Goal: Task Accomplishment & Management: Manage account settings

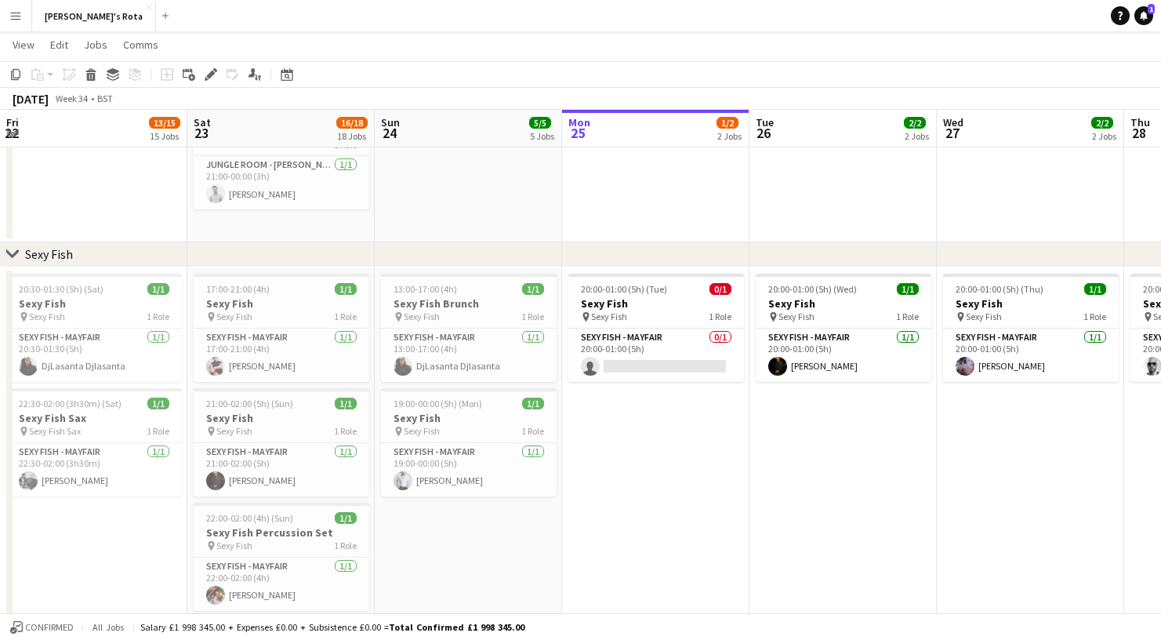
scroll to position [0, 466]
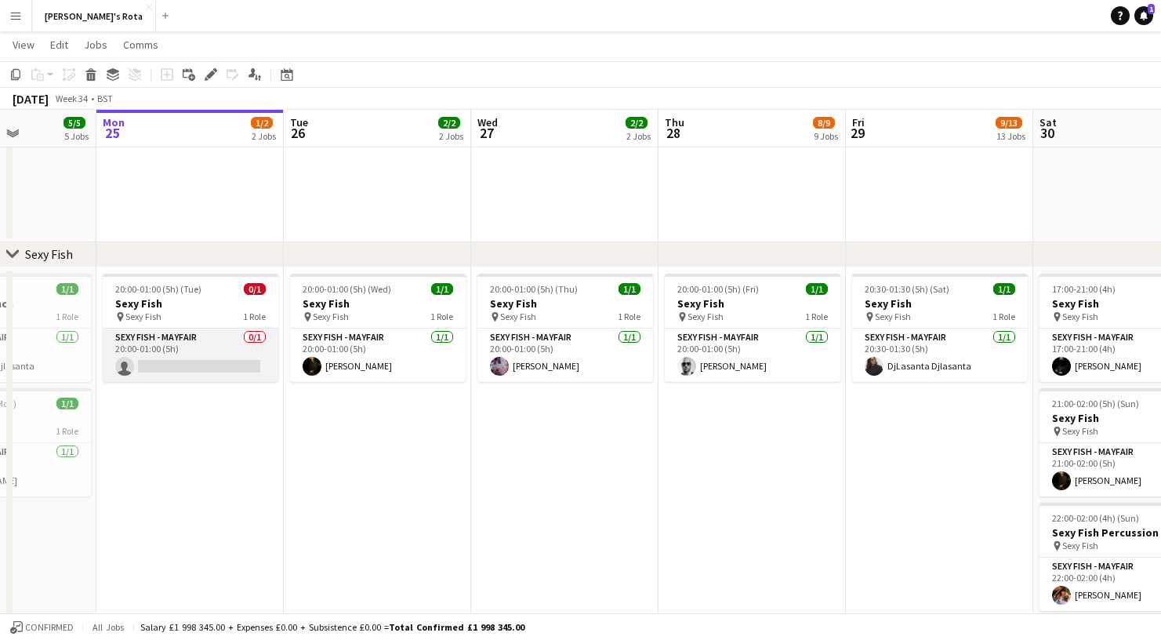
click at [174, 361] on app-card-role "SEXY FISH - MAYFAIR 0/1 20:00-01:00 (5h) single-neutral-actions" at bounding box center [191, 354] width 176 height 53
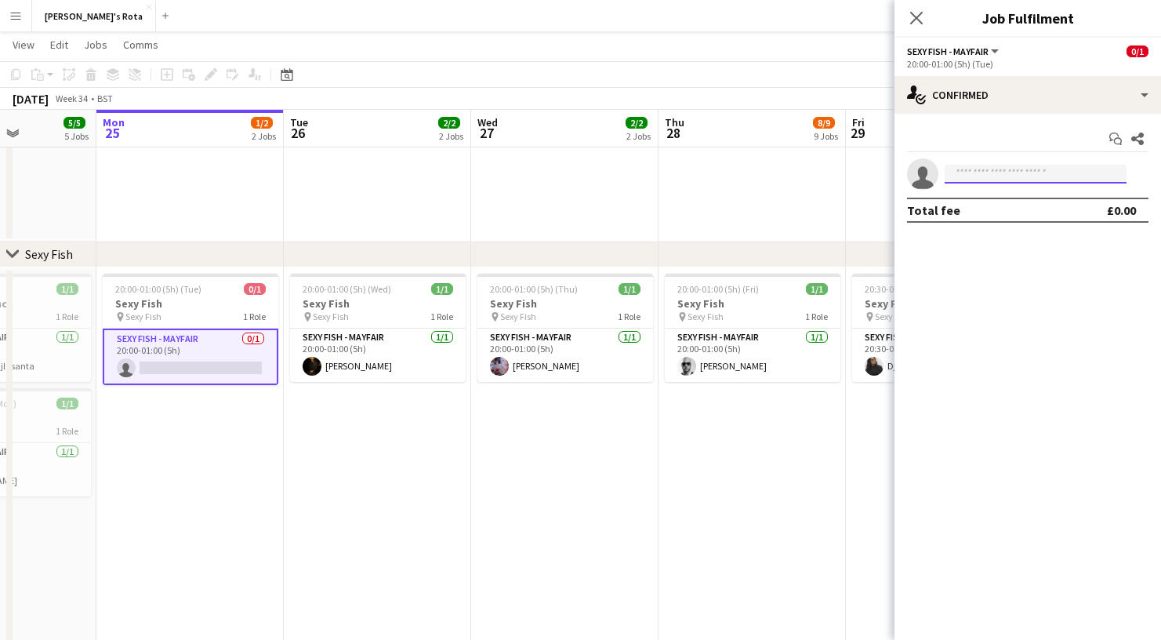
click at [1032, 176] on input at bounding box center [1036, 174] width 182 height 19
type input "*"
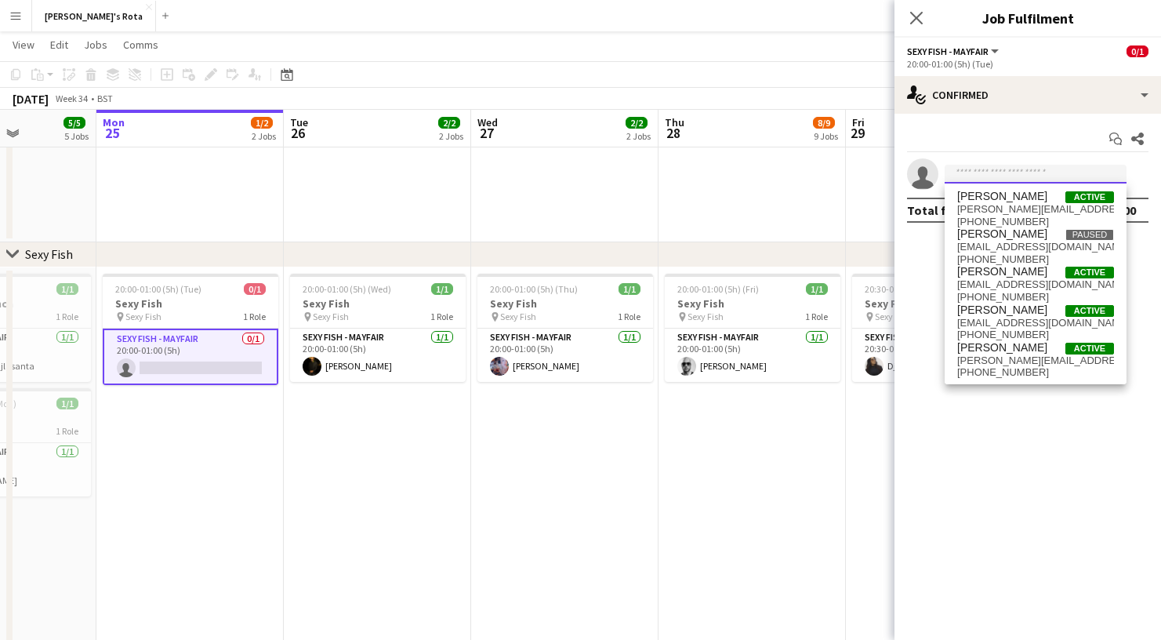
type input "*"
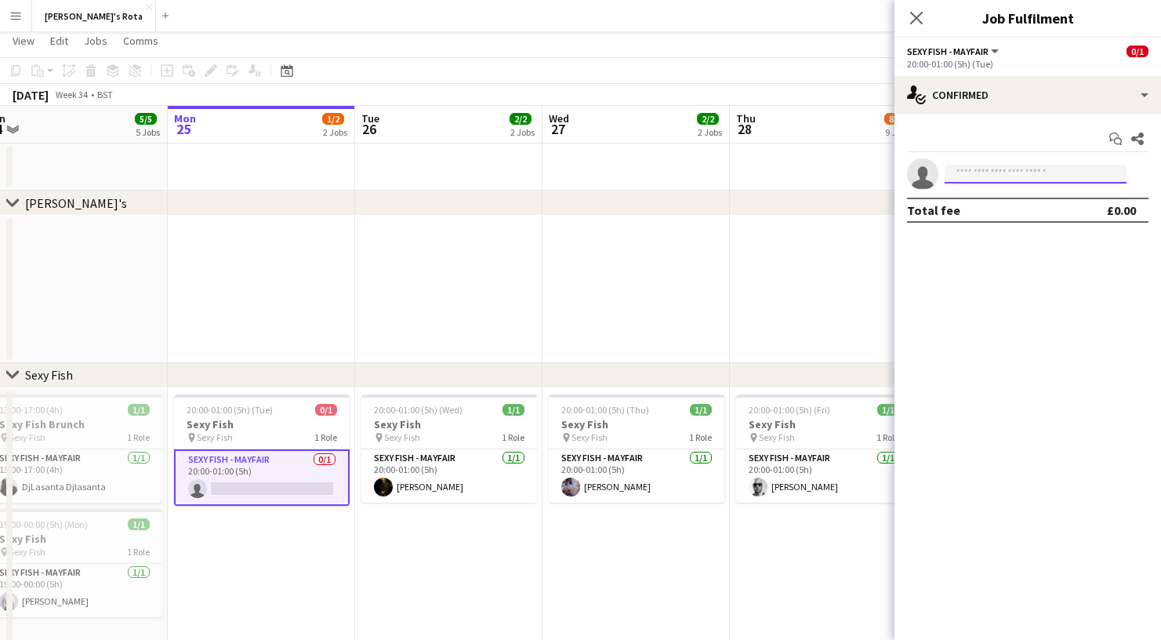
scroll to position [4, 0]
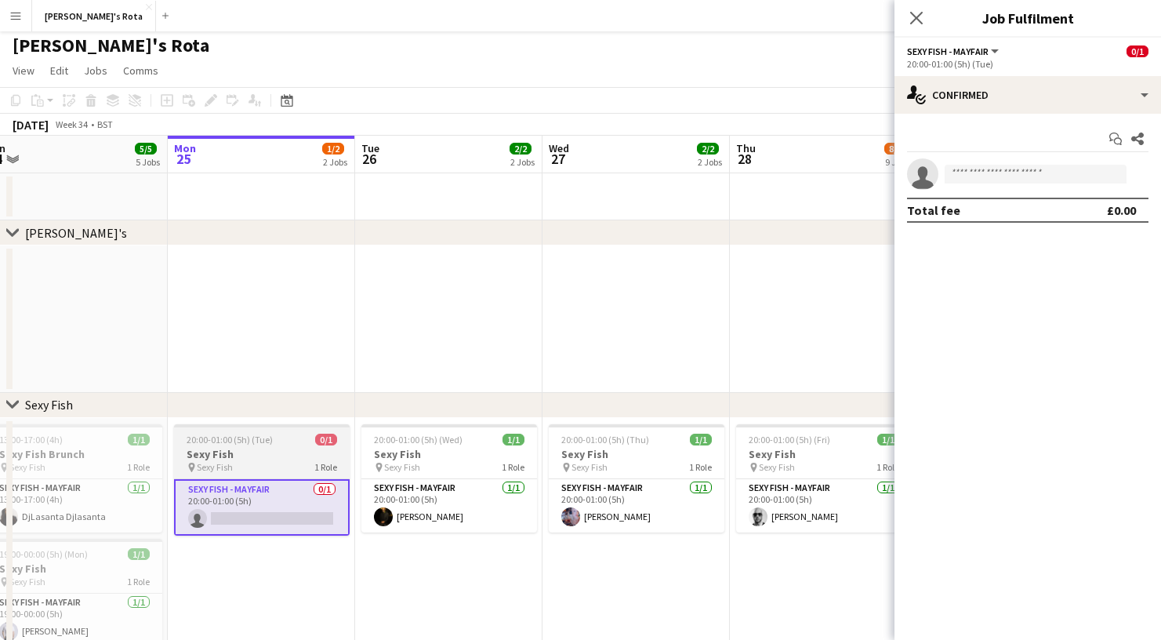
click at [218, 478] on div "SEXY FISH - MAYFAIR 0/1 20:00-01:00 (5h) single-neutral-actions" at bounding box center [262, 506] width 176 height 57
click at [225, 459] on h3 "Sexy Fish" at bounding box center [262, 454] width 176 height 14
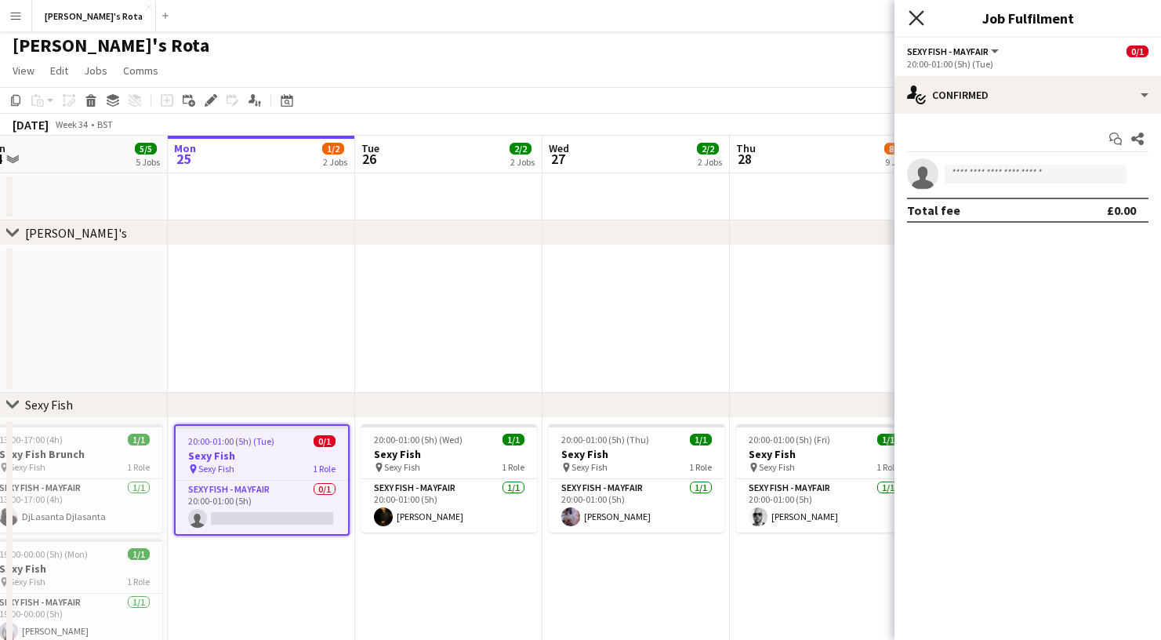
click at [913, 16] on icon "Close pop-in" at bounding box center [916, 17] width 15 height 15
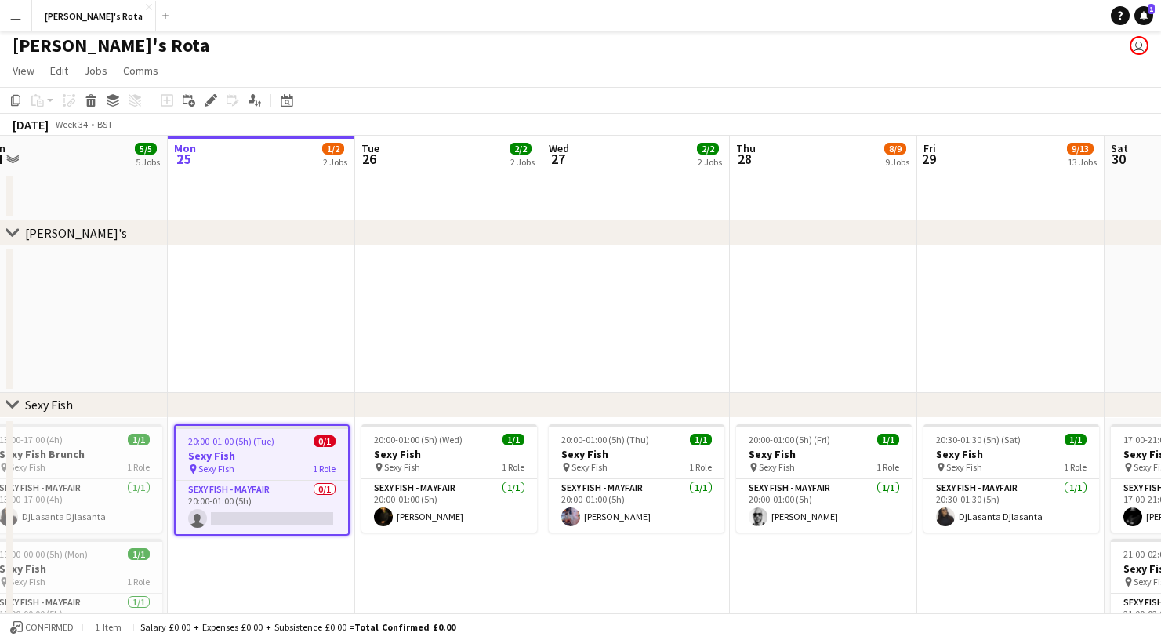
click at [233, 568] on app-date-cell "20:00-01:00 (5h) (Tue) 0/1 Sexy Fish pin Sexy Fish 1 Role SEXY FISH - MAYFAIR 0…" at bounding box center [261, 614] width 187 height 393
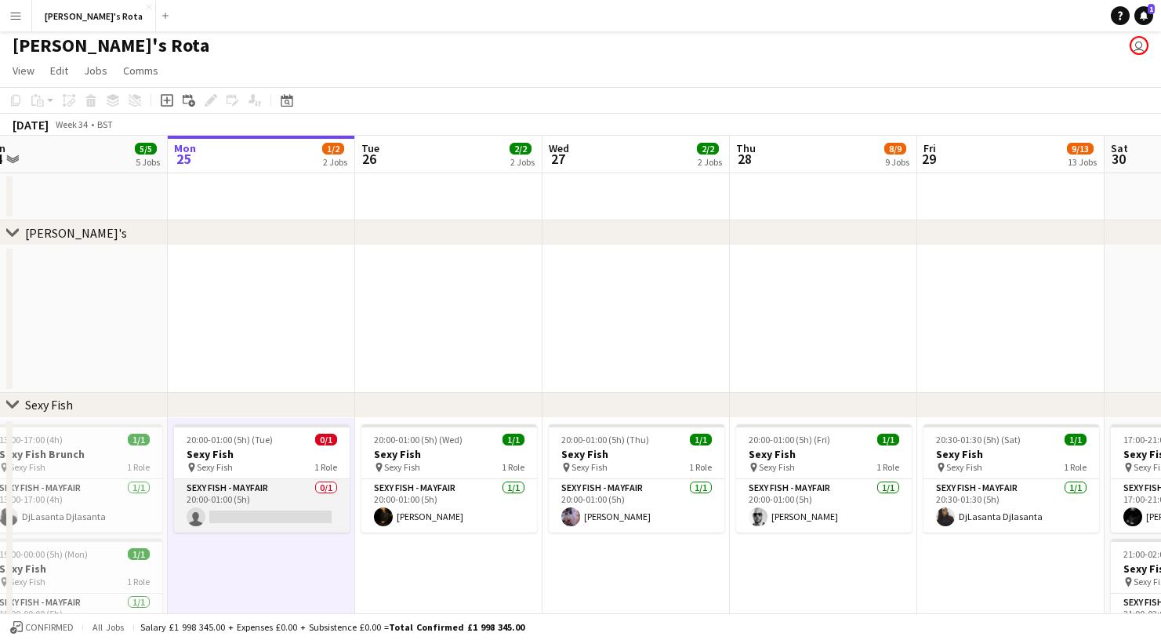
click at [256, 481] on app-card-role "SEXY FISH - MAYFAIR 0/1 20:00-01:00 (5h) single-neutral-actions" at bounding box center [262, 505] width 176 height 53
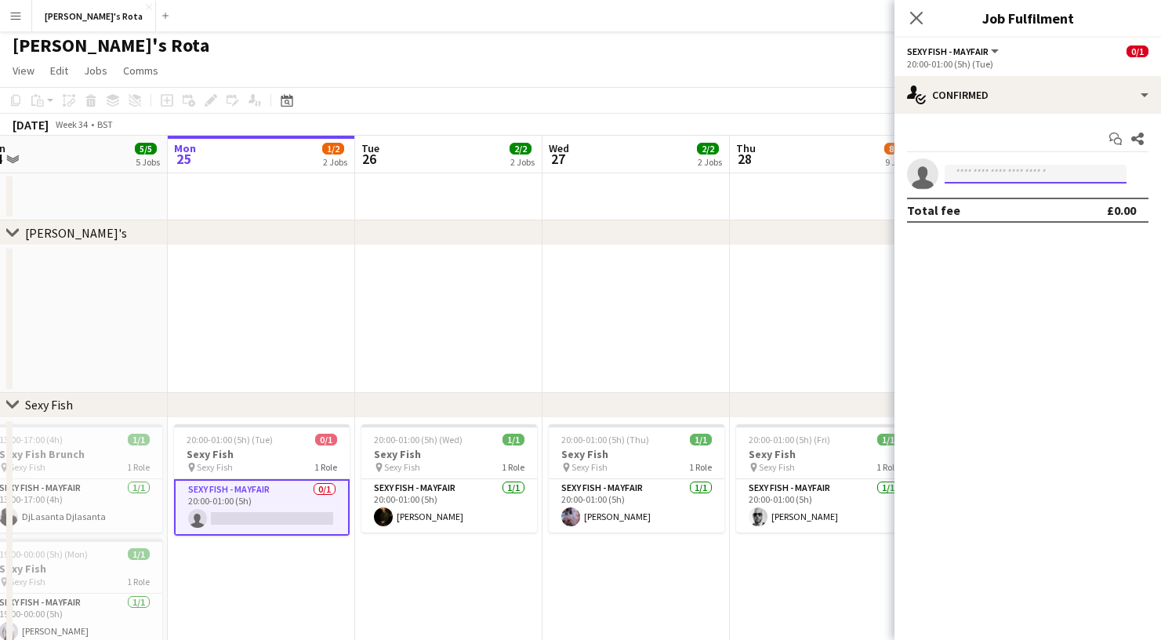
click at [988, 177] on input at bounding box center [1036, 174] width 182 height 19
type input "*****"
click at [992, 226] on span "[PHONE_NUMBER]" at bounding box center [1035, 222] width 157 height 13
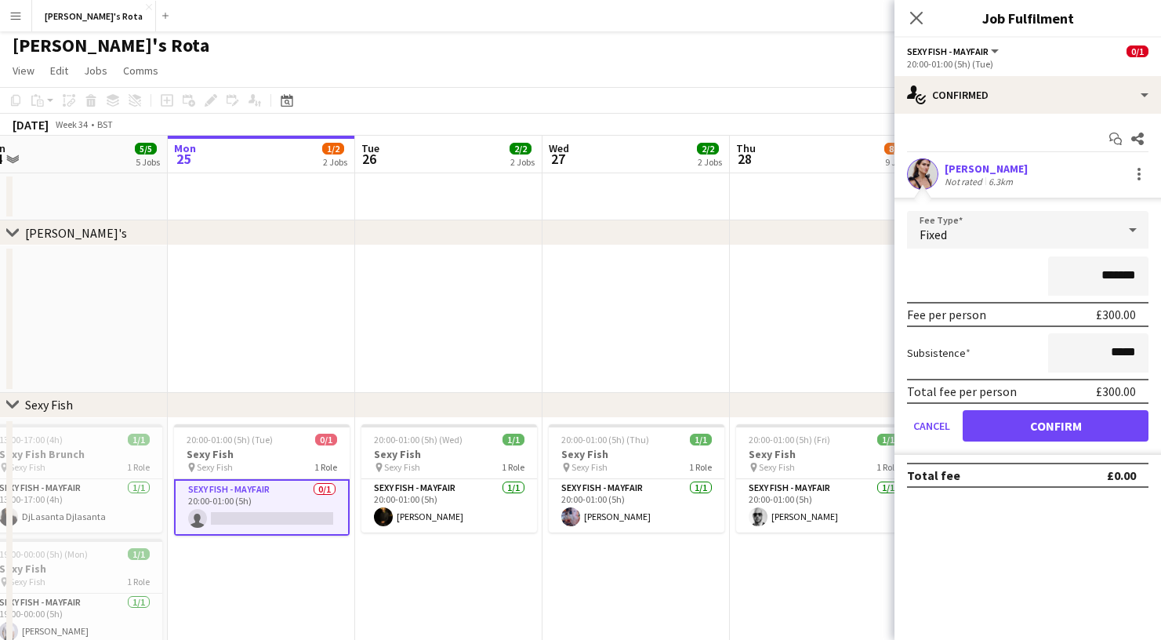
click at [1083, 421] on button "Confirm" at bounding box center [1056, 425] width 186 height 31
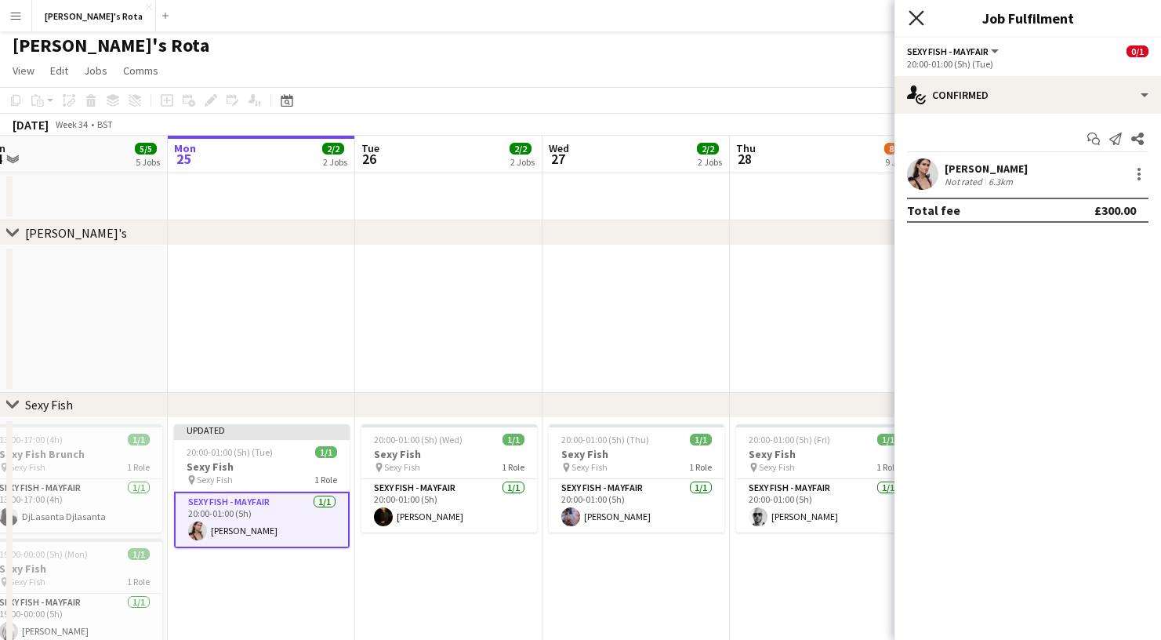
click at [916, 20] on icon at bounding box center [916, 17] width 15 height 15
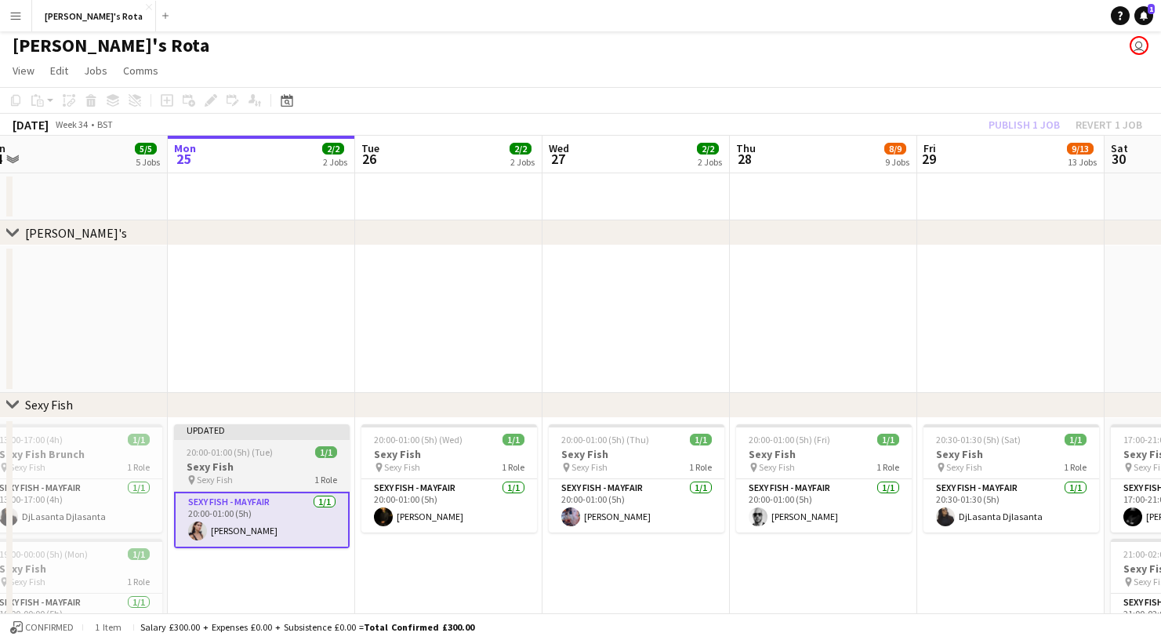
click at [261, 463] on h3 "Sexy Fish" at bounding box center [262, 466] width 176 height 14
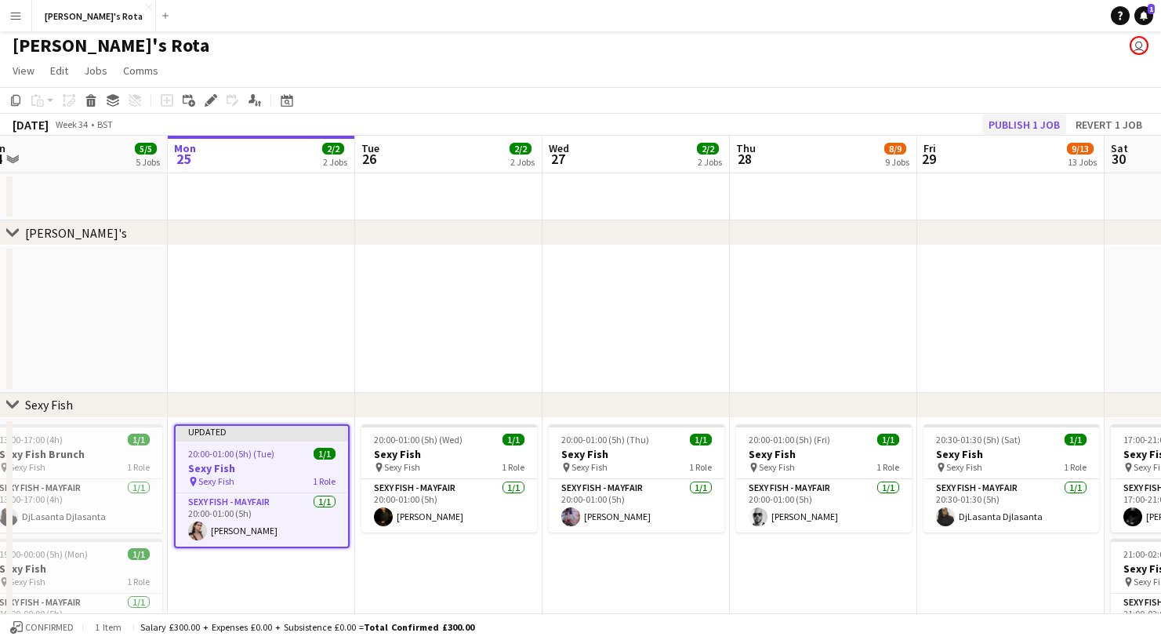
click at [1012, 125] on button "Publish 1 job" at bounding box center [1024, 124] width 84 height 20
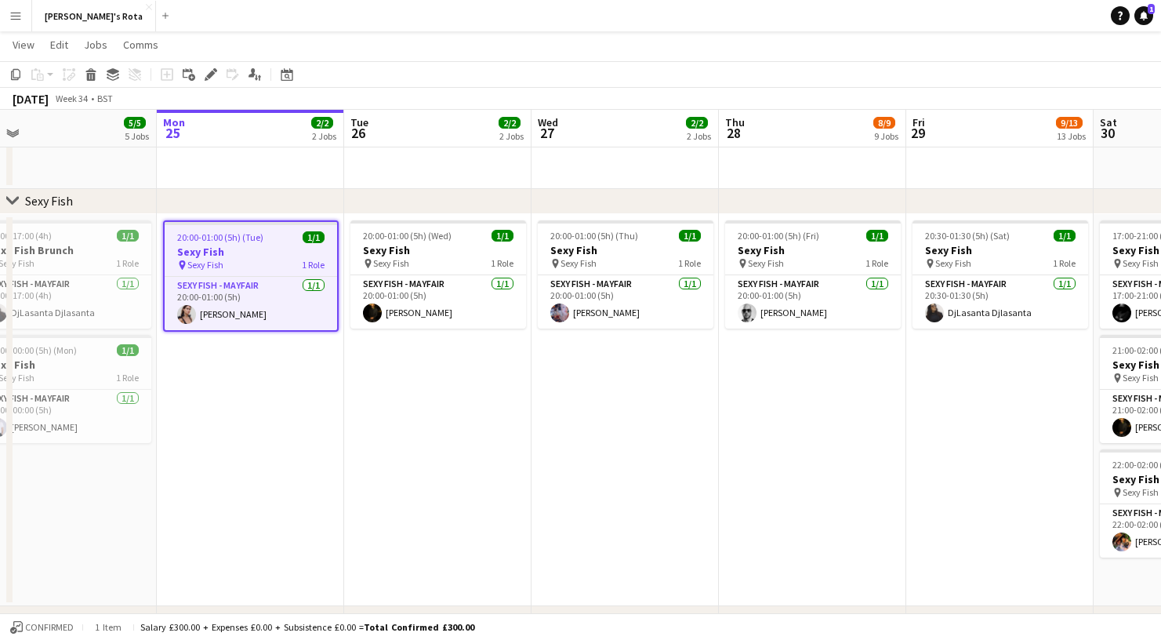
scroll to position [0, 401]
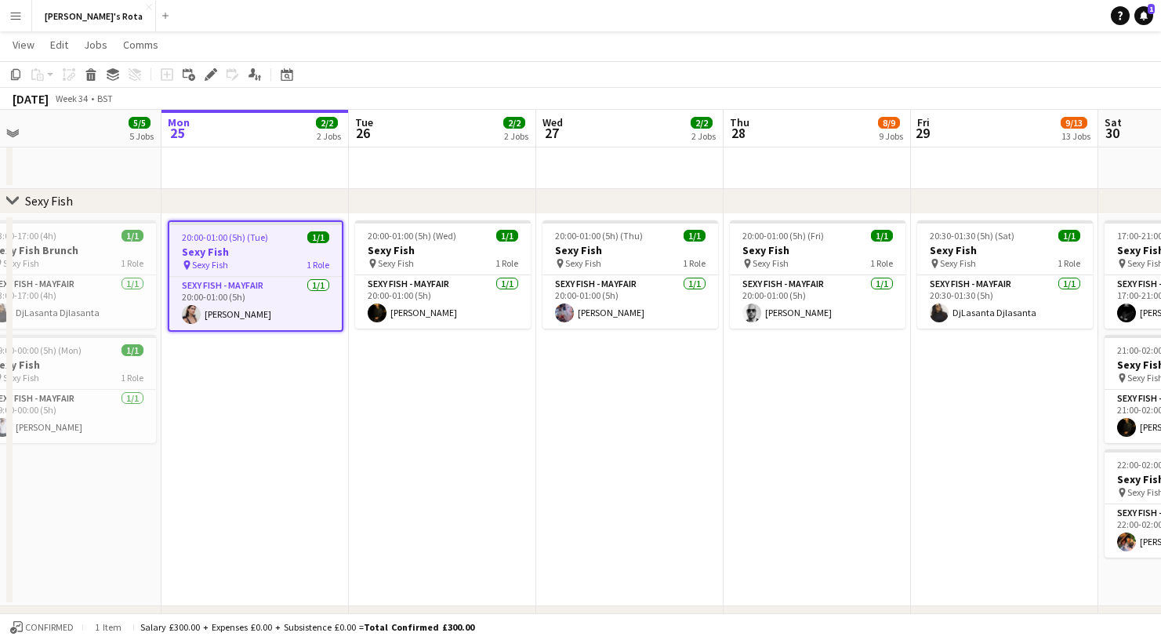
click at [10, 129] on app-icon "Expand/collapse" at bounding box center [12, 132] width 13 height 15
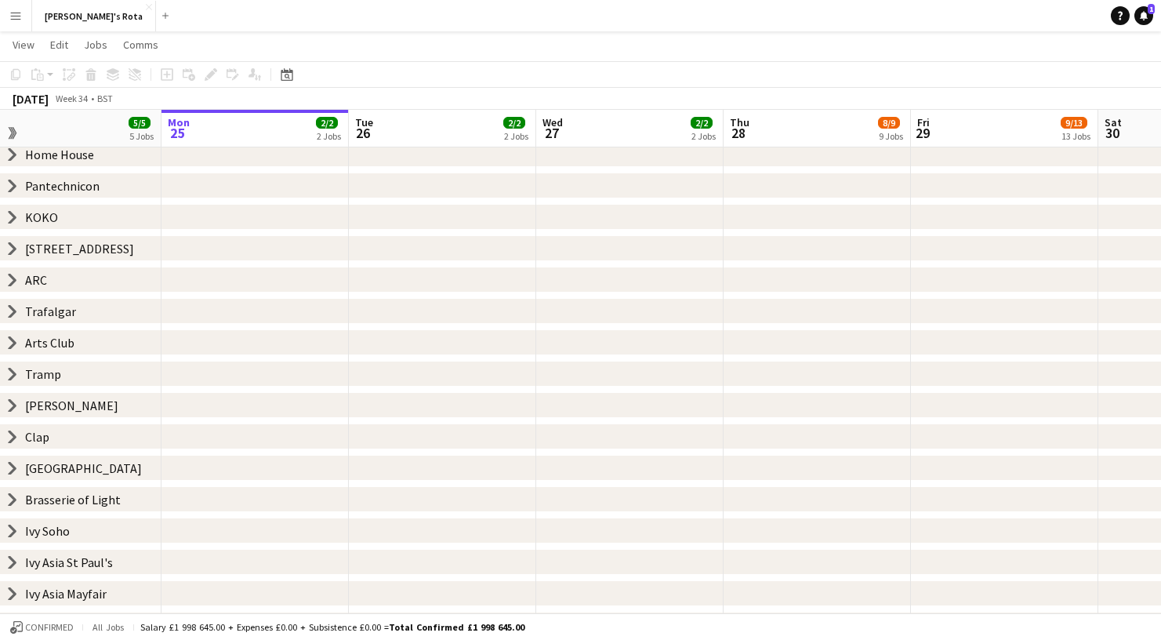
click at [10, 129] on app-icon "Expand/collapse" at bounding box center [11, 133] width 15 height 13
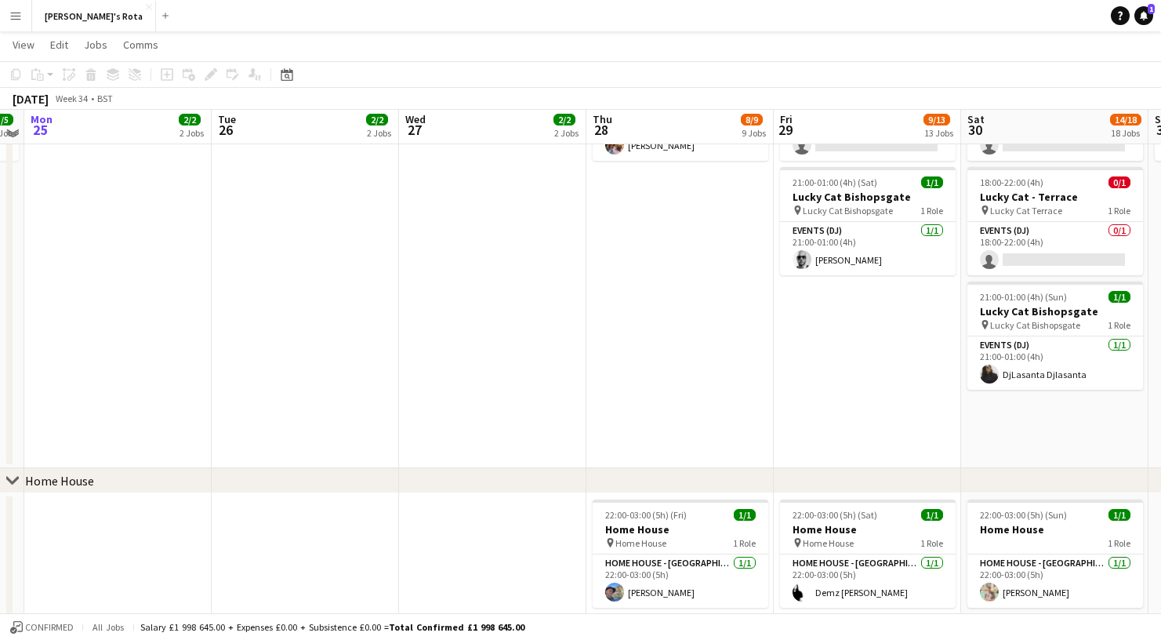
scroll to position [1178, 0]
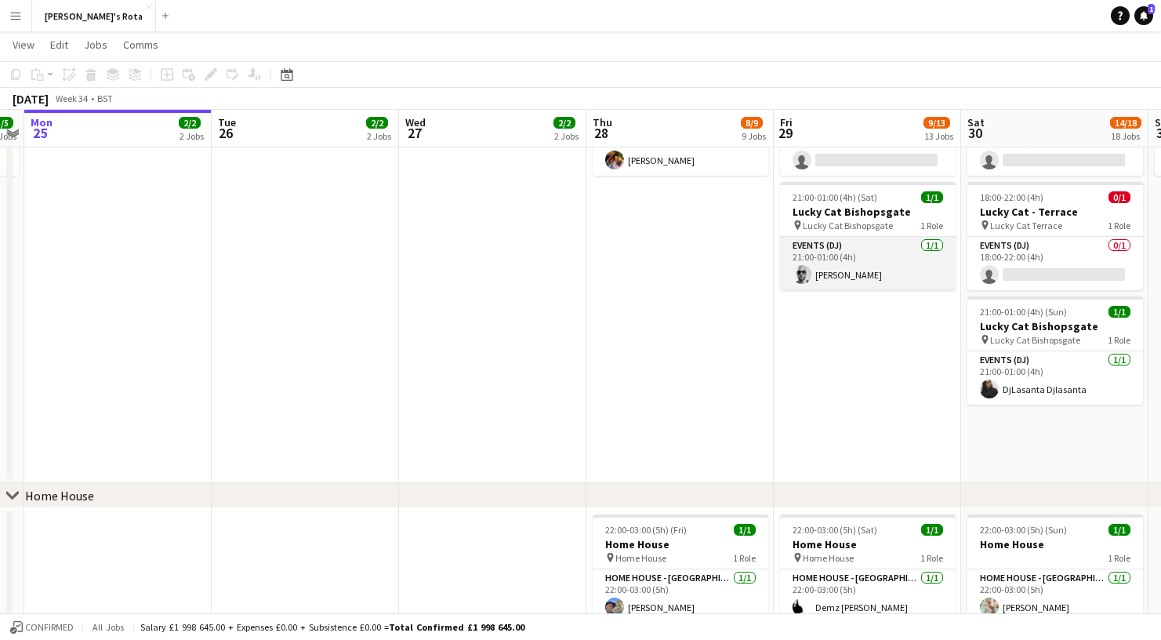
click at [923, 265] on app-card-role "Events (DJ) [DATE] 21:00-01:00 (4h) [PERSON_NAME]" at bounding box center [868, 263] width 176 height 53
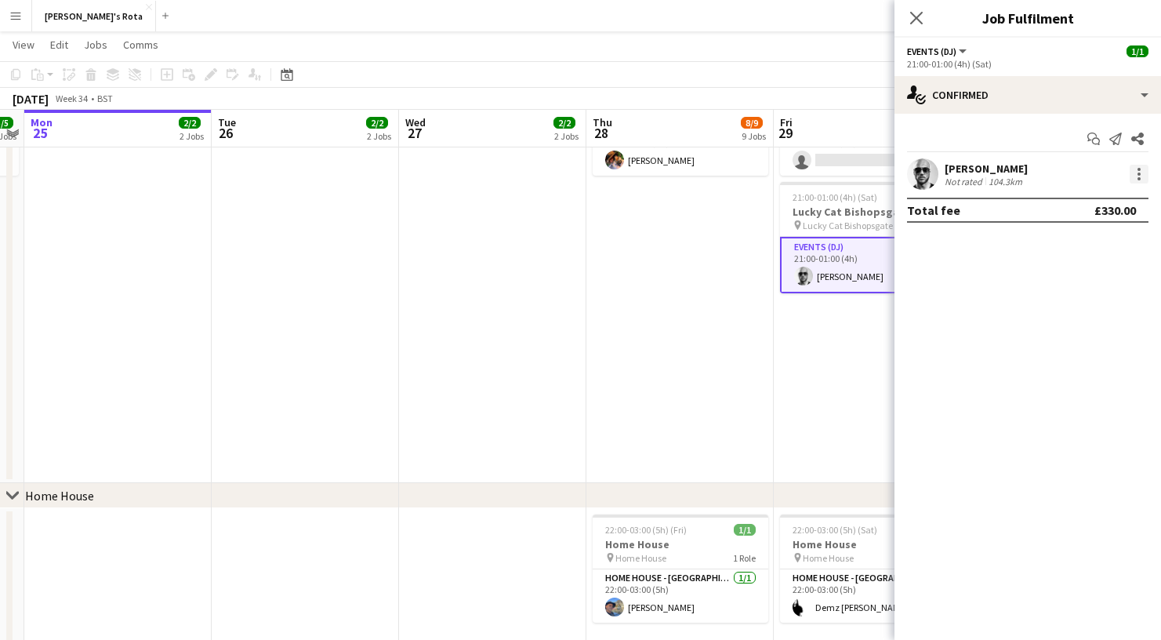
click at [1135, 168] on div at bounding box center [1139, 174] width 19 height 19
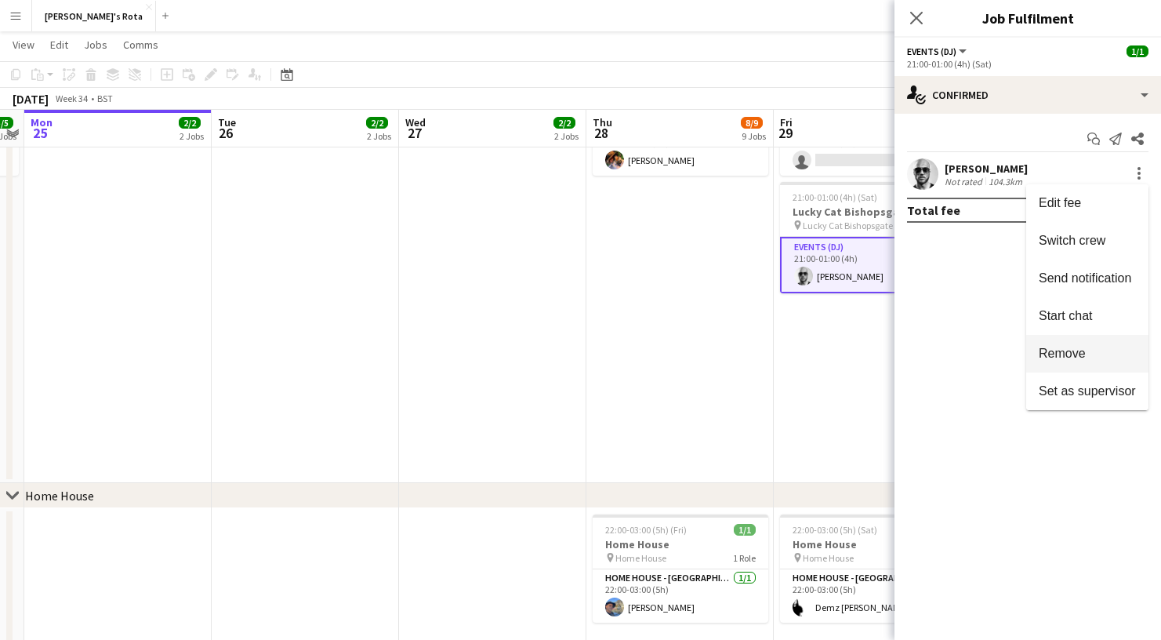
click at [1106, 347] on span "Remove" at bounding box center [1087, 354] width 97 height 14
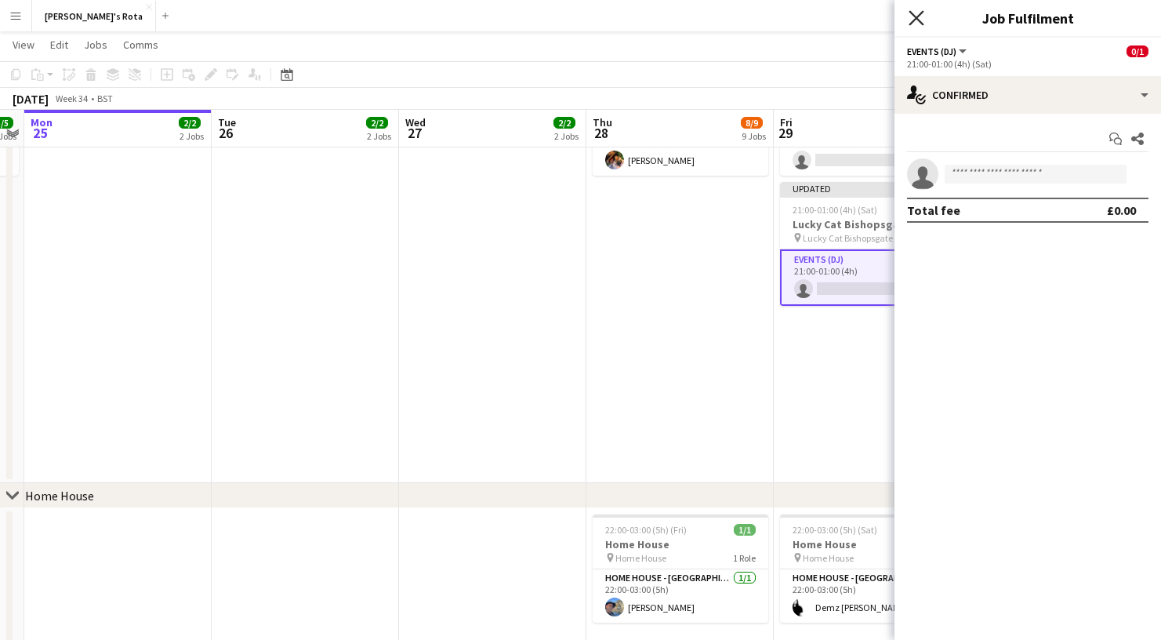
click at [914, 15] on icon at bounding box center [916, 17] width 15 height 15
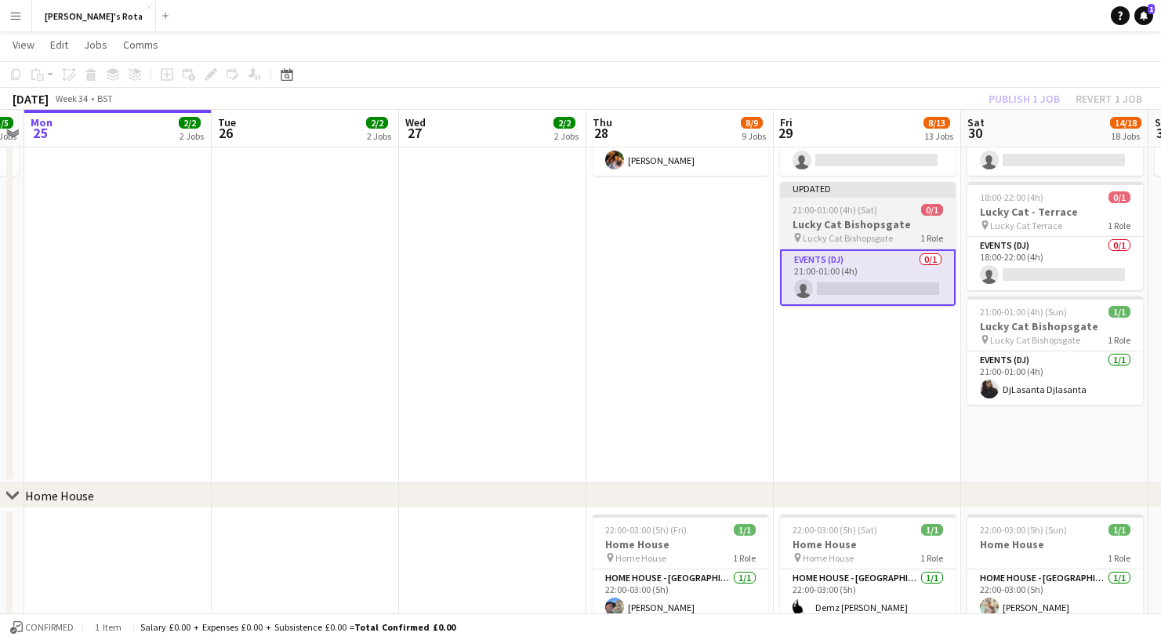
click at [854, 226] on h3 "Lucky Cat Bishopsgate" at bounding box center [868, 224] width 176 height 14
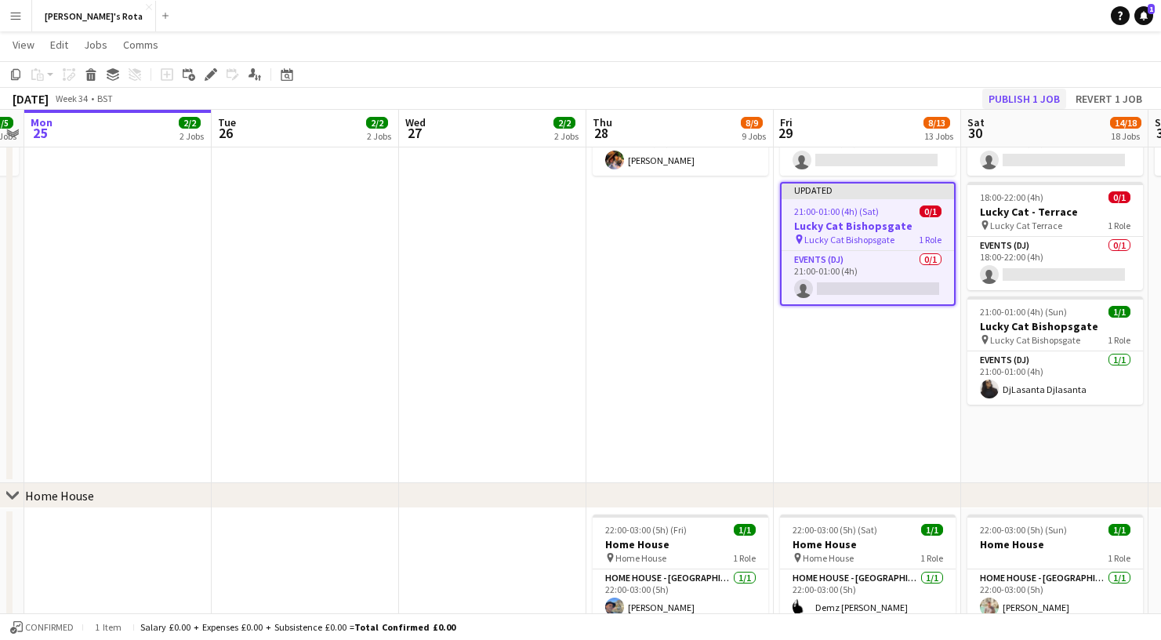
click at [1010, 99] on button "Publish 1 job" at bounding box center [1024, 99] width 84 height 20
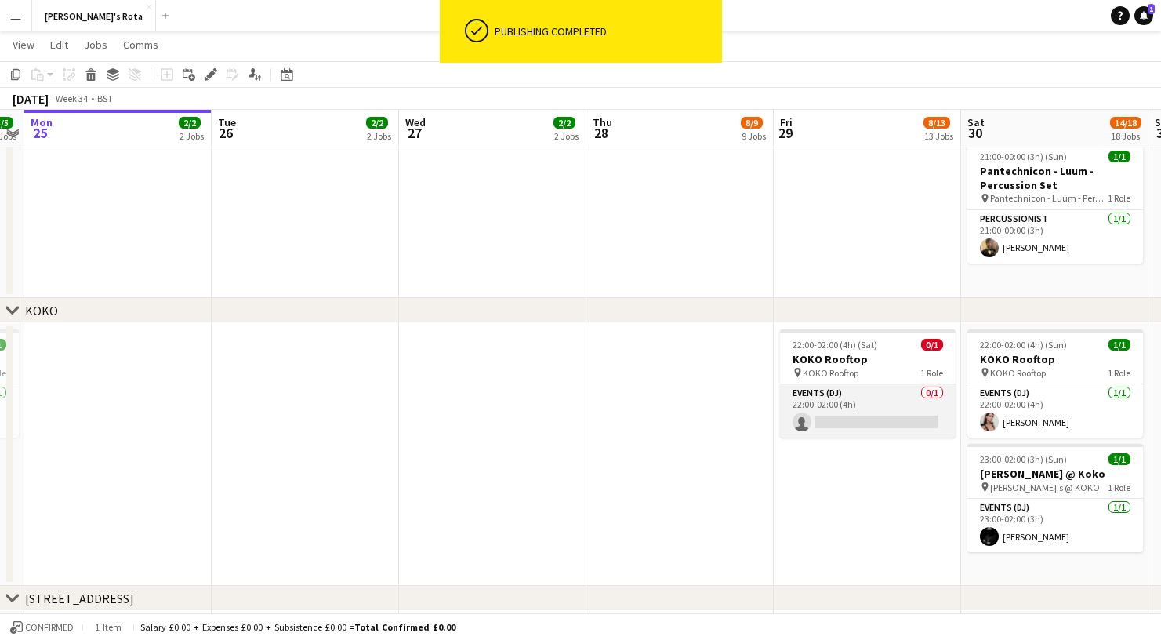
scroll to position [1969, 0]
click at [855, 418] on app-card-role "Events (DJ) 0/1 22:00-02:00 (4h) single-neutral-actions" at bounding box center [868, 408] width 176 height 53
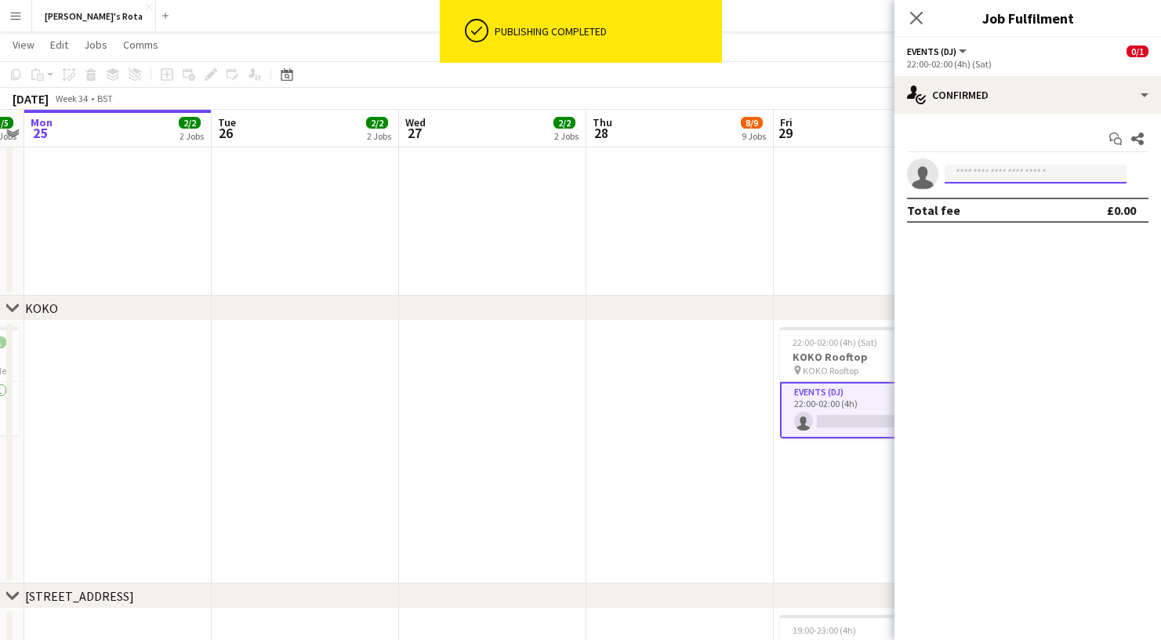
click at [1009, 169] on input at bounding box center [1036, 174] width 182 height 19
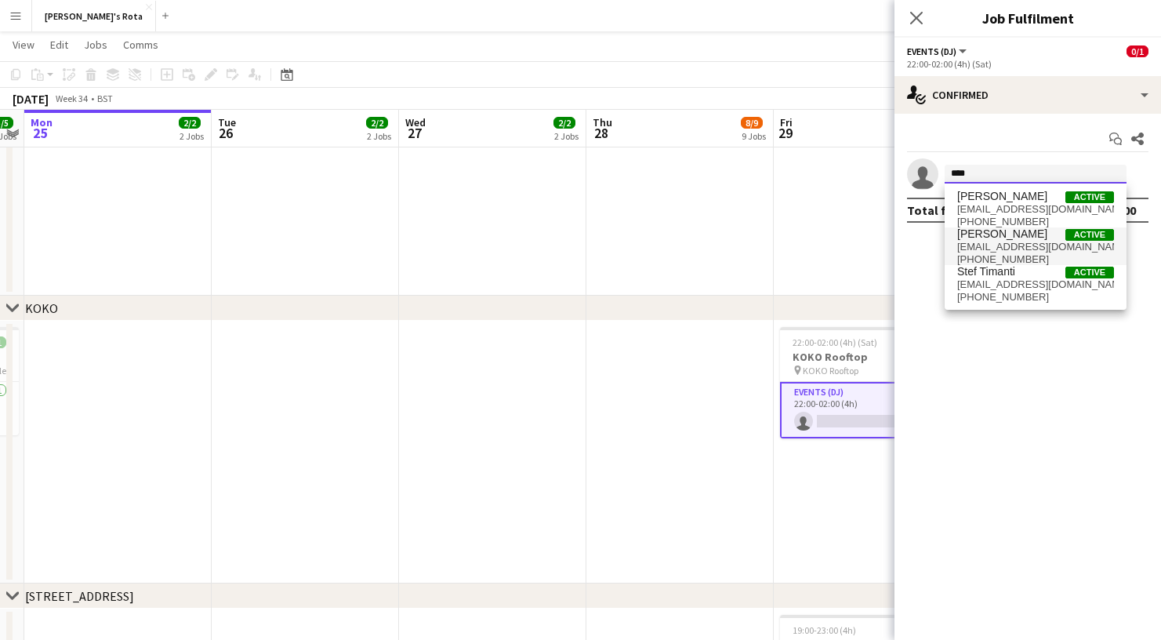
type input "****"
click at [1004, 240] on span "[PERSON_NAME]" at bounding box center [1002, 233] width 90 height 13
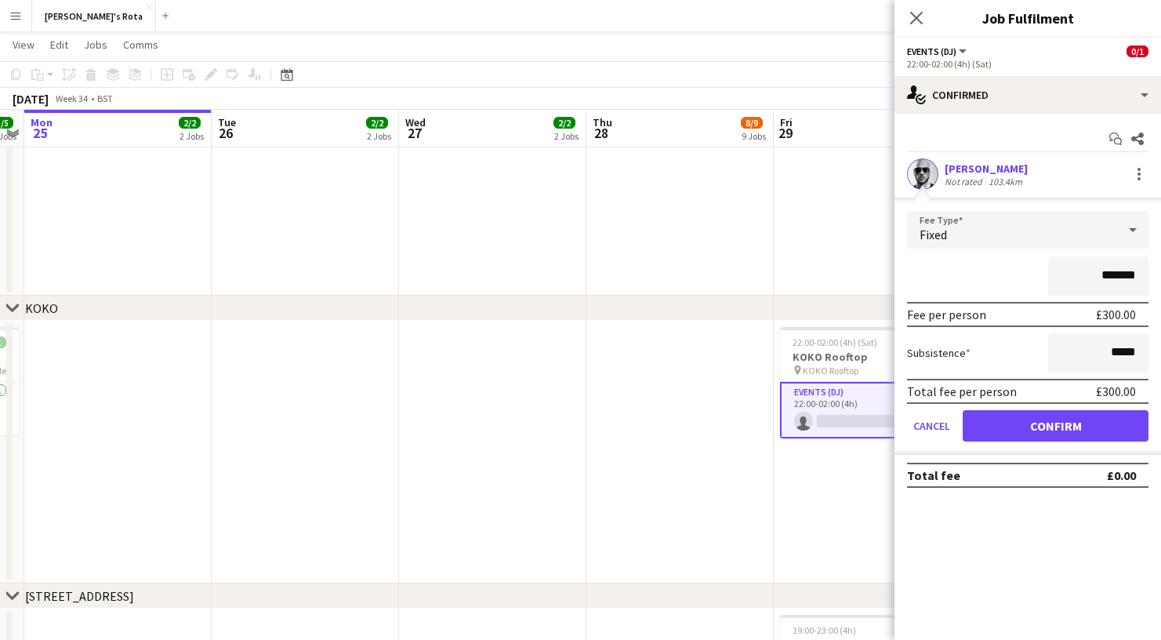
click at [1062, 420] on button "Confirm" at bounding box center [1056, 425] width 186 height 31
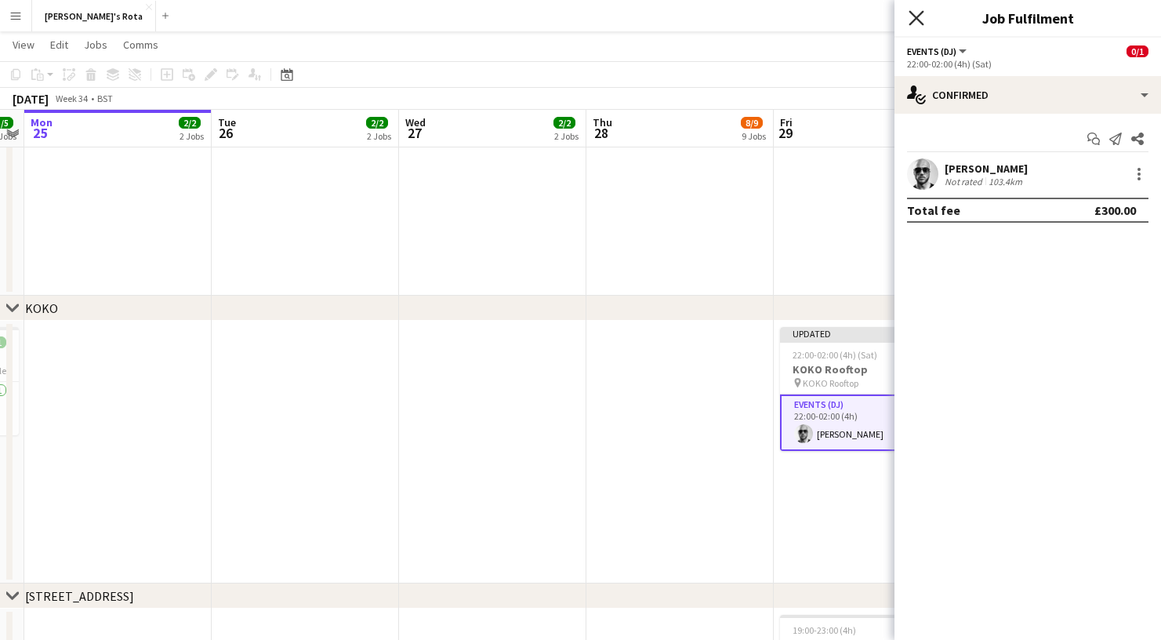
click at [917, 17] on icon at bounding box center [916, 17] width 15 height 15
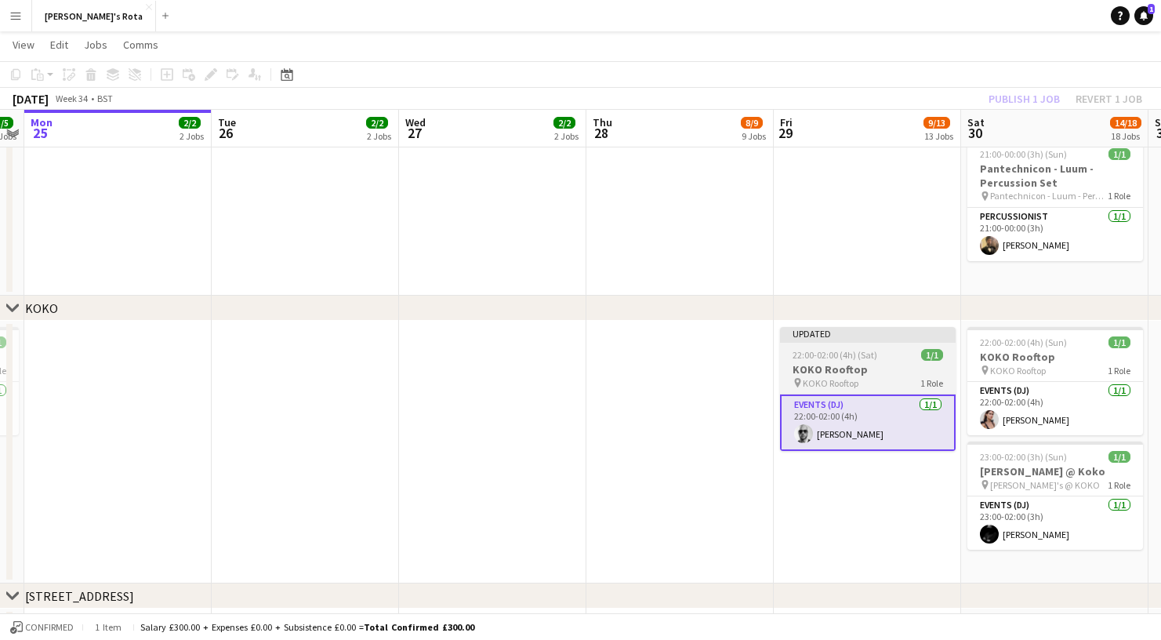
click at [878, 352] on div "22:00-02:00 (4h) (Sat) 1/1" at bounding box center [868, 355] width 176 height 12
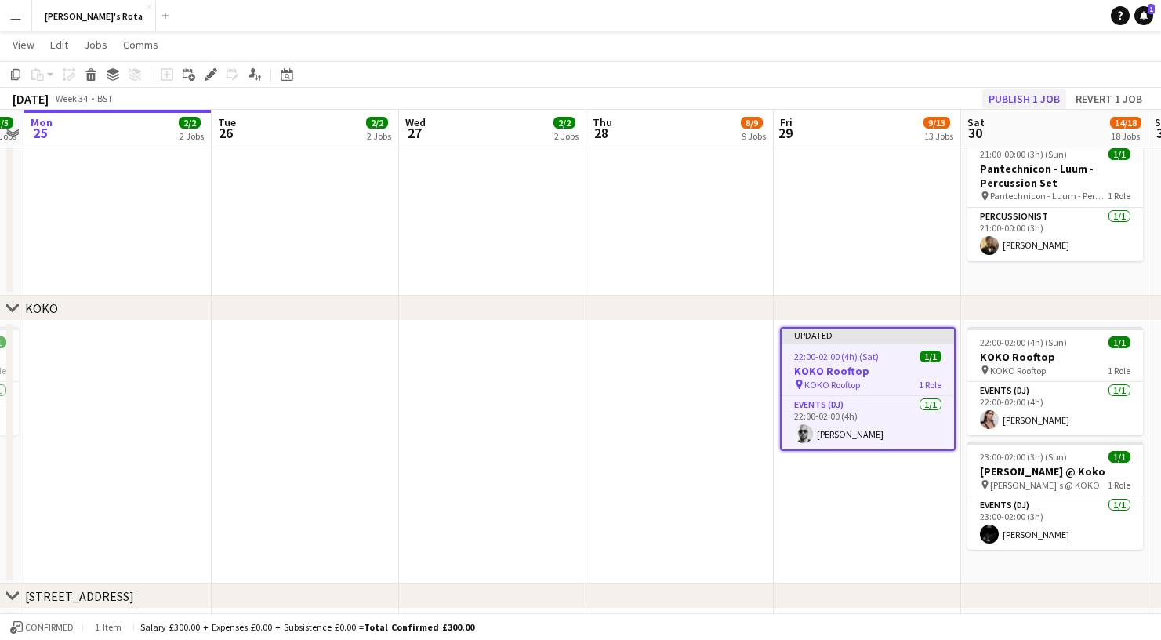
click at [1036, 97] on button "Publish 1 job" at bounding box center [1024, 99] width 84 height 20
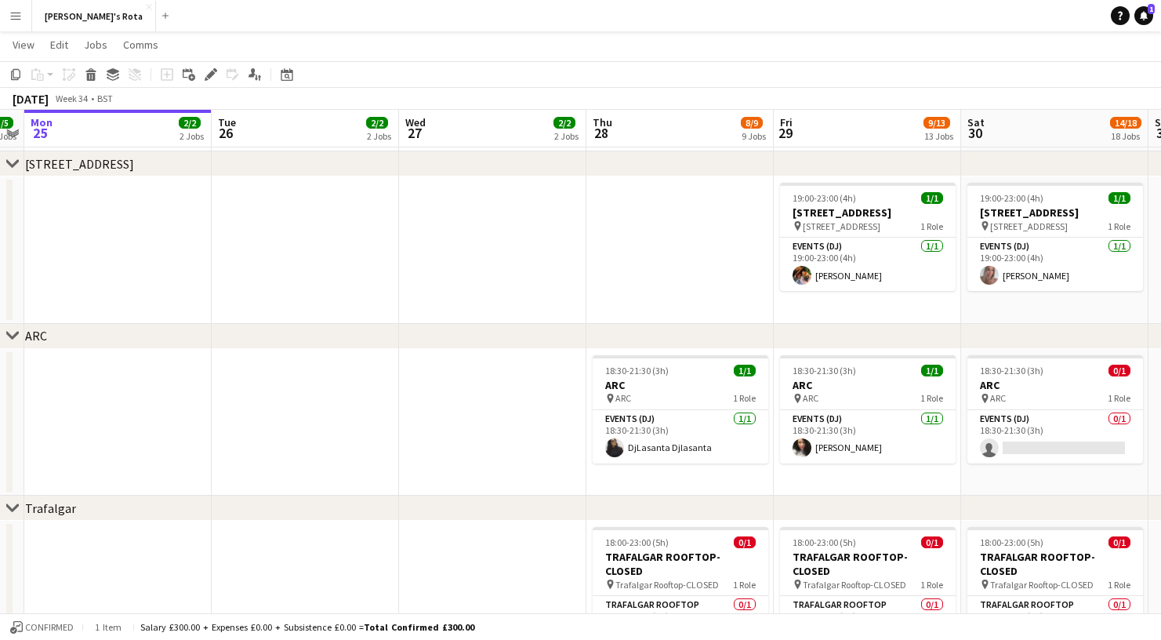
scroll to position [2401, 0]
click at [742, 0] on app-navbar "Menu Boards Boards Boards All jobs Status Workforce Workforce My Workforce Recr…" at bounding box center [580, 15] width 1161 height 31
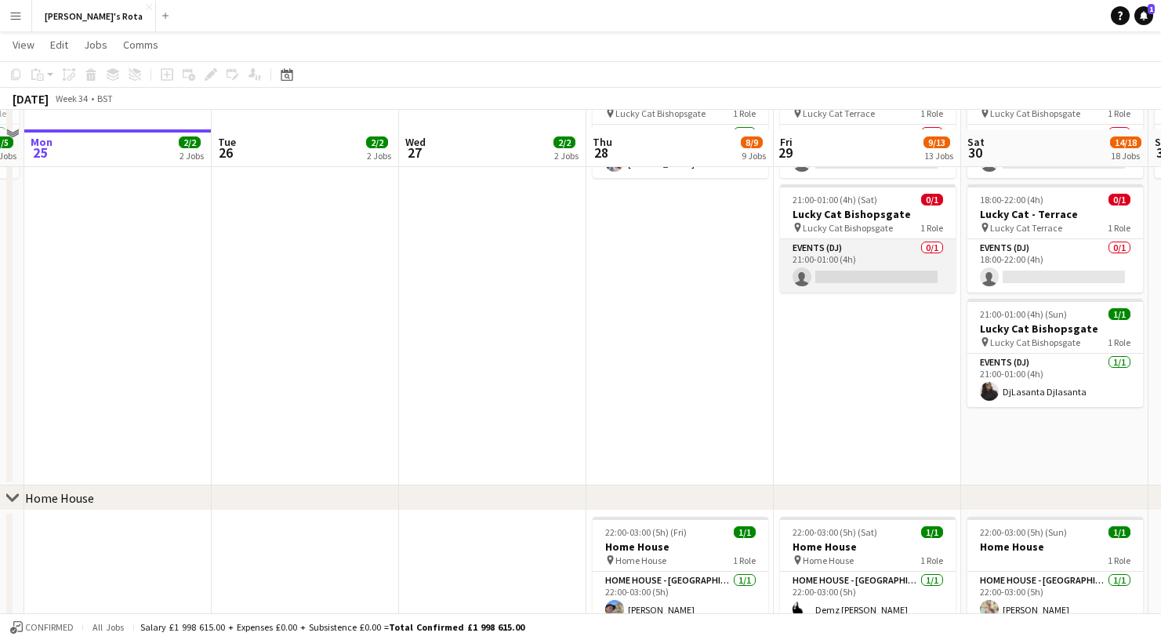
scroll to position [1173, 0]
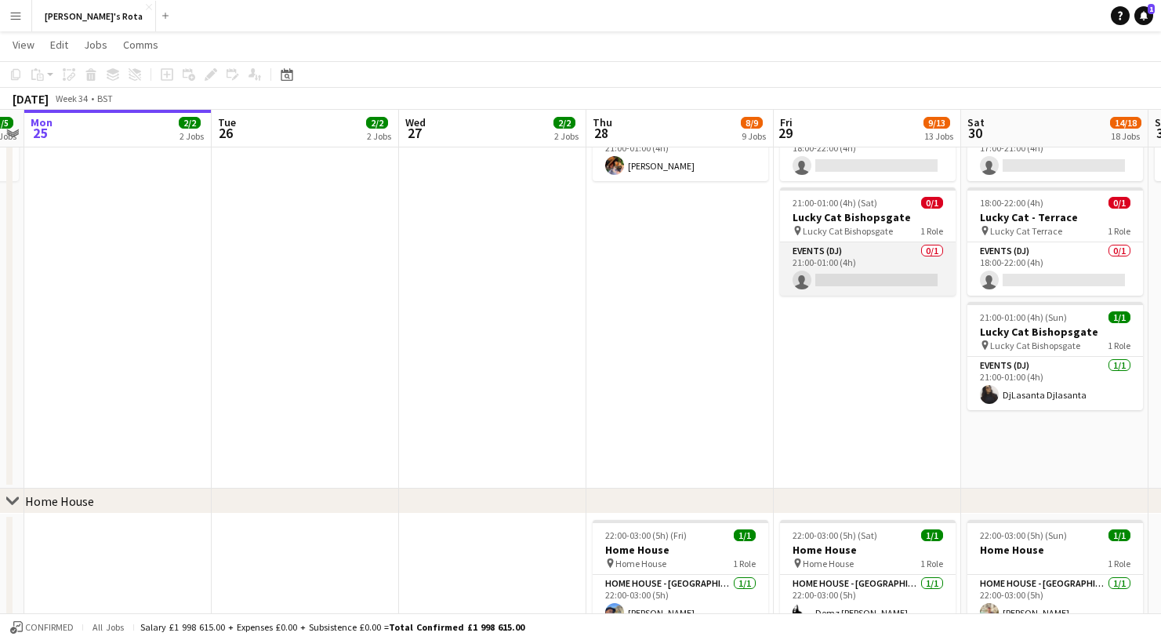
click at [854, 276] on app-card-role "Events (DJ) 0/1 21:00-01:00 (4h) single-neutral-actions" at bounding box center [868, 268] width 176 height 53
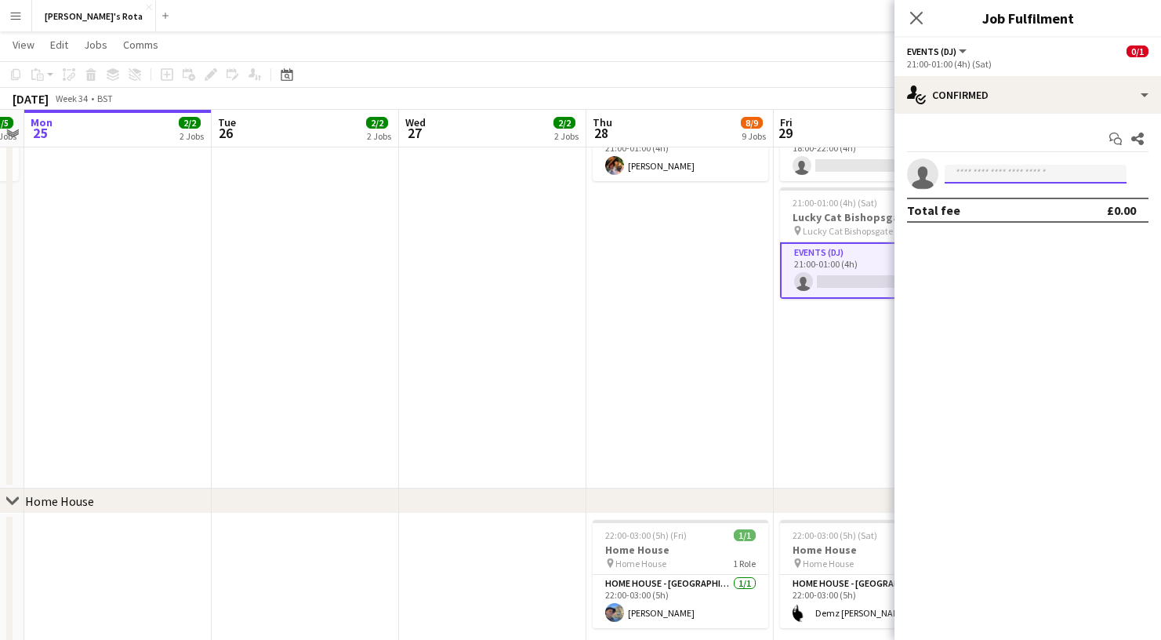
click at [1018, 176] on input at bounding box center [1036, 174] width 182 height 19
type input "****"
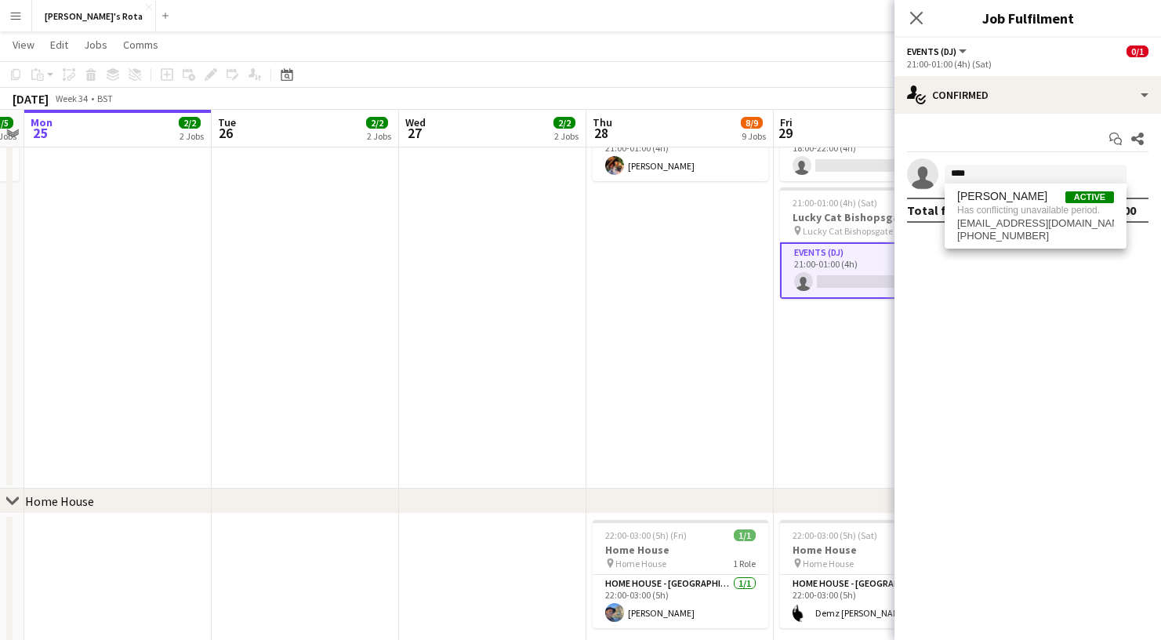
drag, startPoint x: 1018, startPoint y: 176, endPoint x: 820, endPoint y: 435, distance: 326.6
click at [820, 435] on app-date-cell "17:00-21:00 (4h) 1/1 Lucky Cat Bishopsgate pin Lucky Cat Bishopsgate 1 Role Eve…" at bounding box center [867, 220] width 187 height 536
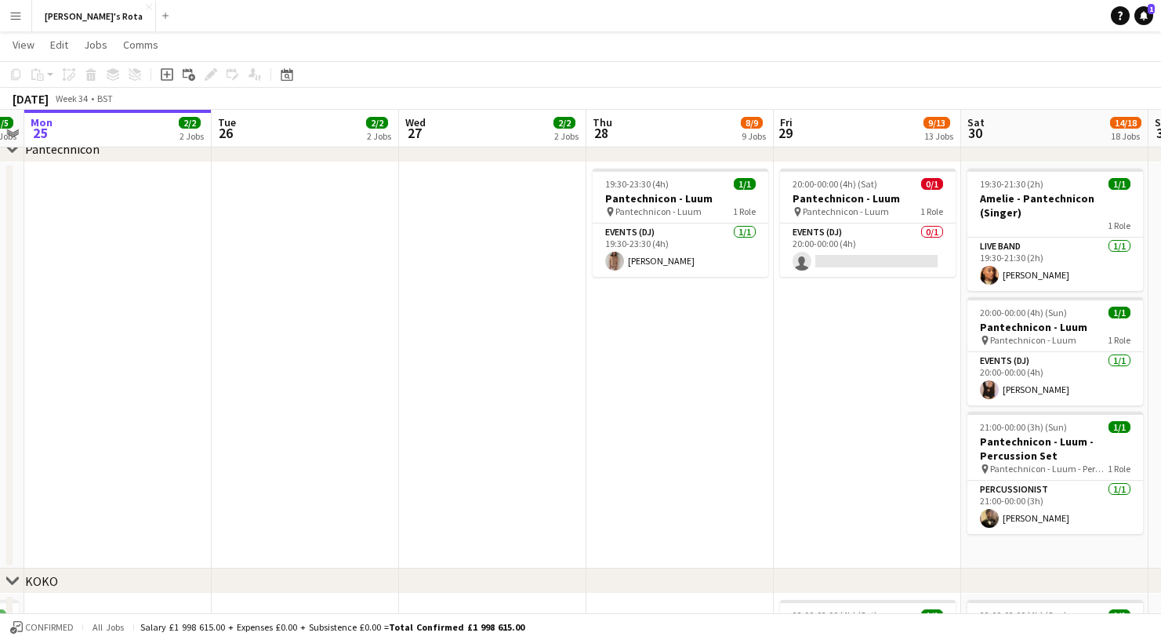
scroll to position [1696, 0]
click at [1028, 370] on app-card-role "Events (DJ) [DATE] 20:00-00:00 (4h) [PERSON_NAME]" at bounding box center [1055, 378] width 176 height 53
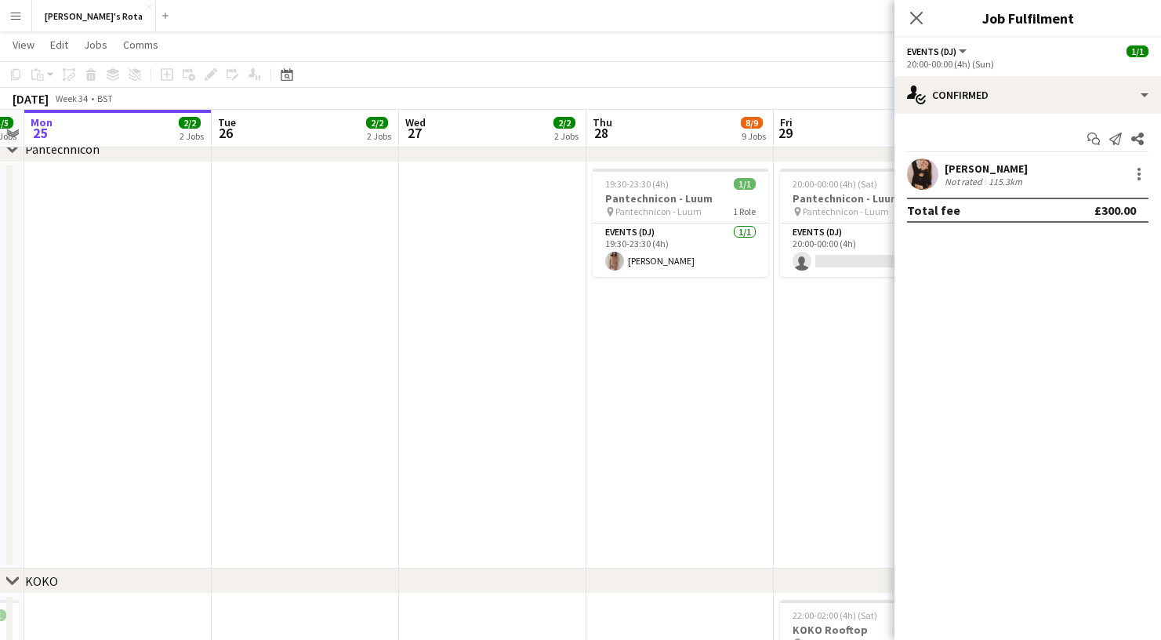
click at [717, 454] on app-date-cell "19:30-23:30 (4h) 1/1 Pantechnicon - Luum pin Pantechnicon - Luum 1 Role Events …" at bounding box center [679, 365] width 187 height 407
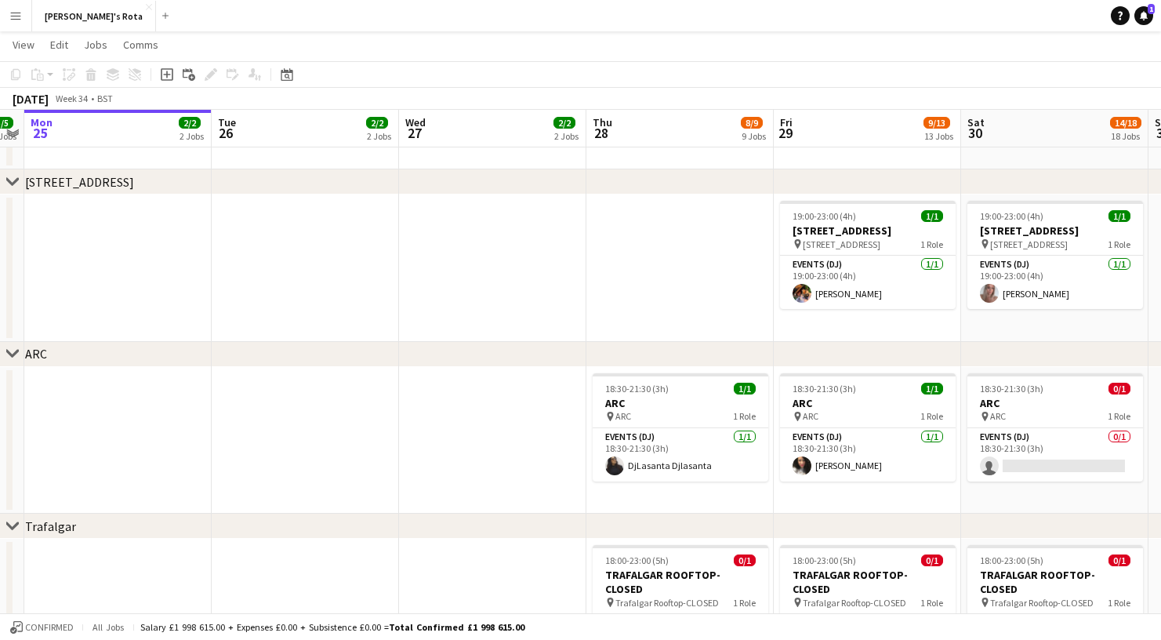
scroll to position [2389, 0]
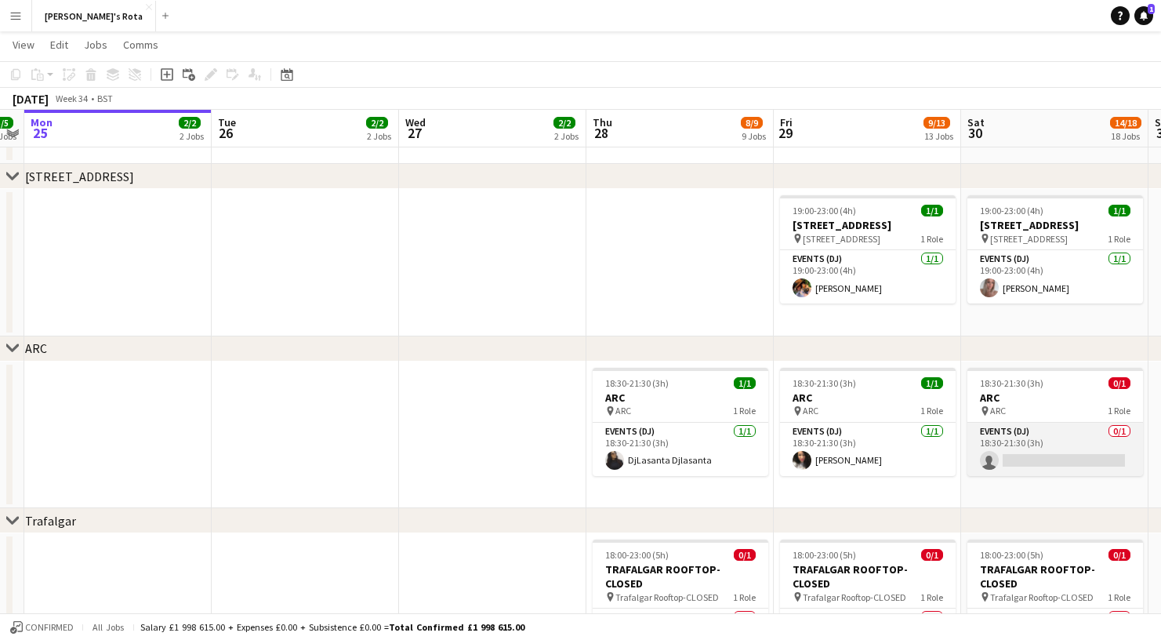
click at [1080, 452] on app-card-role "Events (DJ) 0/1 18:30-21:30 (3h) single-neutral-actions" at bounding box center [1055, 449] width 176 height 53
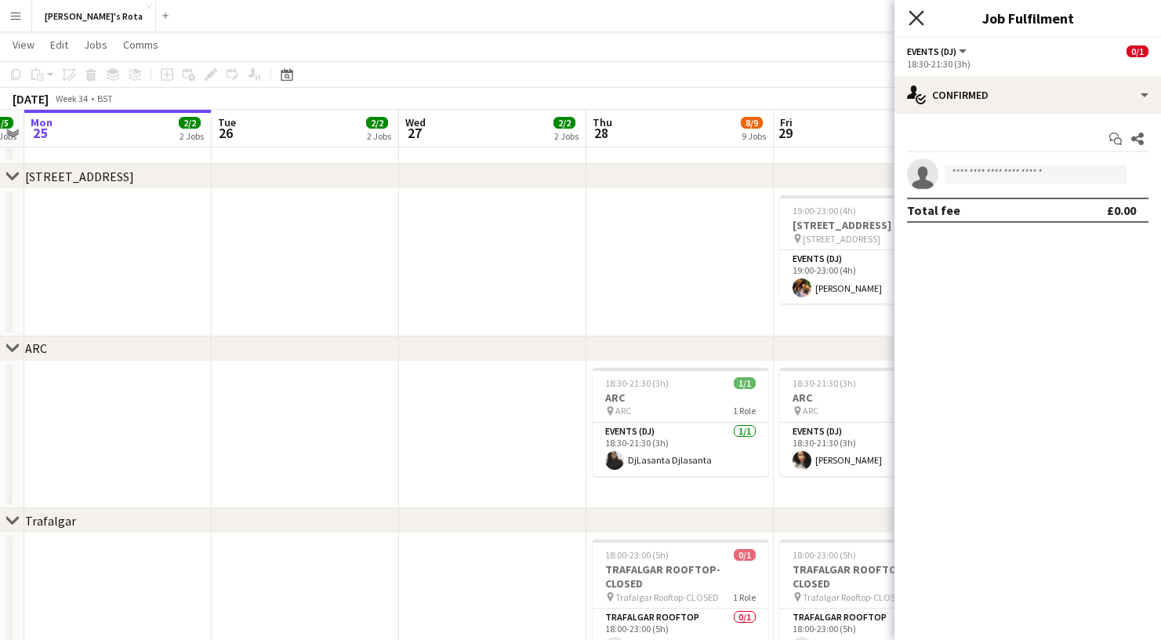
click at [916, 19] on icon at bounding box center [916, 17] width 15 height 15
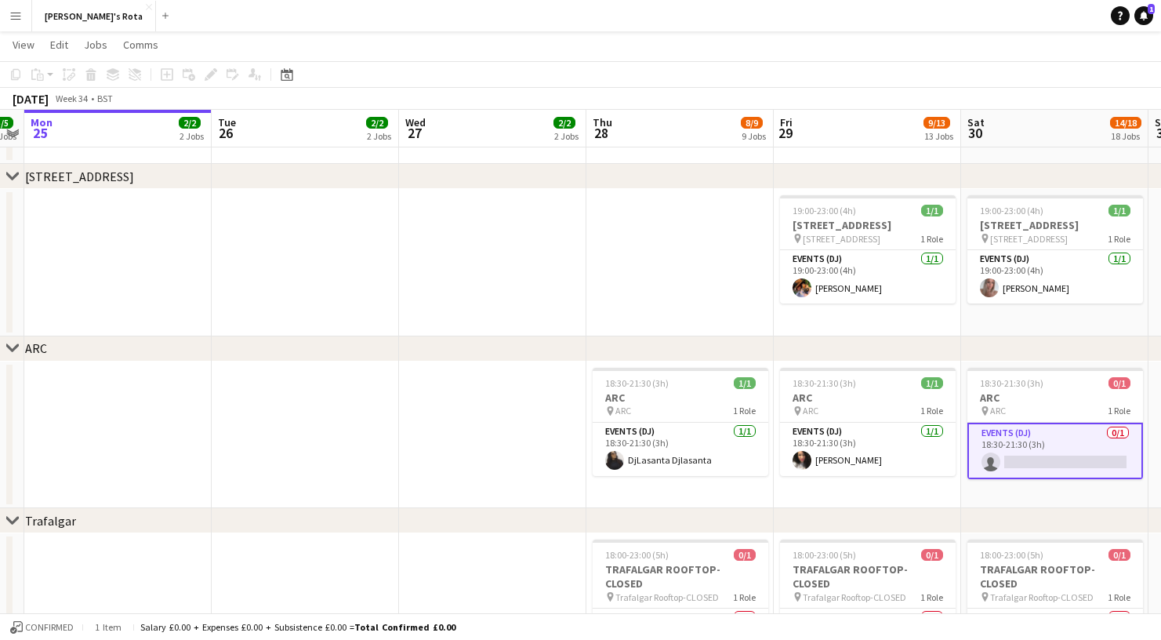
click at [1034, 457] on app-card-role "Events (DJ) 0/1 18:30-21:30 (3h) single-neutral-actions" at bounding box center [1055, 451] width 176 height 56
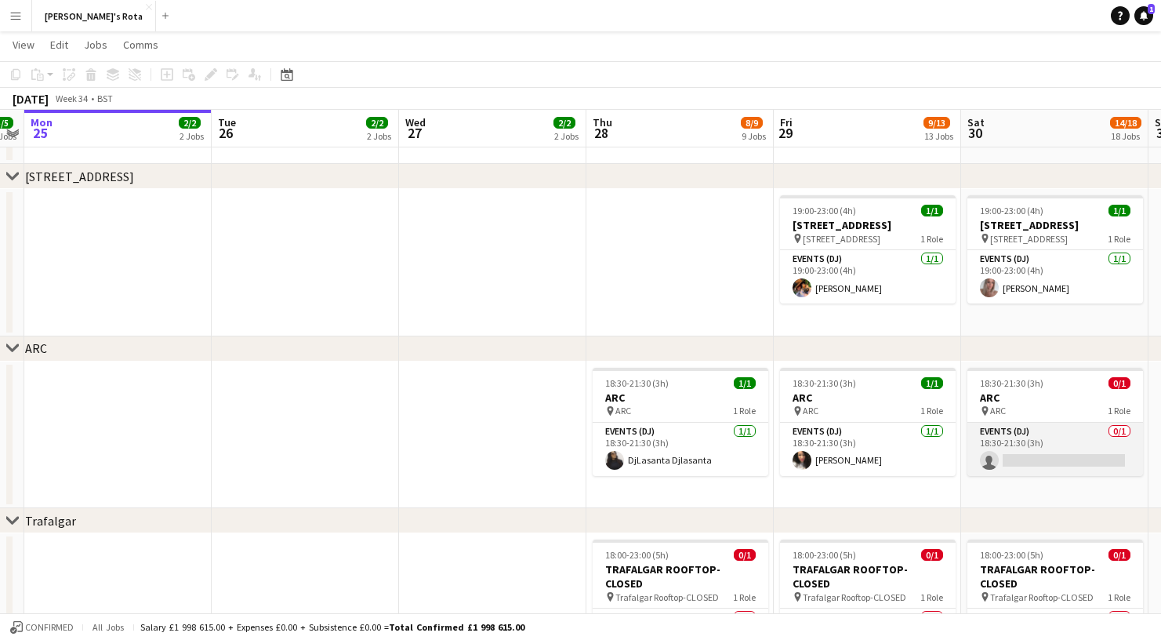
click at [1031, 461] on app-card-role "Events (DJ) 0/1 18:30-21:30 (3h) single-neutral-actions" at bounding box center [1055, 449] width 176 height 53
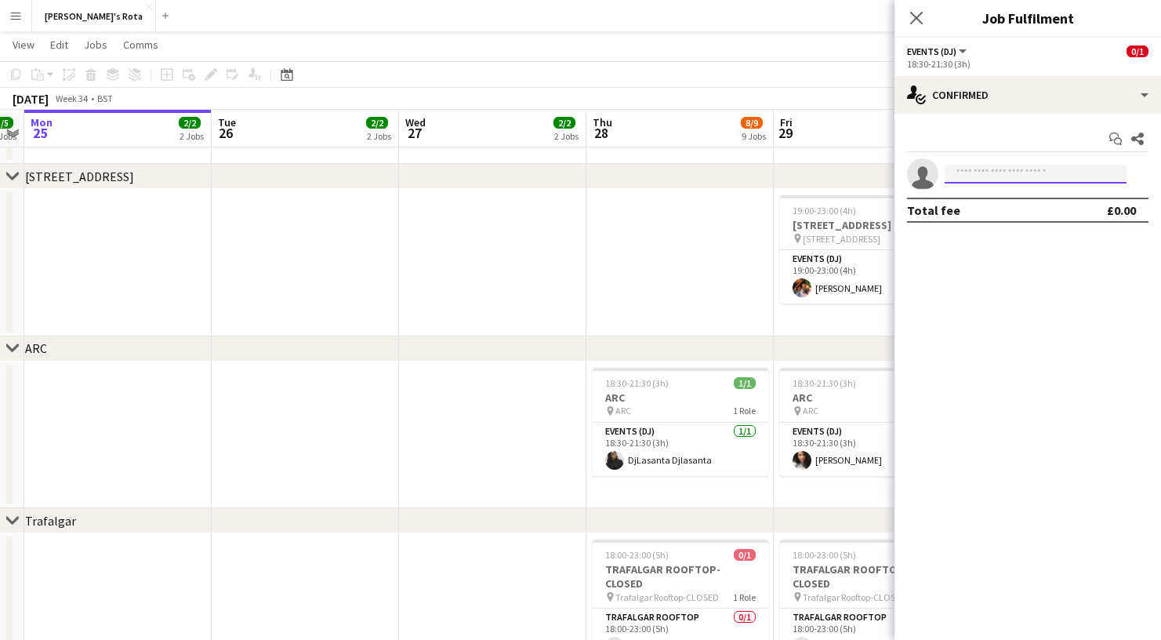
click at [1001, 175] on input at bounding box center [1036, 174] width 182 height 19
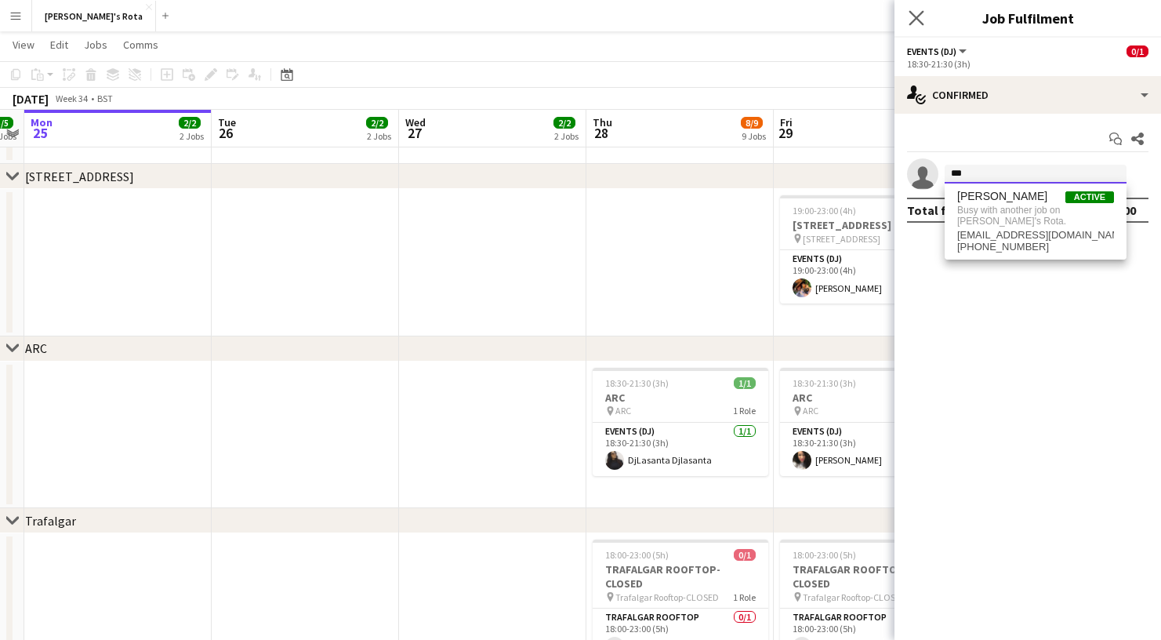
type input "***"
click at [909, 13] on app-icon "Close pop-in" at bounding box center [916, 18] width 23 height 23
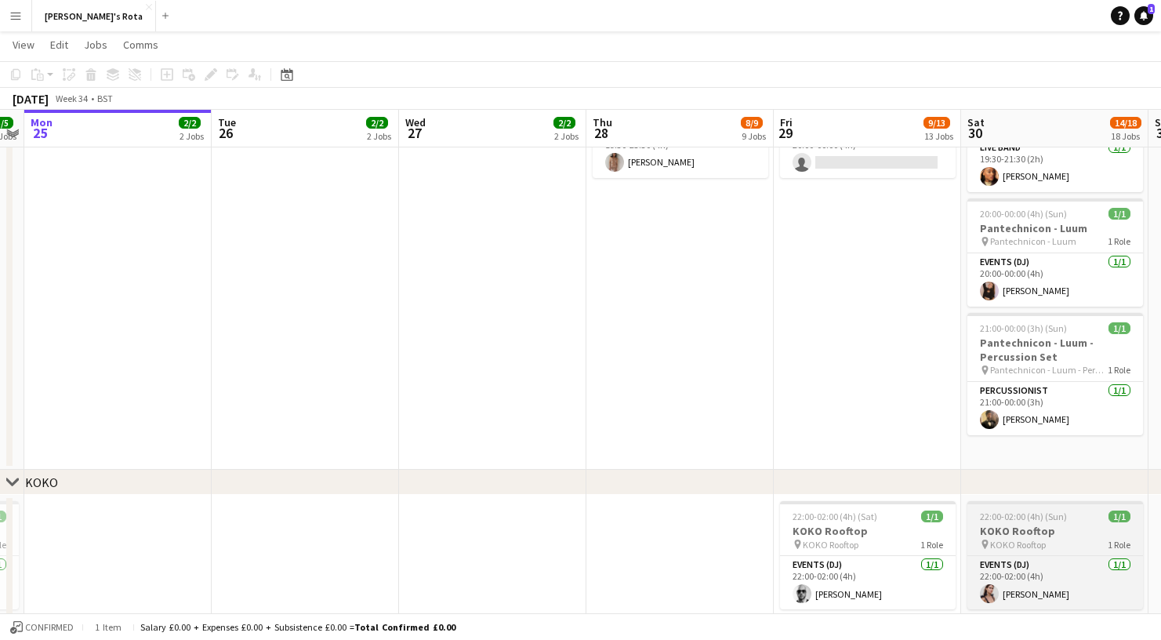
scroll to position [1760, 0]
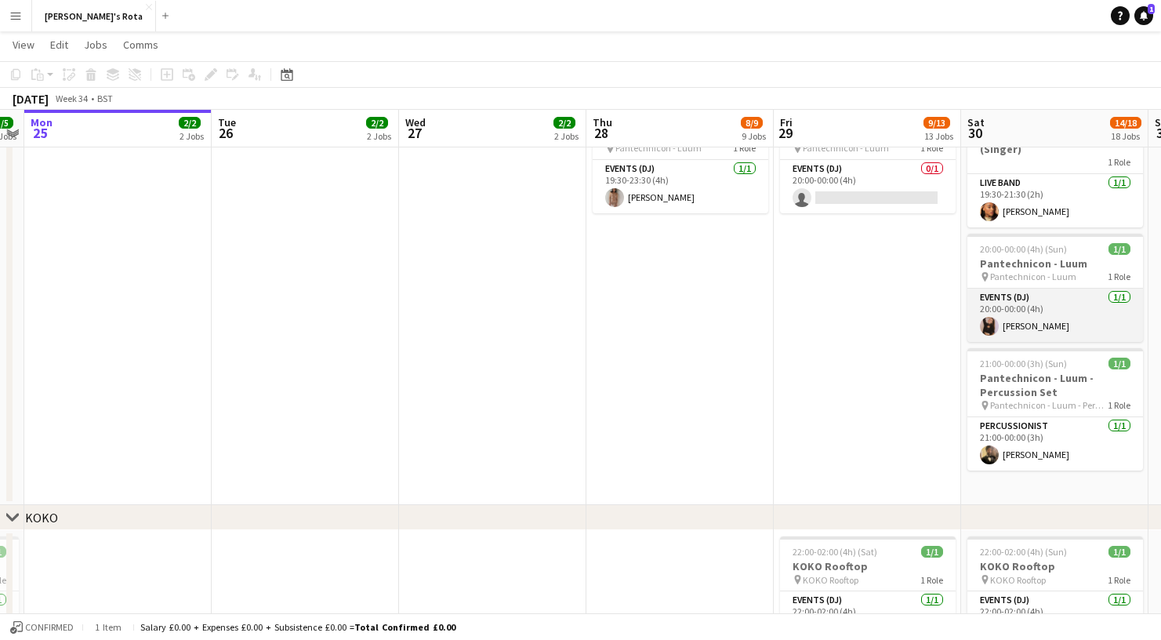
click at [1043, 298] on app-card-role "Events (DJ) [DATE] 20:00-00:00 (4h) [PERSON_NAME]" at bounding box center [1055, 314] width 176 height 53
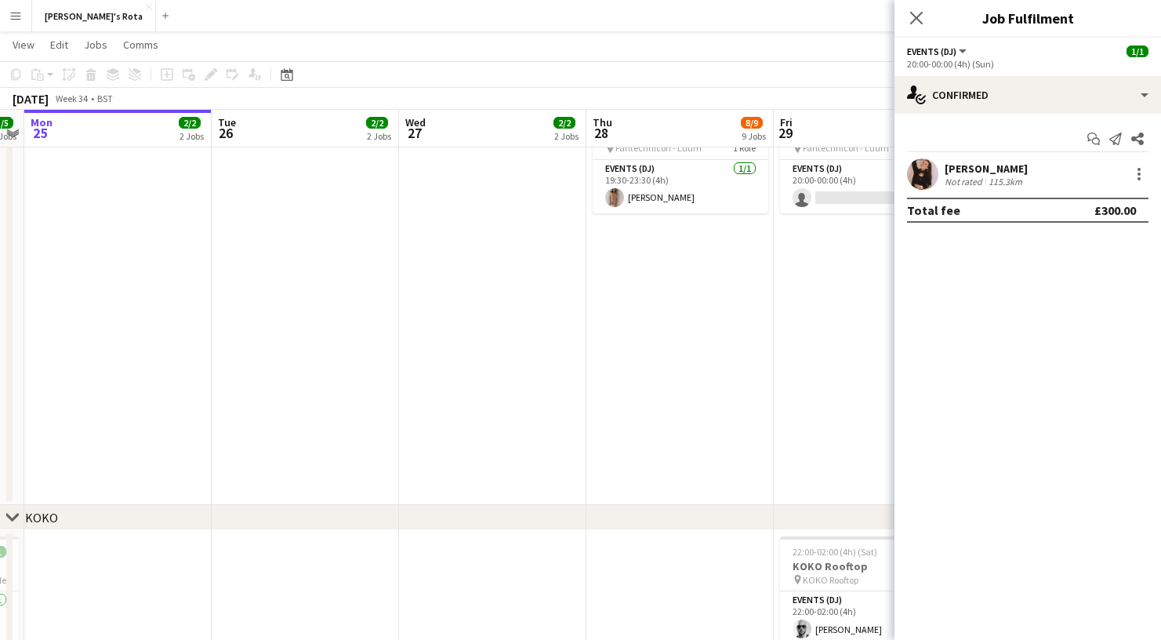
click at [678, 347] on app-date-cell "19:30-23:30 (4h) 1/1 Pantechnicon - Luum pin Pantechnicon - Luum 1 Role Events …" at bounding box center [679, 302] width 187 height 407
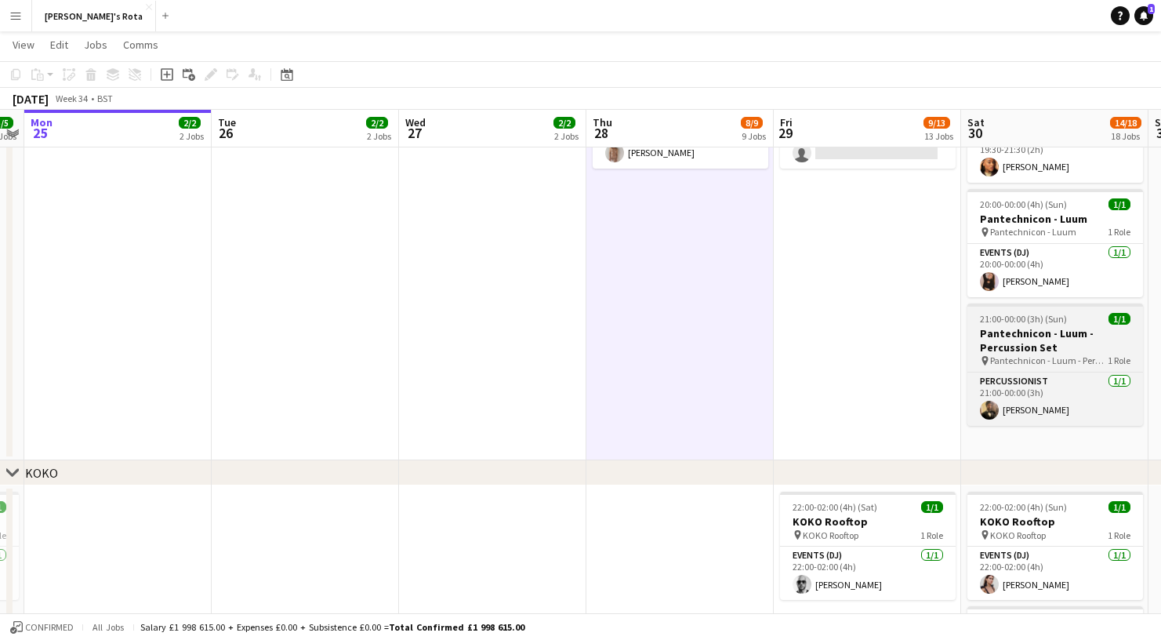
scroll to position [1799, 0]
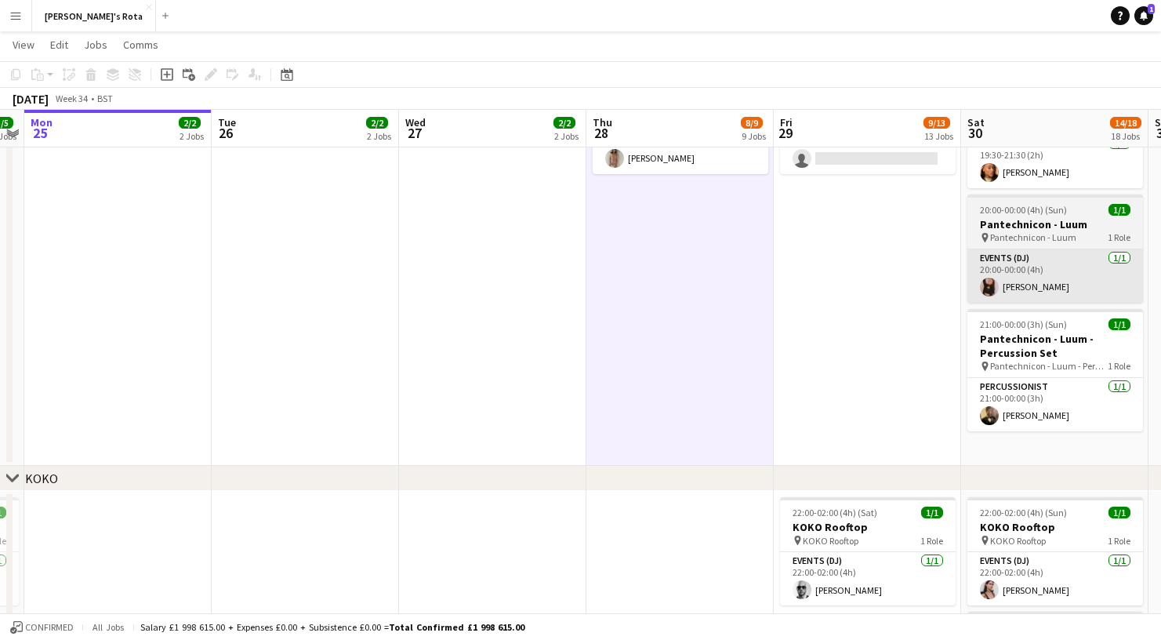
click at [1045, 253] on app-card-role "Events (DJ) [DATE] 20:00-00:00 (4h) [PERSON_NAME]" at bounding box center [1055, 275] width 176 height 53
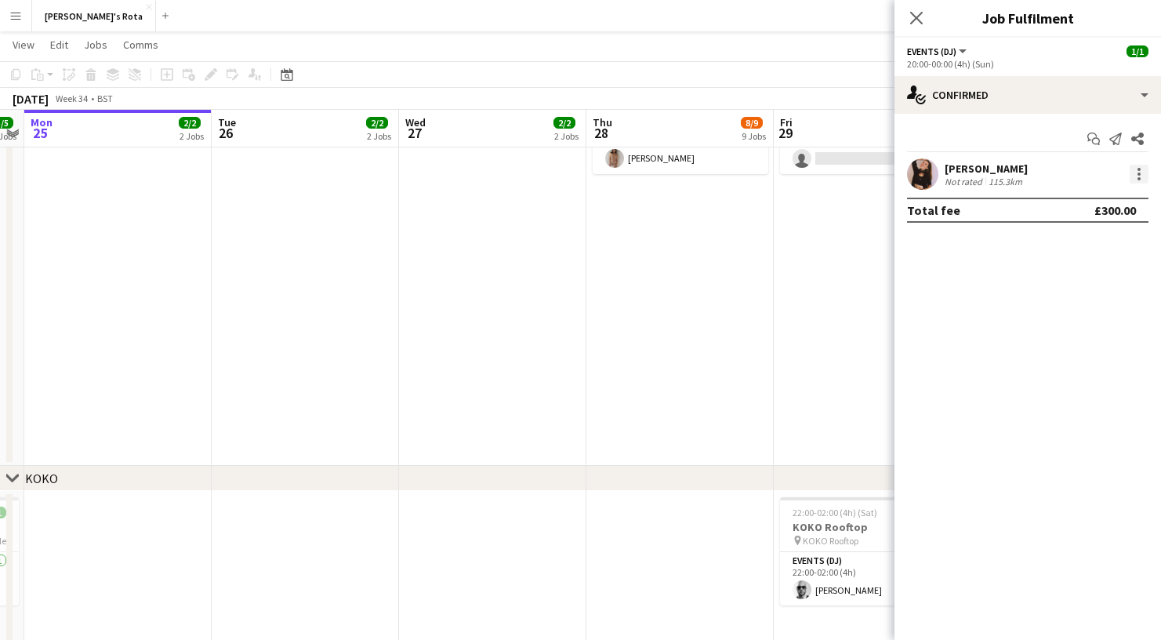
click at [1137, 172] on div at bounding box center [1139, 174] width 19 height 19
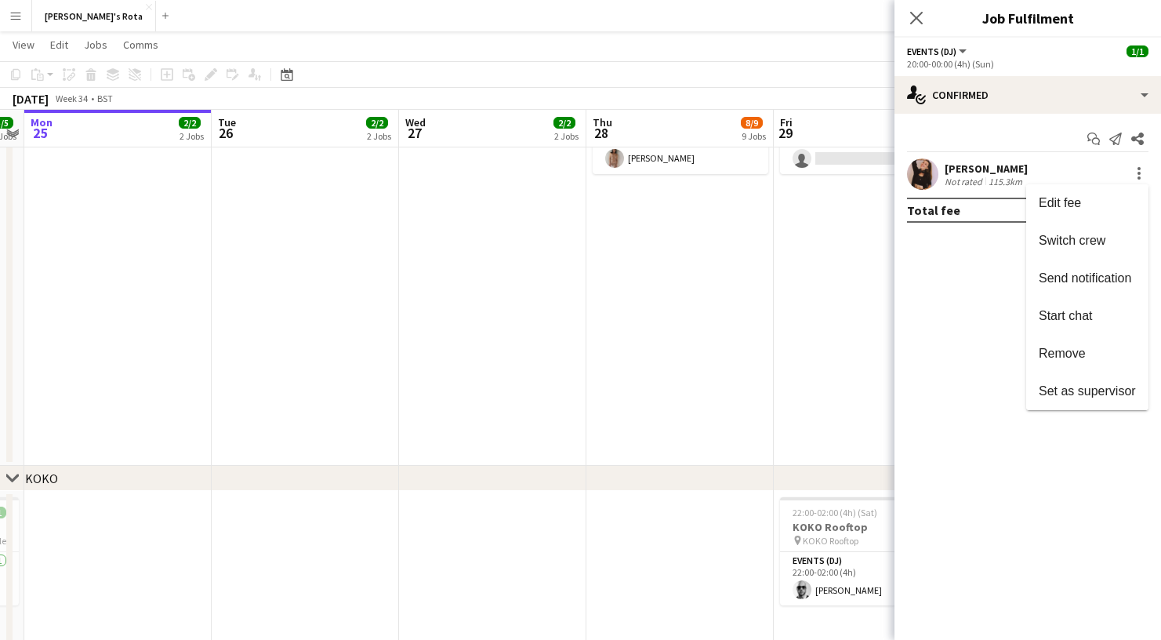
click at [599, 3] on div at bounding box center [580, 320] width 1161 height 640
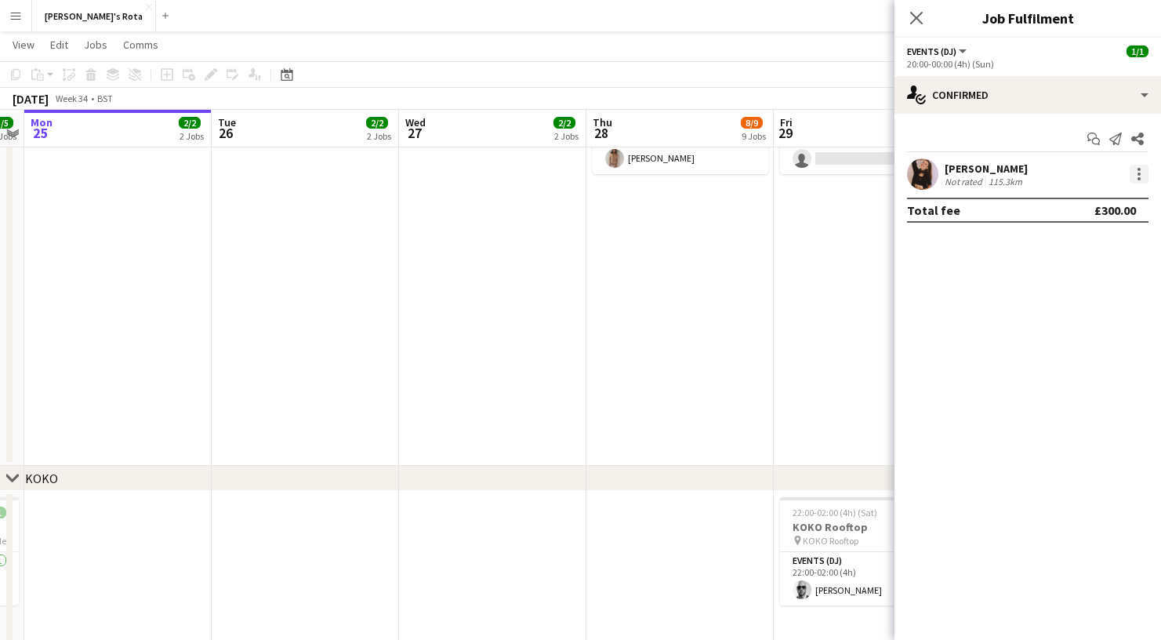
click at [1138, 175] on div at bounding box center [1138, 173] width 3 height 3
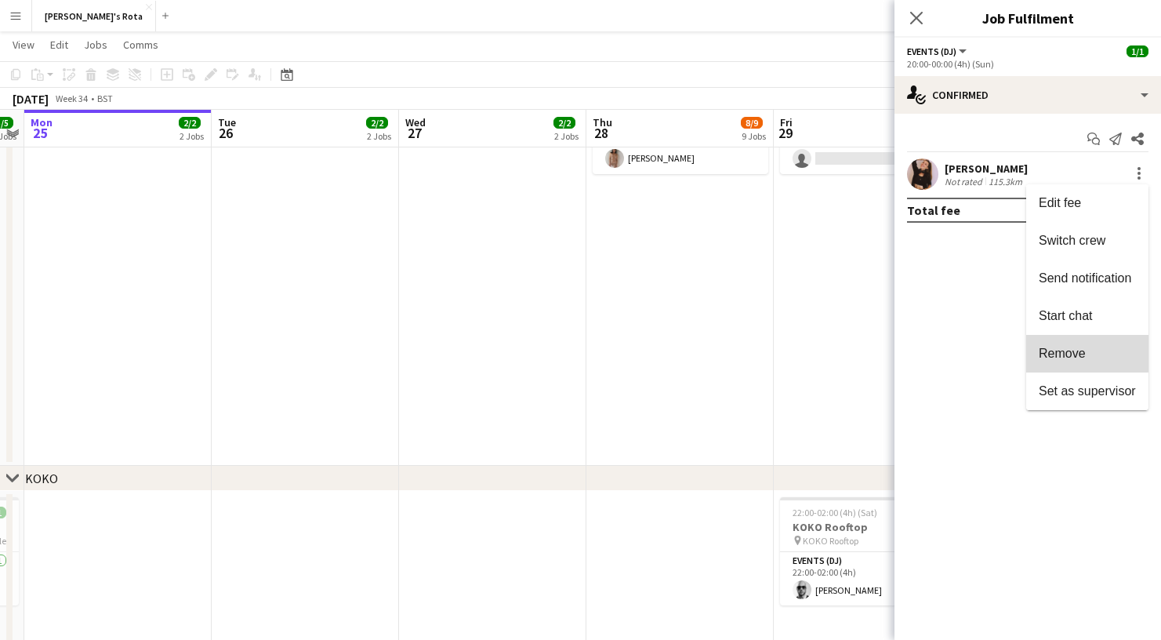
click at [1079, 350] on span "Remove" at bounding box center [1062, 353] width 47 height 13
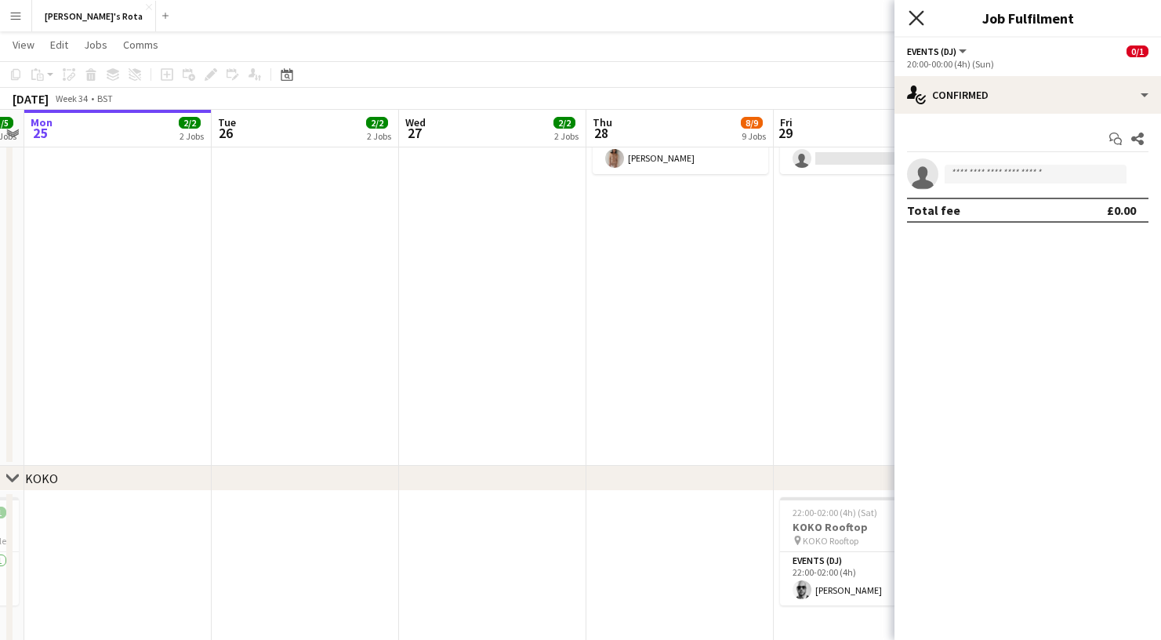
click at [918, 18] on icon "Close pop-in" at bounding box center [916, 17] width 15 height 15
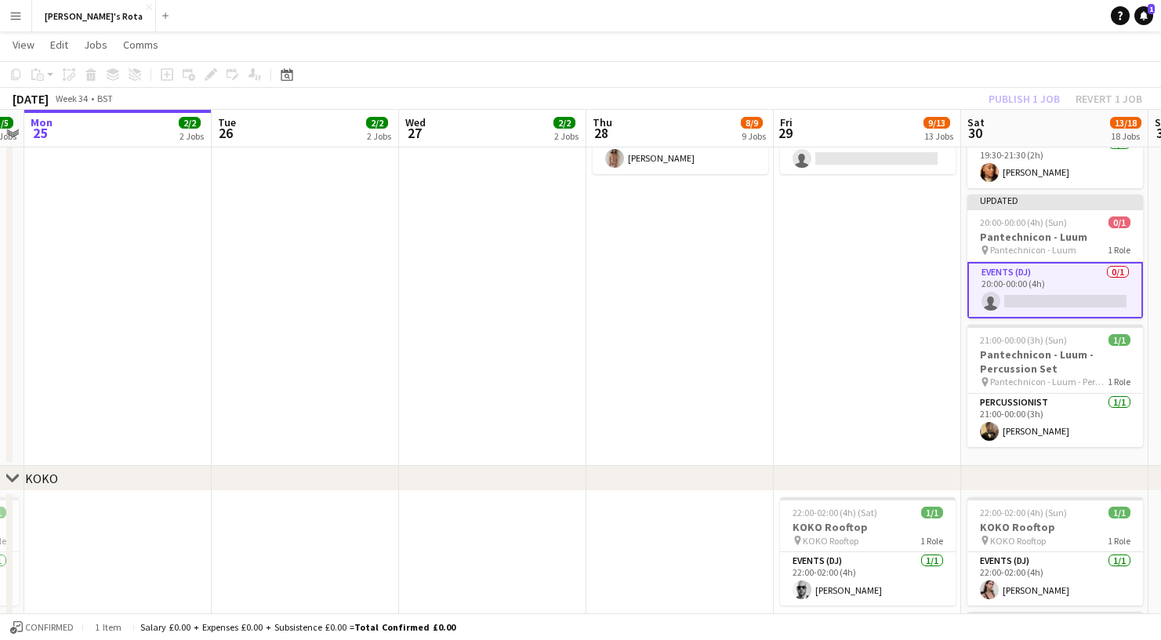
click at [1040, 262] on app-card-role "Events (DJ) 0/1 20:00-00:00 (4h) single-neutral-actions" at bounding box center [1055, 290] width 176 height 56
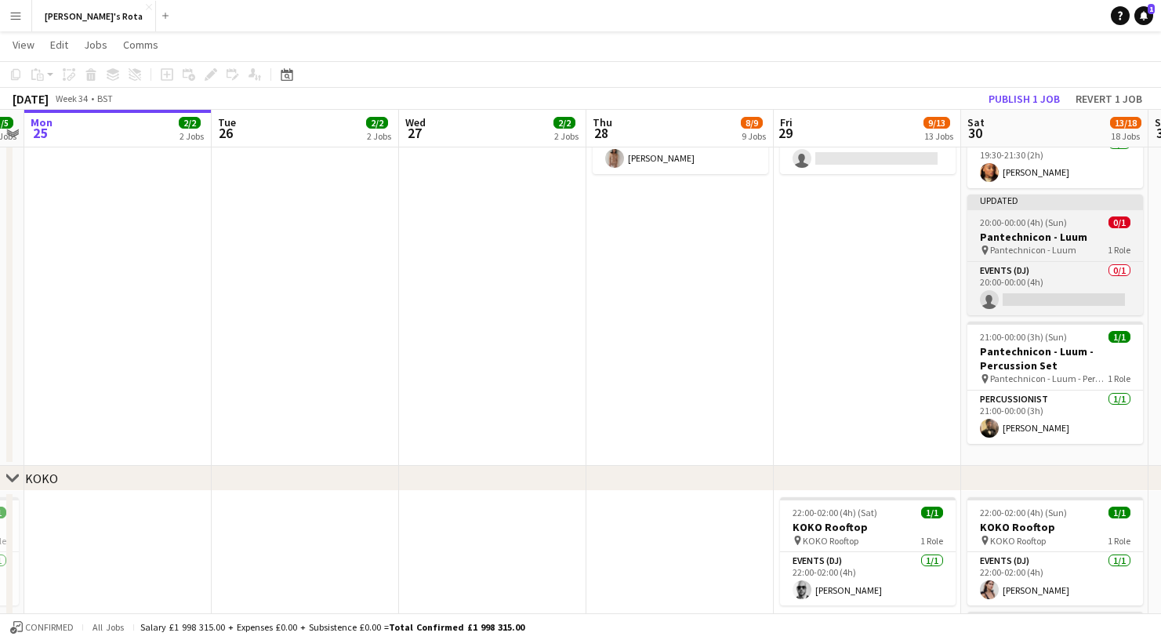
click at [1040, 230] on h3 "Pantechnicon - Luum" at bounding box center [1055, 237] width 176 height 14
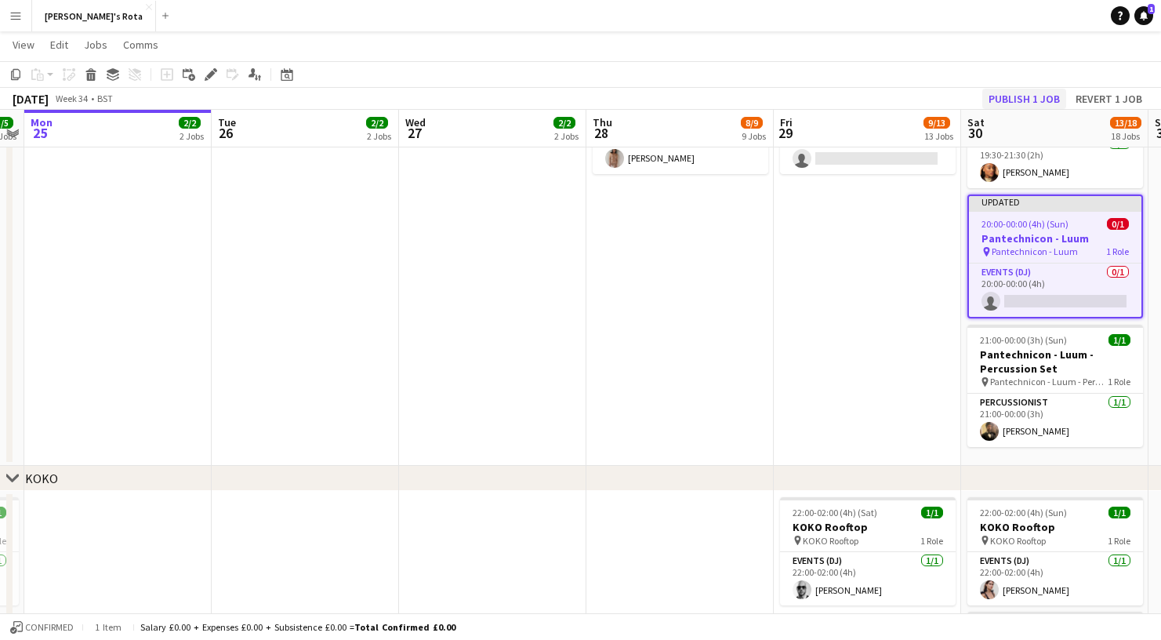
click at [1021, 100] on button "Publish 1 job" at bounding box center [1024, 99] width 84 height 20
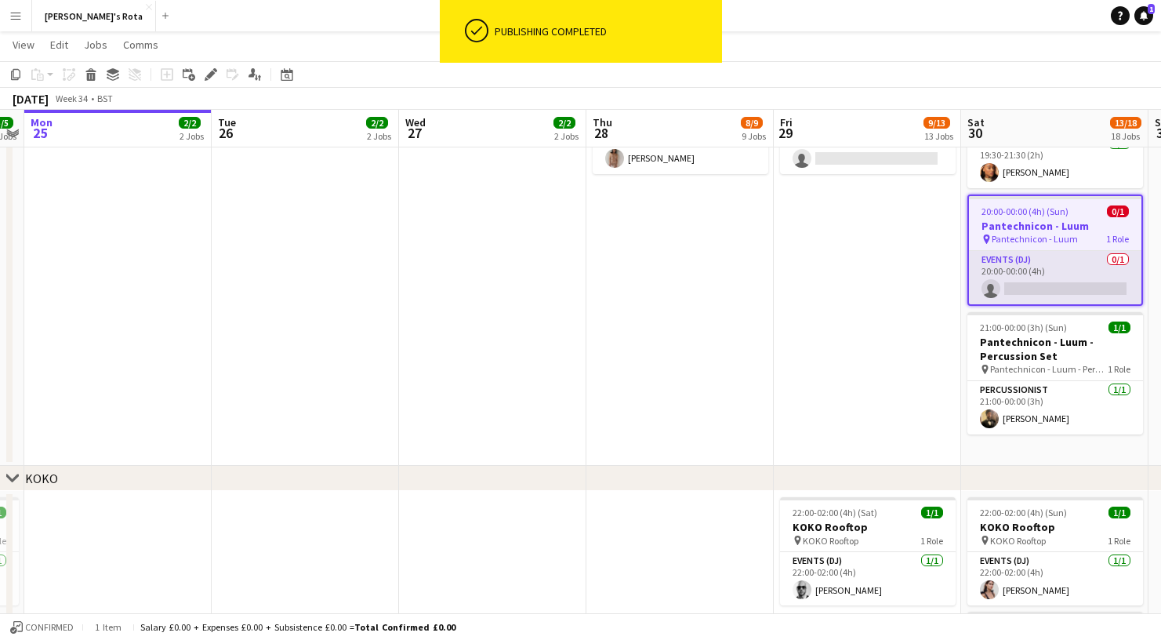
click at [1032, 270] on app-card-role "Events (DJ) 0/1 20:00-00:00 (4h) single-neutral-actions" at bounding box center [1055, 277] width 172 height 53
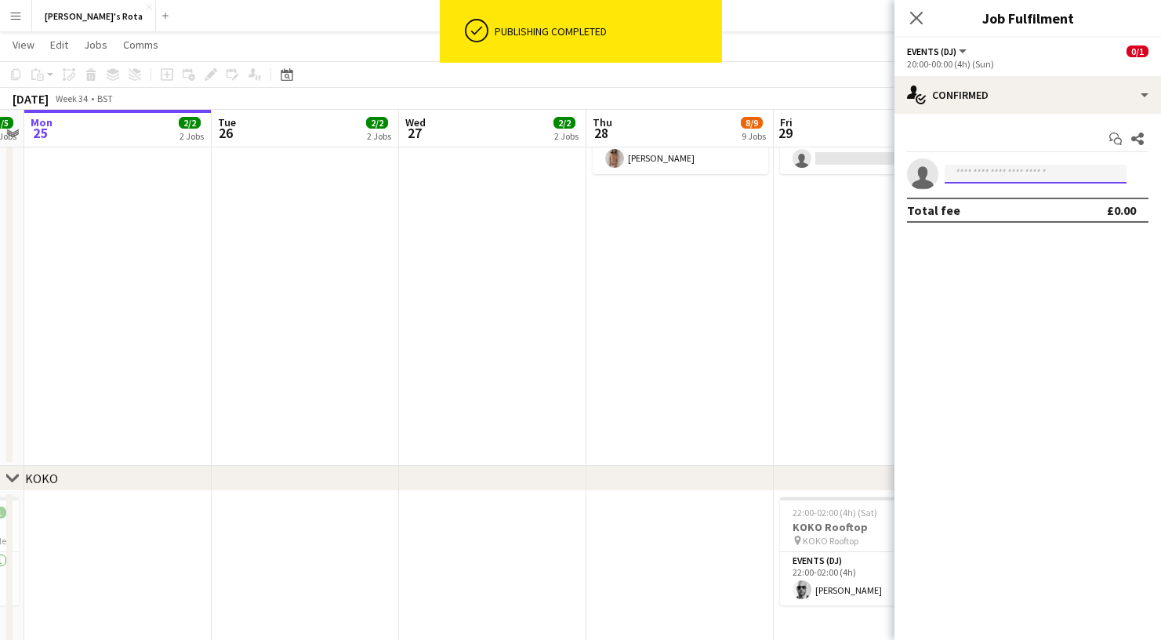
click at [1001, 175] on input at bounding box center [1036, 174] width 182 height 19
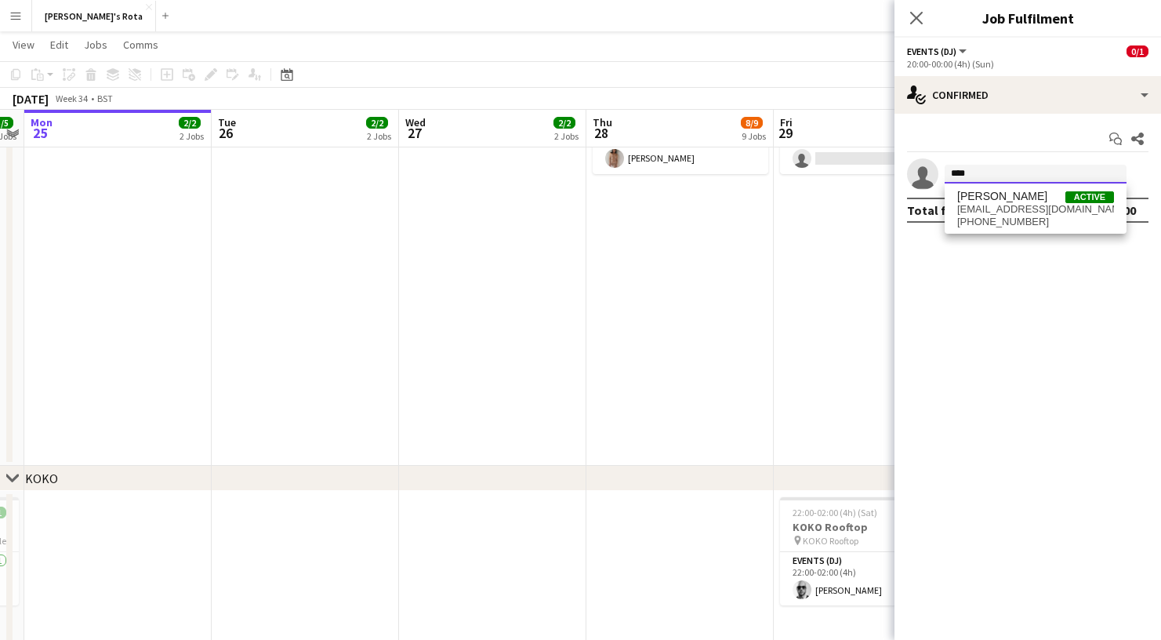
type input "****"
drag, startPoint x: 1001, startPoint y: 175, endPoint x: 1002, endPoint y: 213, distance: 38.4
click at [1002, 213] on span "[EMAIL_ADDRESS][DOMAIN_NAME]" at bounding box center [1035, 209] width 157 height 13
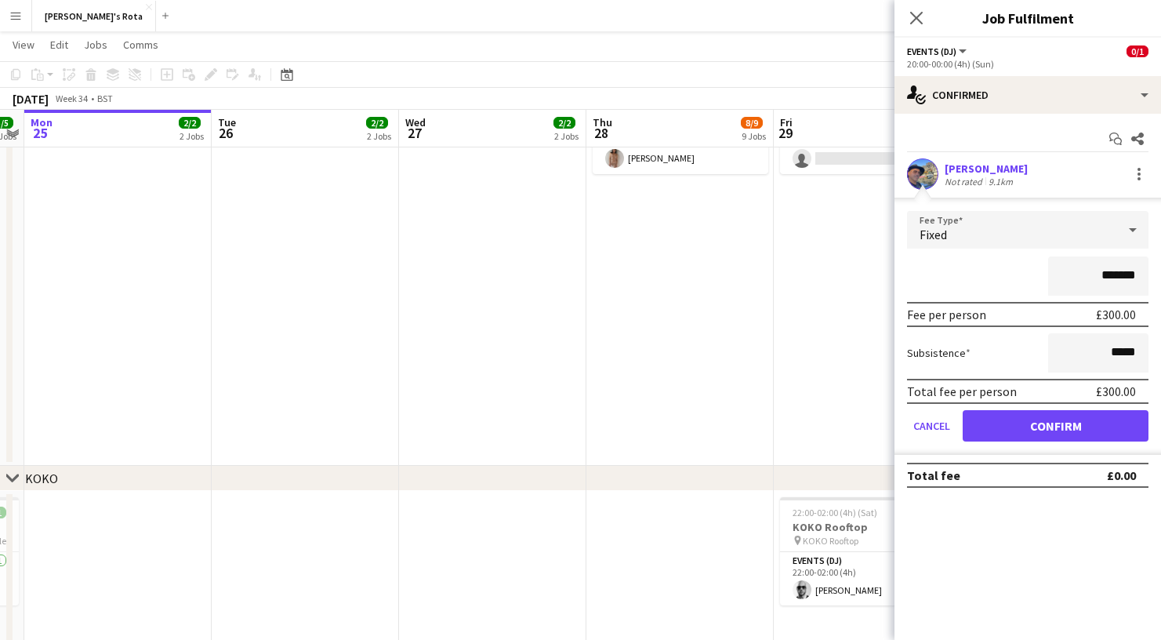
click at [1069, 430] on button "Confirm" at bounding box center [1056, 425] width 186 height 31
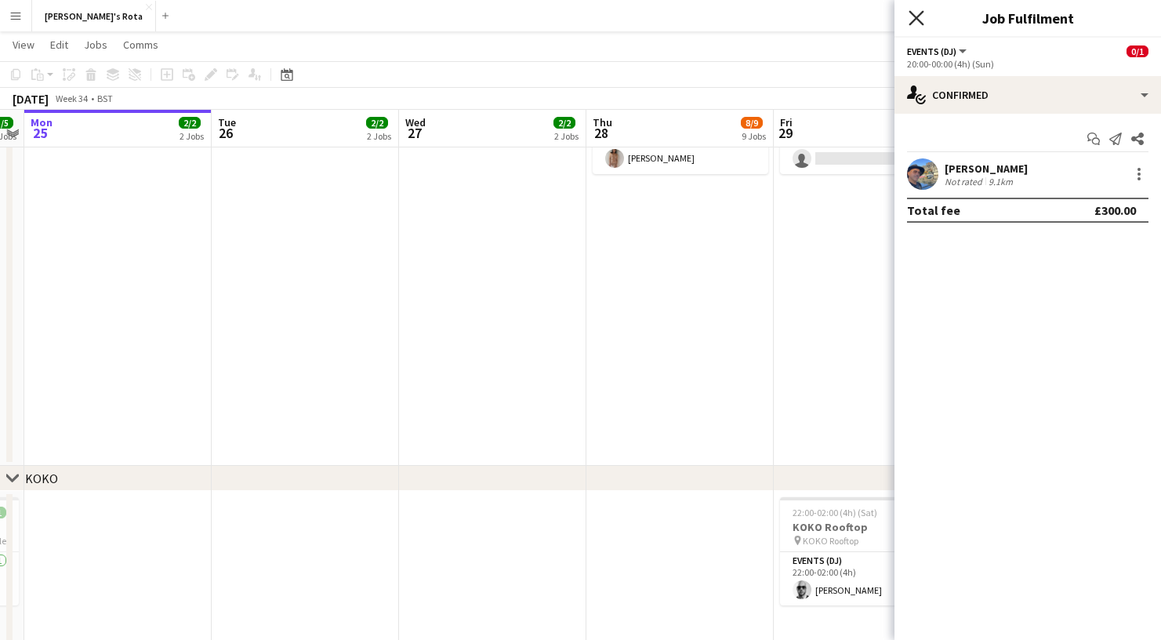
click at [916, 18] on icon at bounding box center [916, 17] width 15 height 15
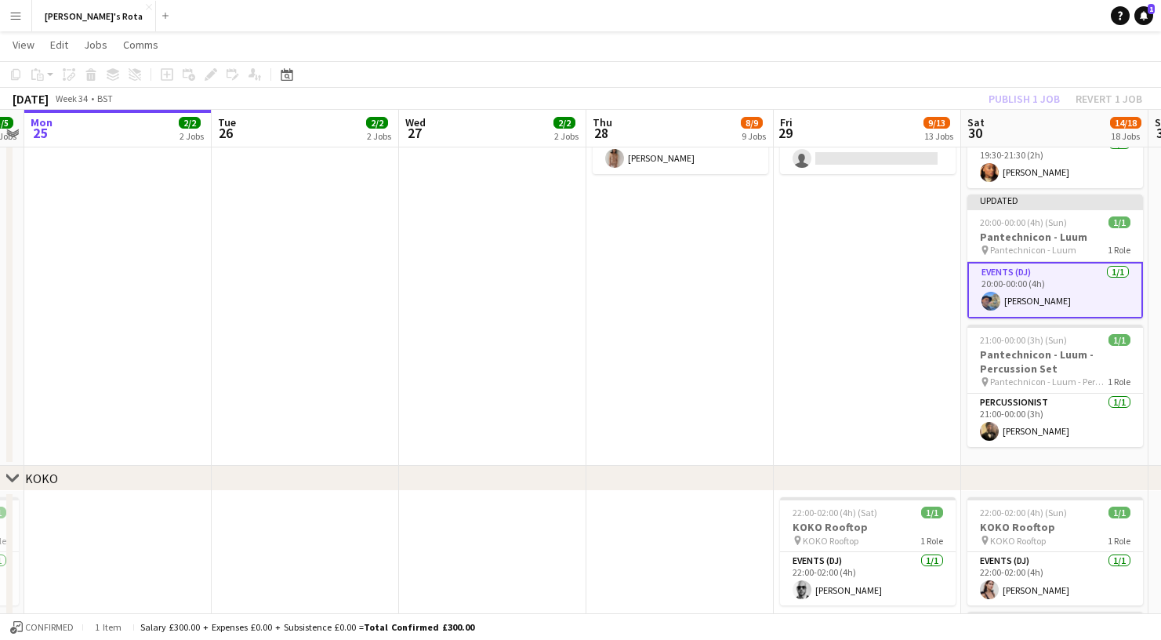
click at [1021, 98] on div "Publish 1 job Revert 1 job" at bounding box center [1065, 99] width 191 height 20
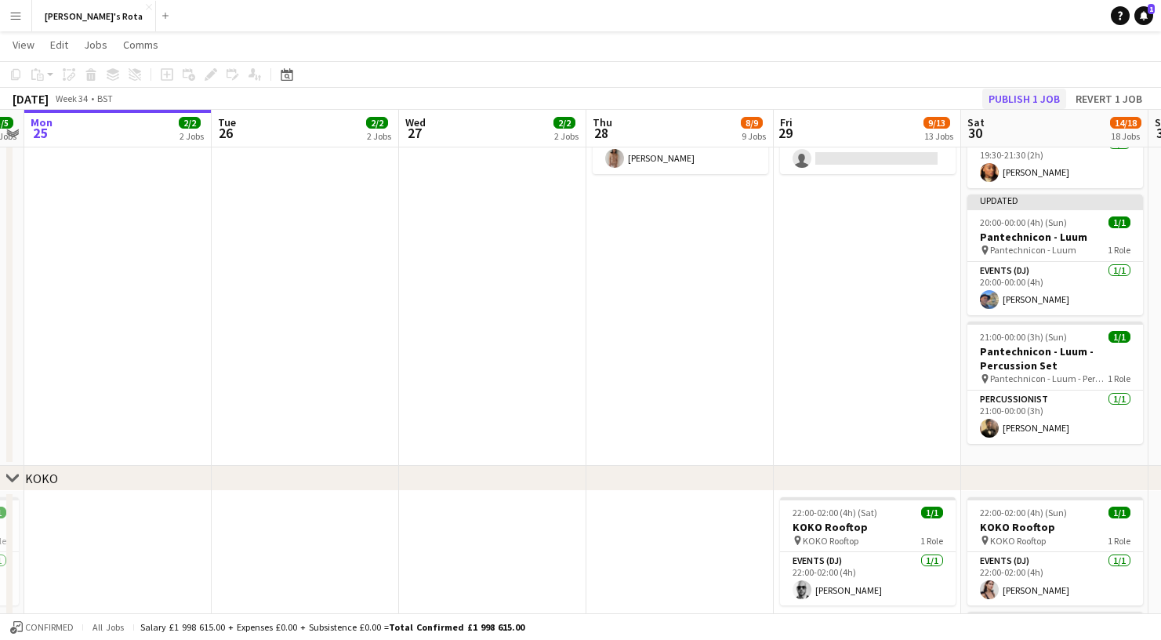
click at [1016, 97] on button "Publish 1 job" at bounding box center [1024, 99] width 84 height 20
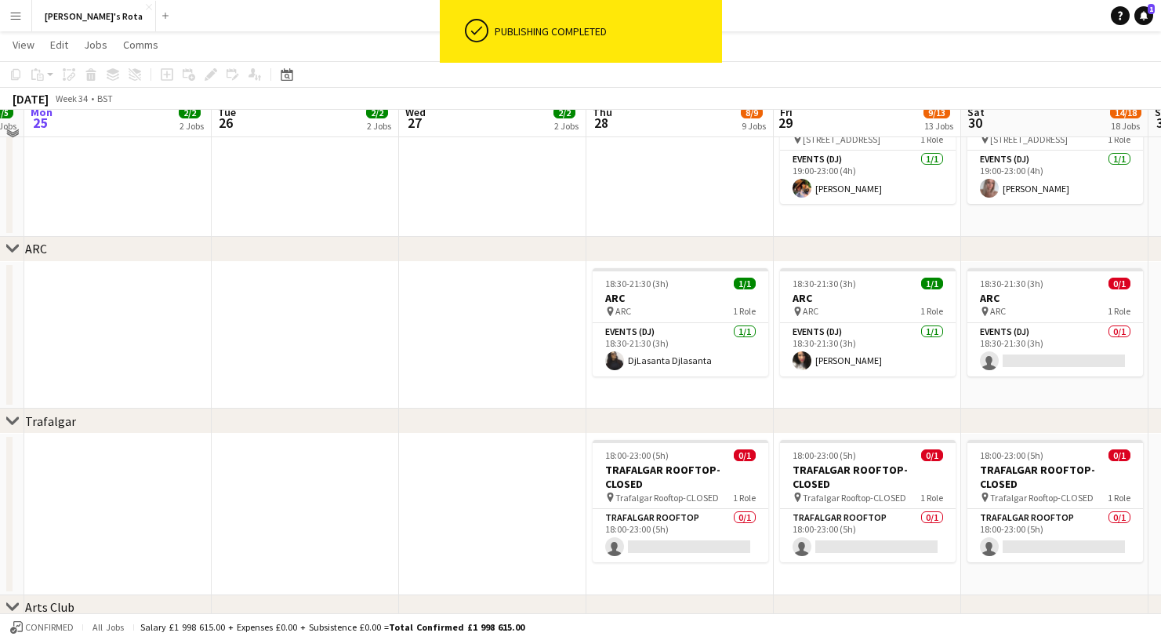
scroll to position [2496, 0]
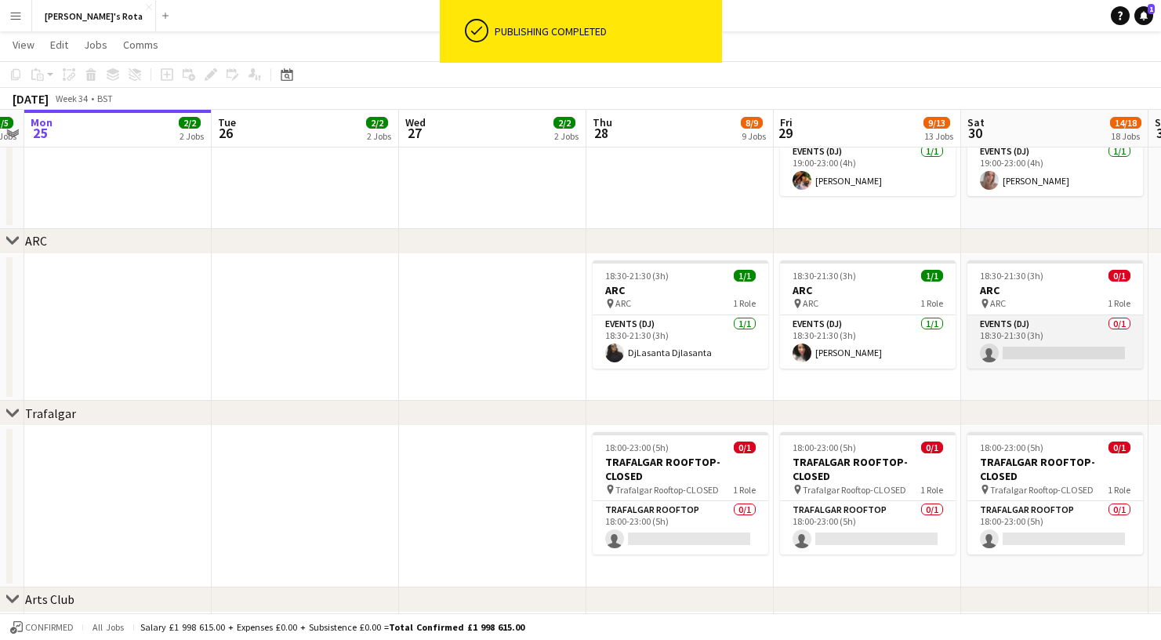
click at [1023, 349] on app-card-role "Events (DJ) 0/1 18:30-21:30 (3h) single-neutral-actions" at bounding box center [1055, 341] width 176 height 53
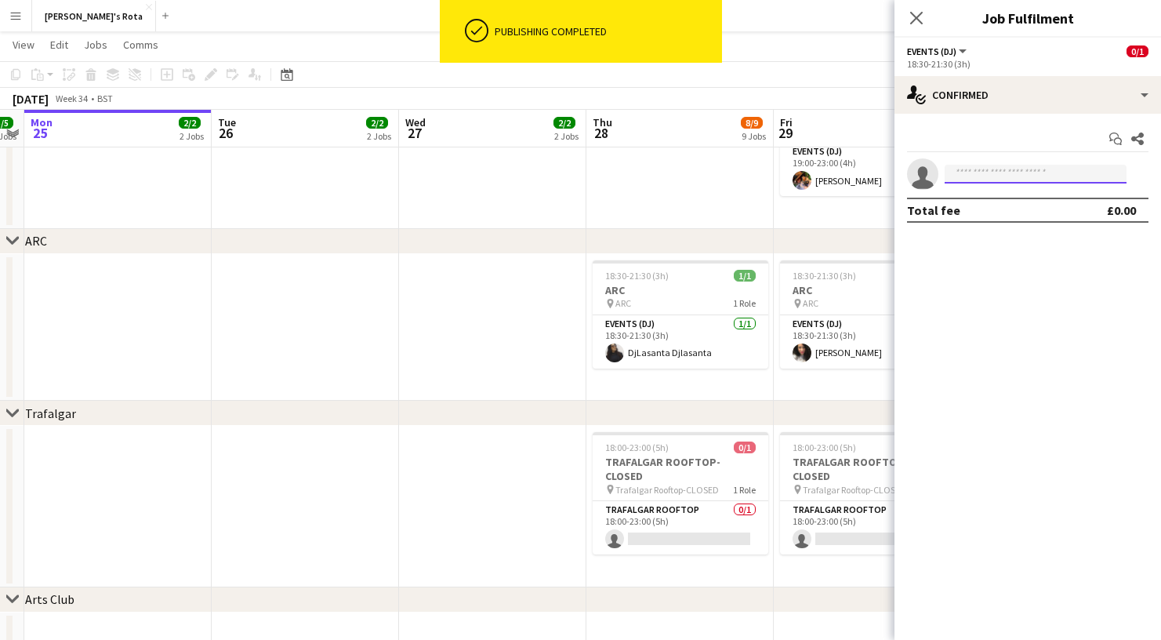
click at [988, 175] on input at bounding box center [1036, 174] width 182 height 19
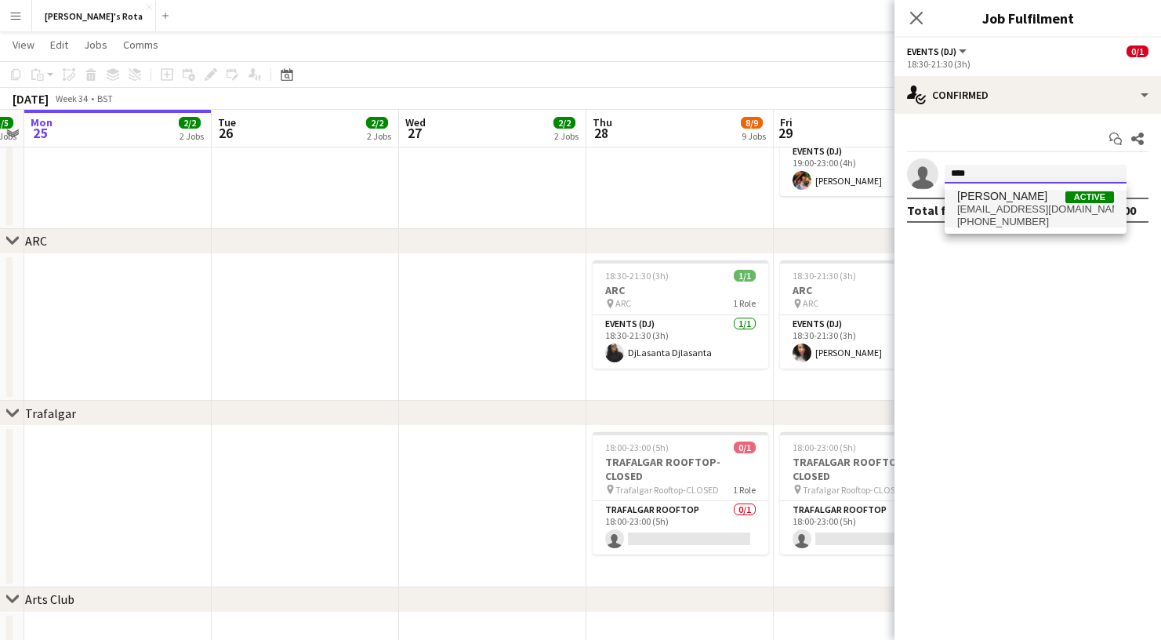
type input "****"
click at [989, 205] on span "[EMAIL_ADDRESS][DOMAIN_NAME]" at bounding box center [1035, 209] width 157 height 13
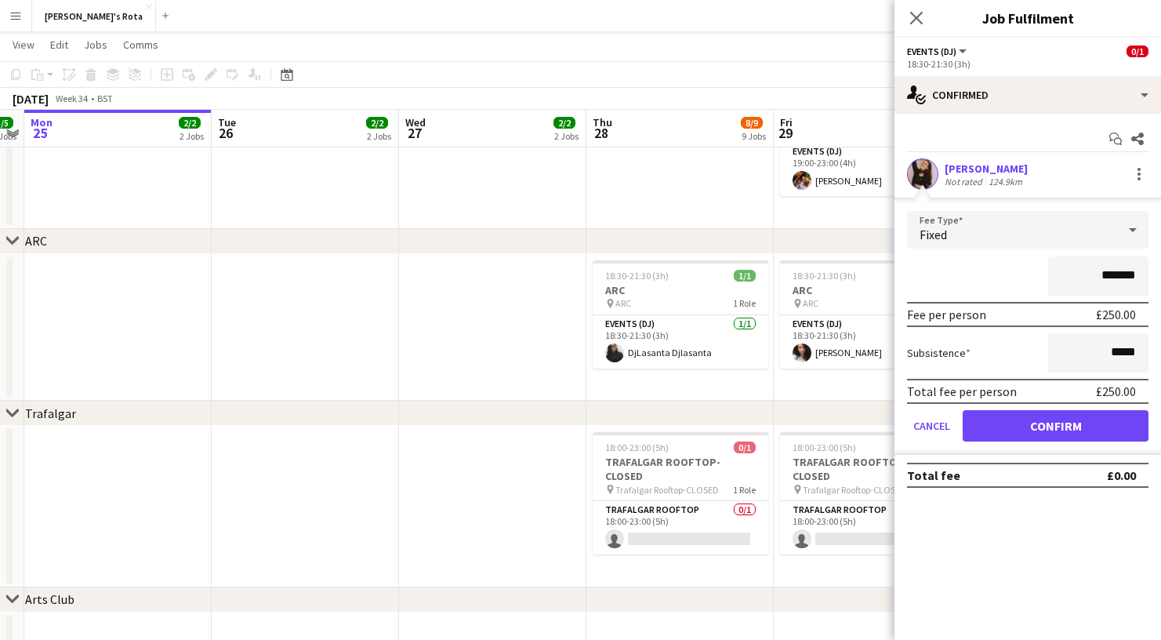
click at [1053, 426] on button "Confirm" at bounding box center [1056, 425] width 186 height 31
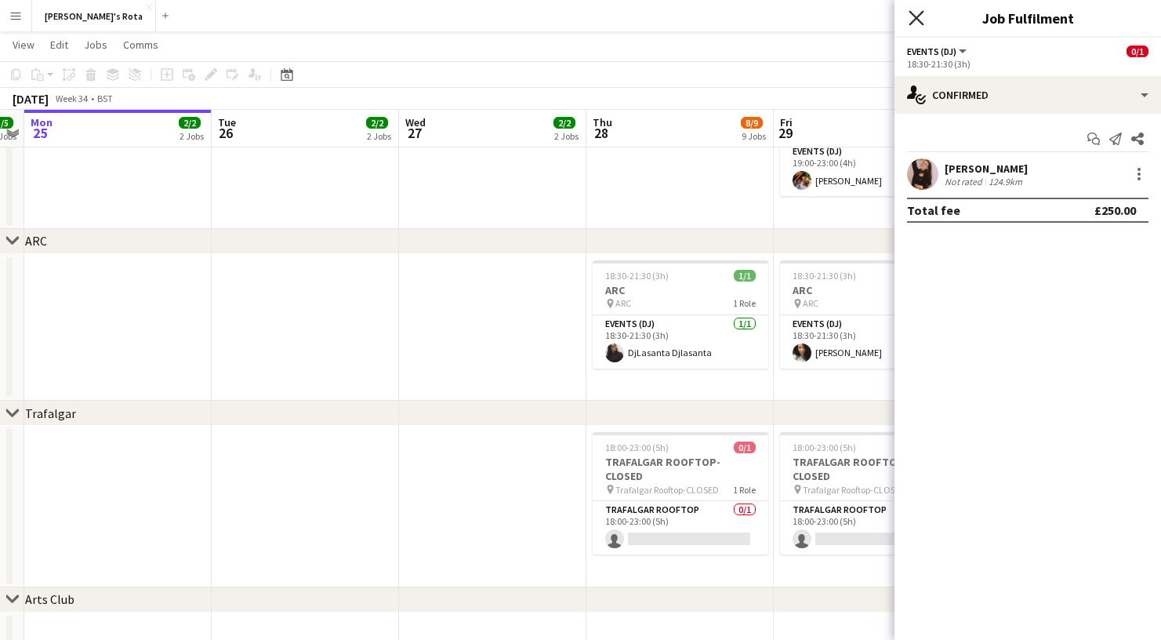
click at [918, 13] on icon "Close pop-in" at bounding box center [916, 17] width 15 height 15
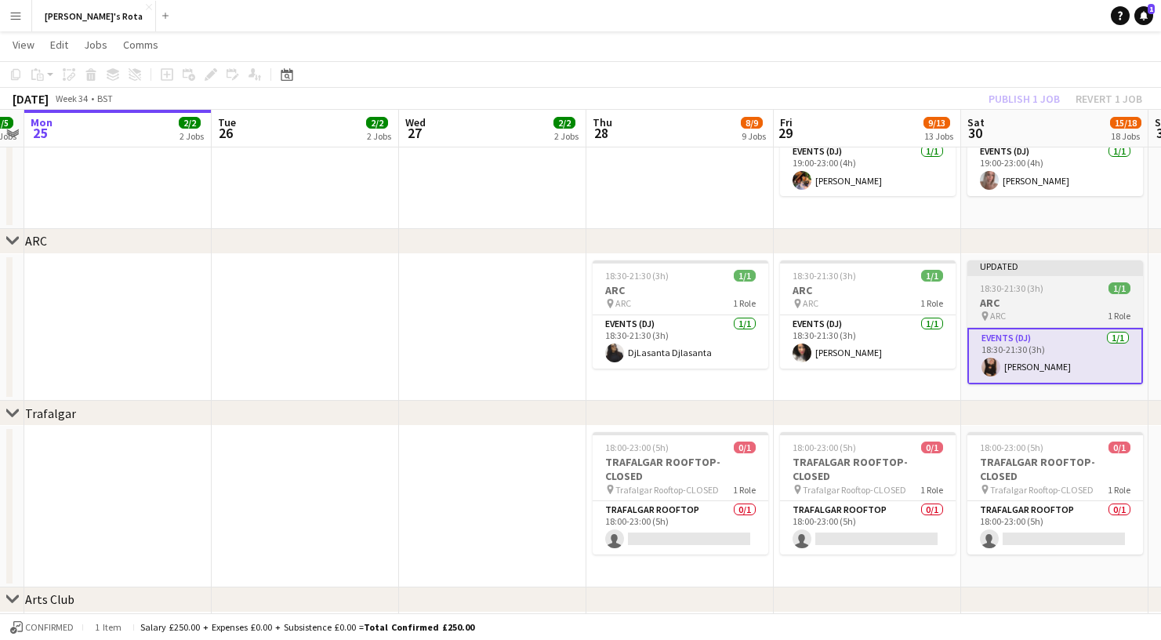
click at [1043, 292] on div "18:30-21:30 (3h) 1/1" at bounding box center [1055, 288] width 176 height 12
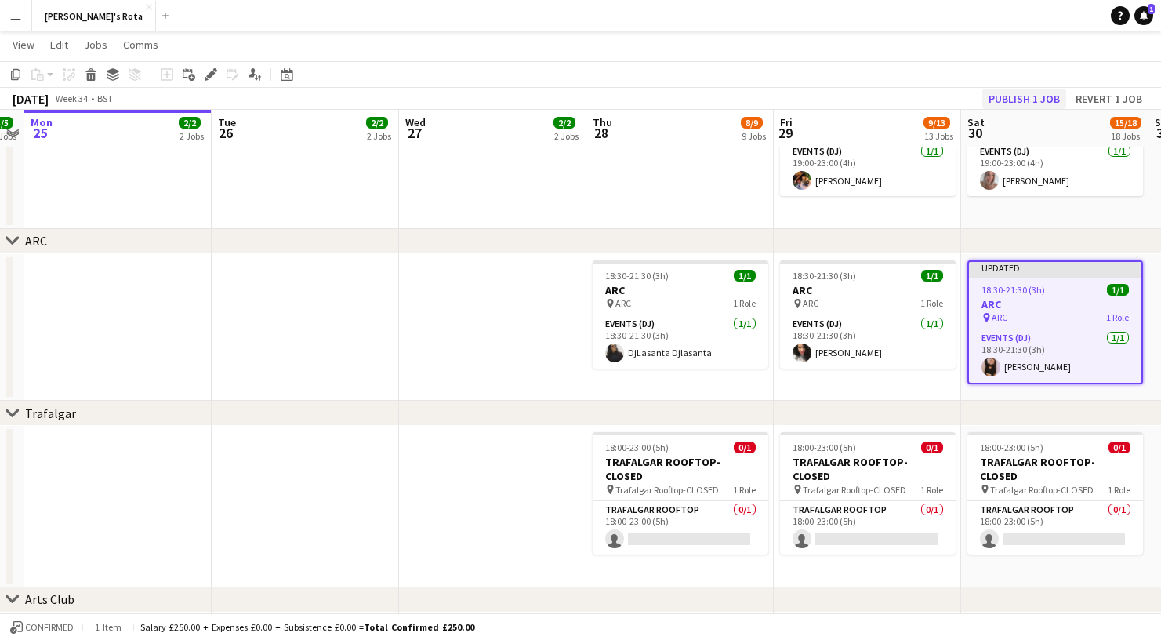
click at [1024, 93] on button "Publish 1 job" at bounding box center [1024, 99] width 84 height 20
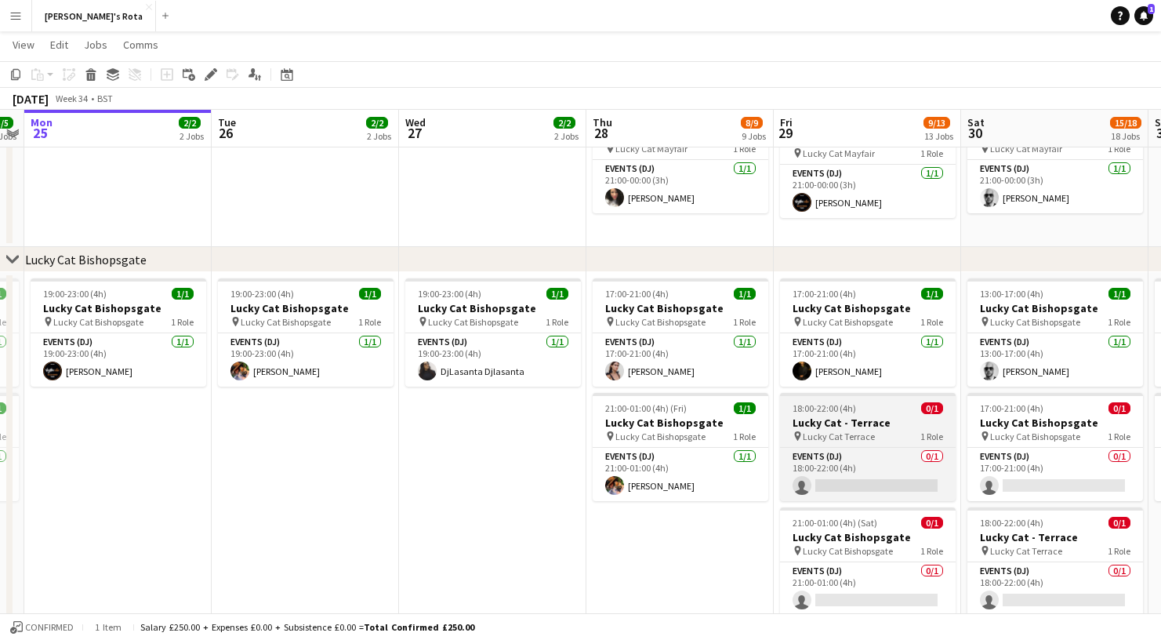
scroll to position [1016, 0]
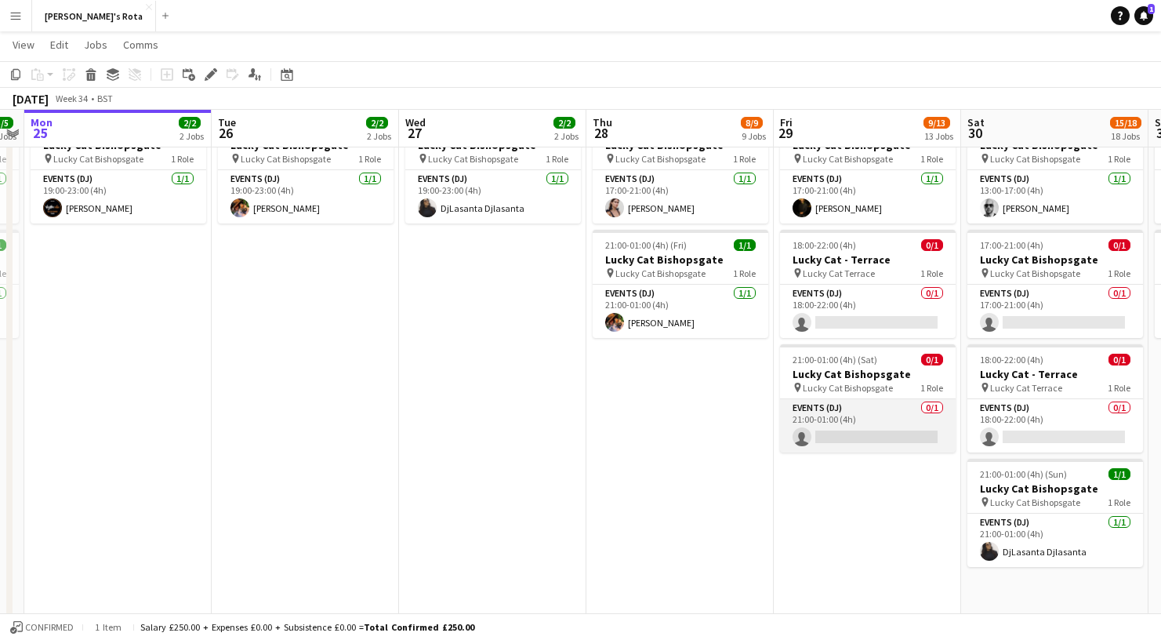
click at [883, 434] on app-card-role "Events (DJ) 0/1 21:00-01:00 (4h) single-neutral-actions" at bounding box center [868, 425] width 176 height 53
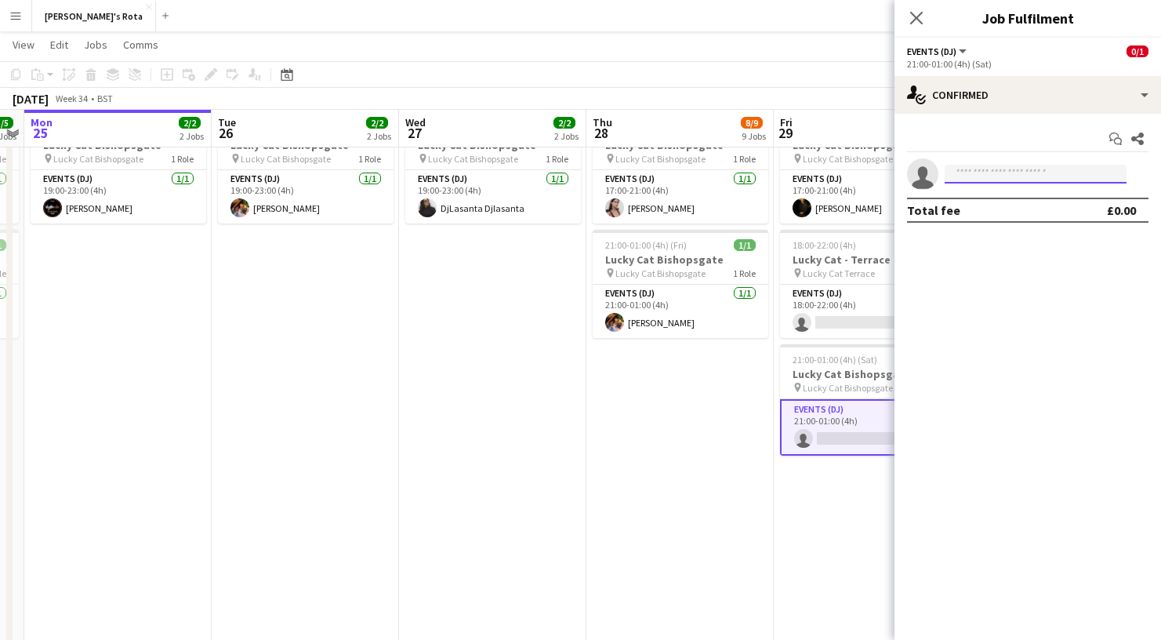
click at [978, 178] on input at bounding box center [1036, 174] width 182 height 19
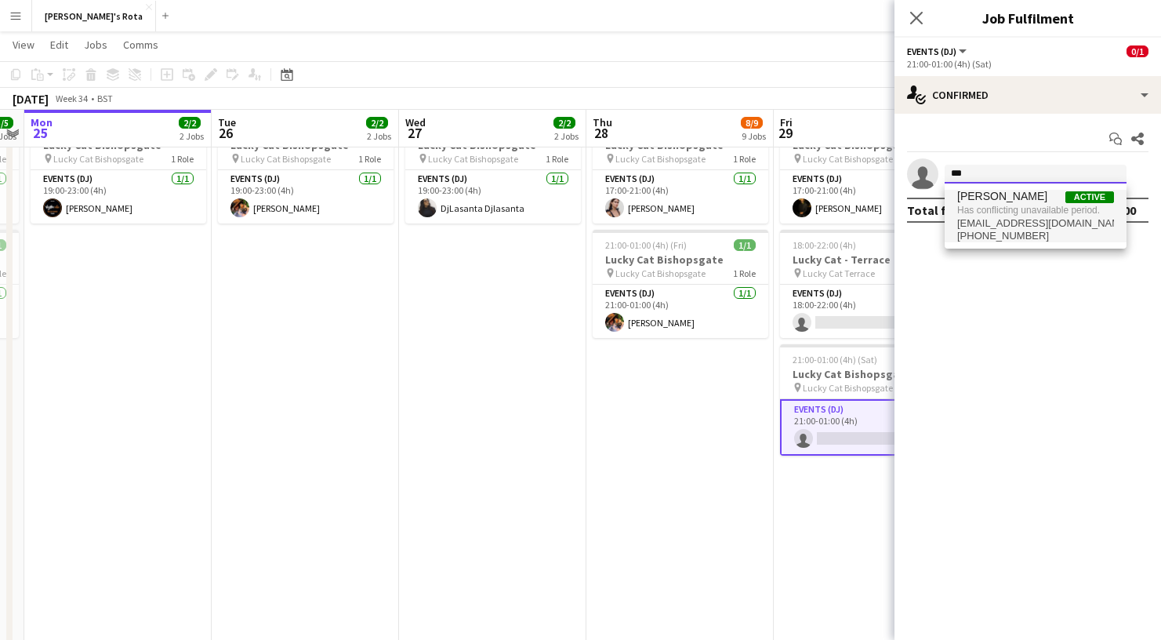
type input "***"
click at [974, 200] on span "[PERSON_NAME]" at bounding box center [1002, 196] width 90 height 13
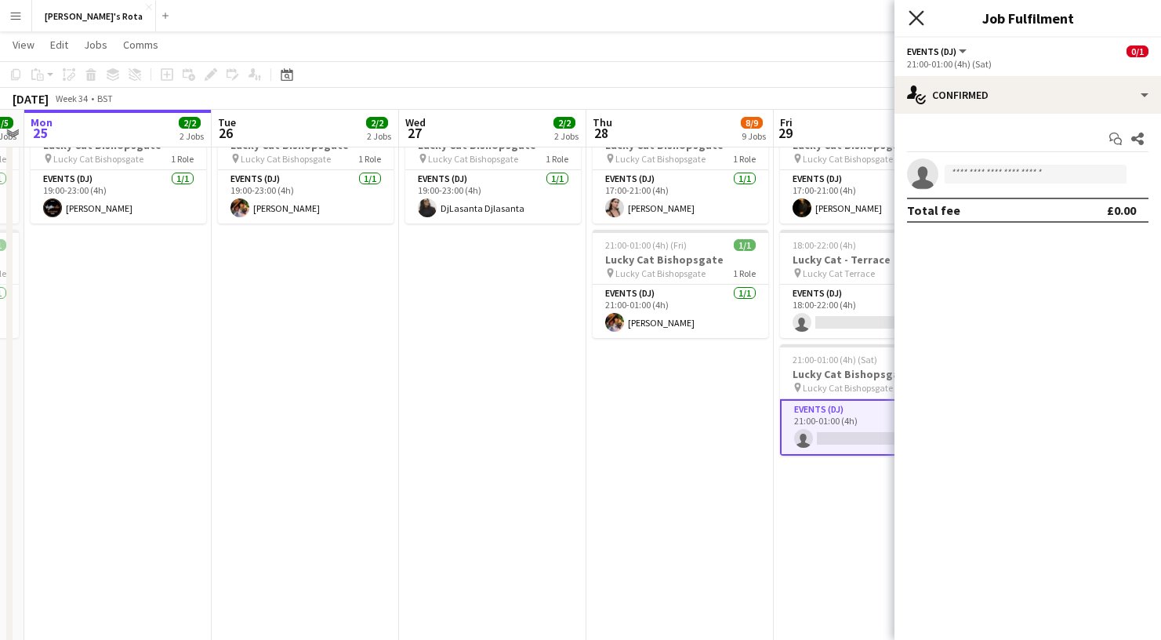
click at [914, 15] on icon at bounding box center [916, 17] width 15 height 15
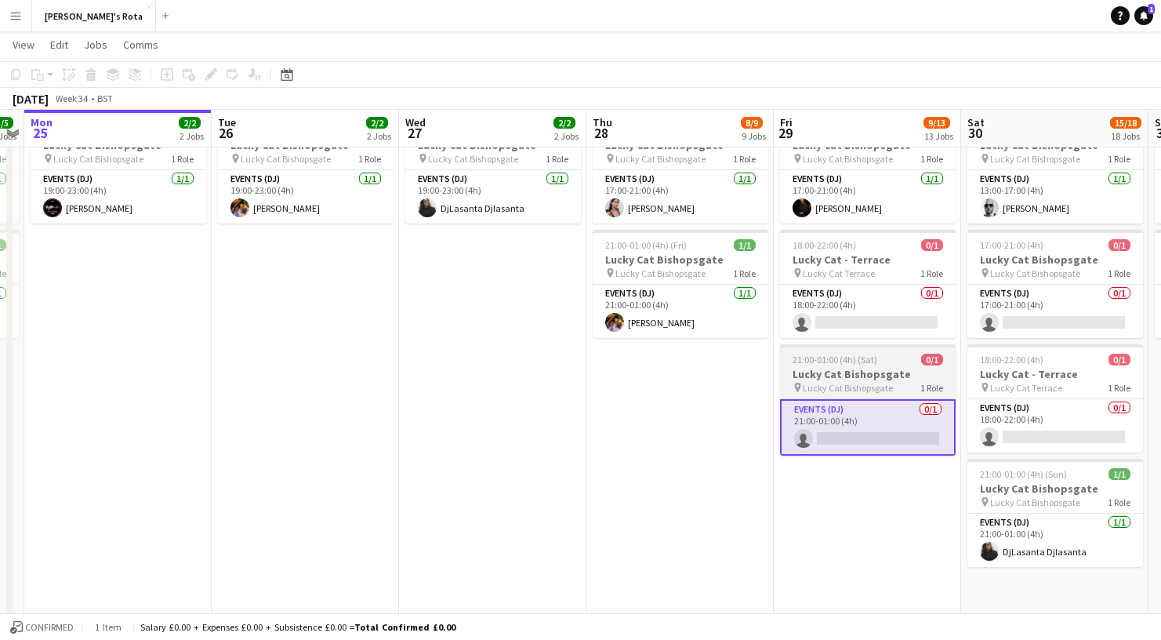
click at [851, 397] on app-job-card "21:00-01:00 (4h) (Sat) 0/1 Lucky Cat Bishopsgate pin Lucky Cat Bishopsgate 1 Ro…" at bounding box center [868, 399] width 176 height 111
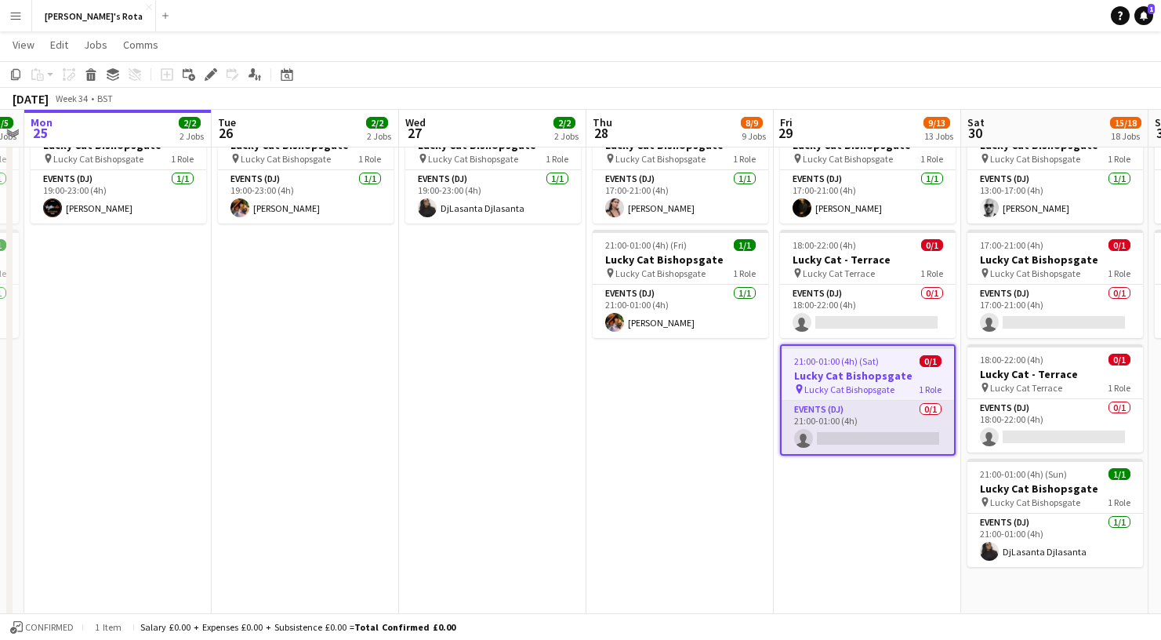
click at [858, 441] on app-card-role "Events (DJ) 0/1 21:00-01:00 (4h) single-neutral-actions" at bounding box center [868, 427] width 172 height 53
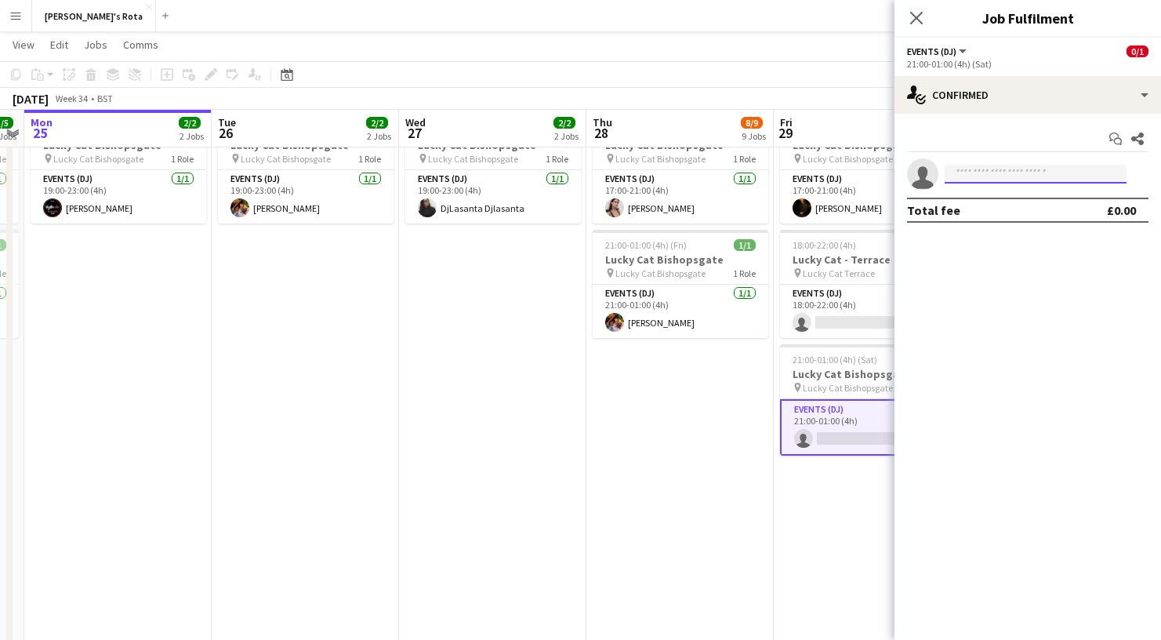
click at [1031, 169] on input at bounding box center [1036, 174] width 182 height 19
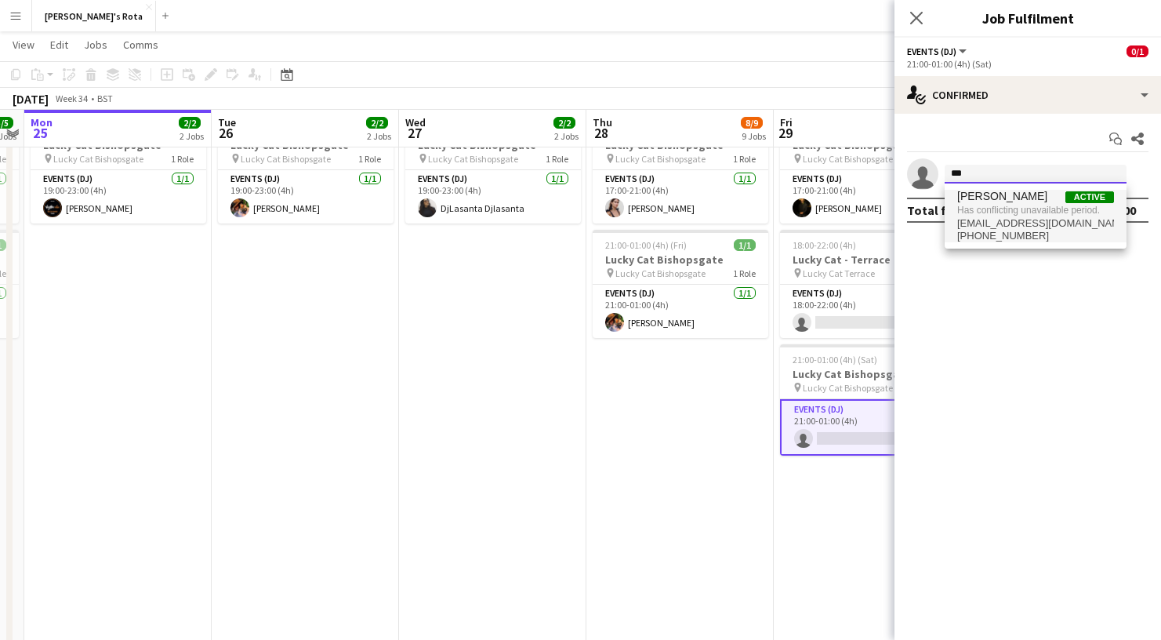
type input "***"
click at [1013, 217] on span "[EMAIL_ADDRESS][DOMAIN_NAME]" at bounding box center [1035, 223] width 157 height 13
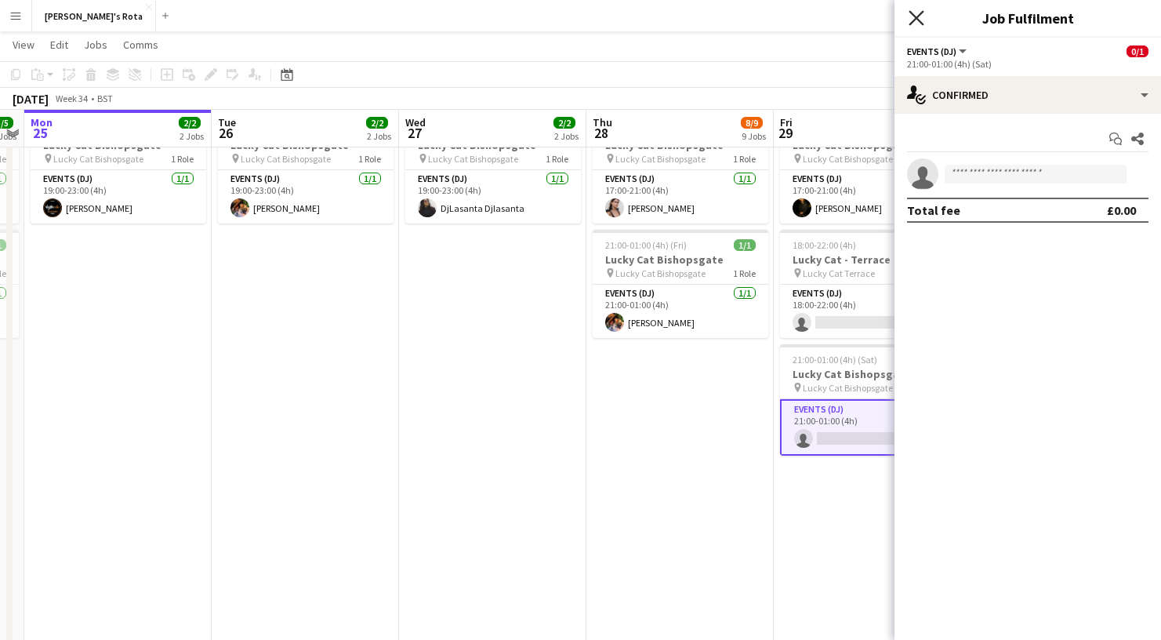
click at [918, 15] on icon "Close pop-in" at bounding box center [916, 17] width 15 height 15
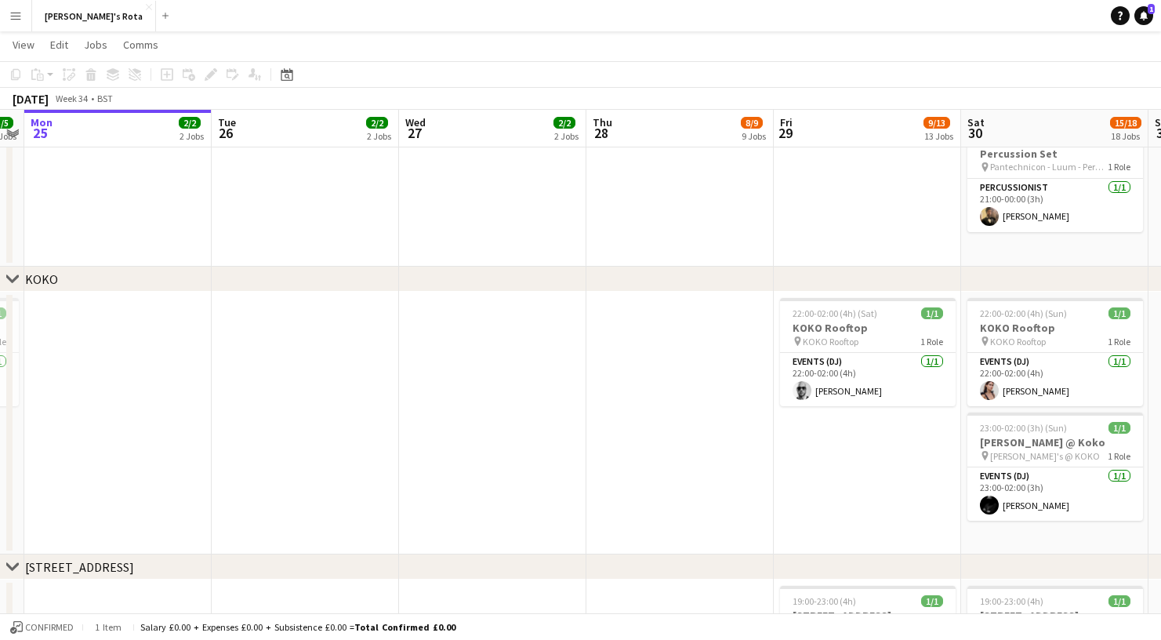
scroll to position [2003, 0]
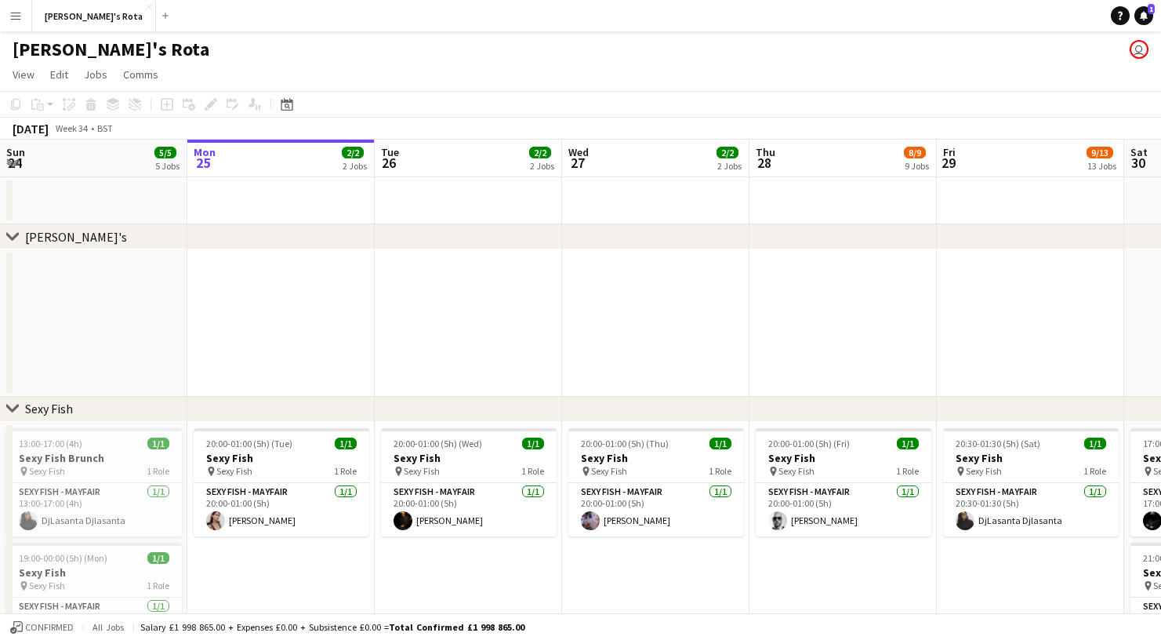
click at [573, 5] on app-navbar "Menu Boards Boards Boards All jobs Status Workforce Workforce My Workforce Recr…" at bounding box center [580, 15] width 1161 height 31
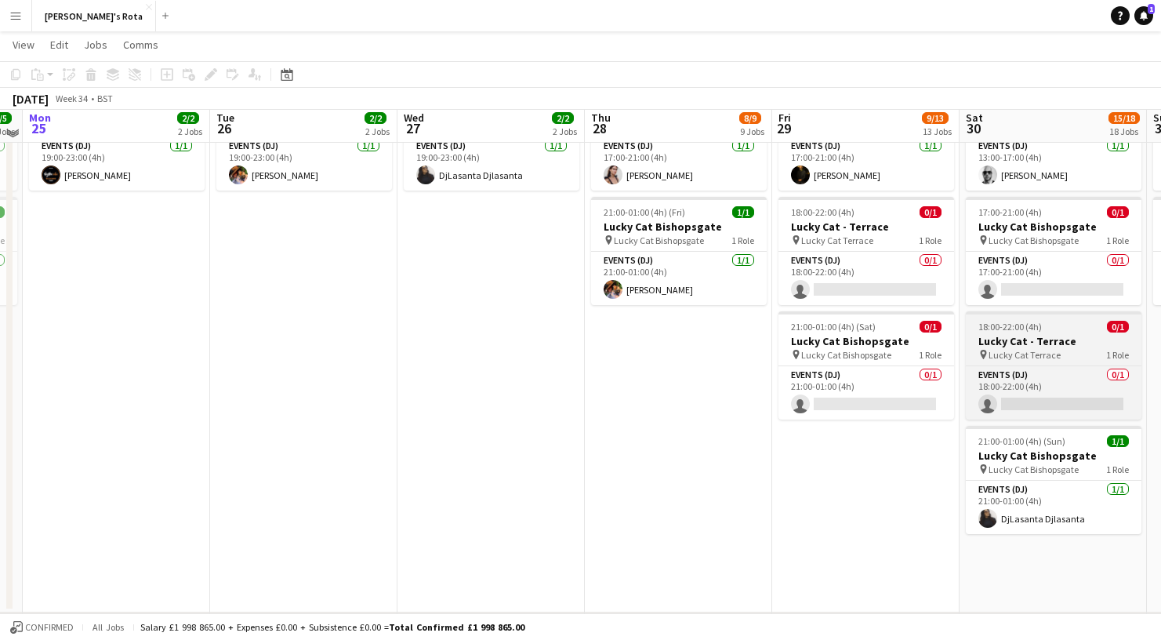
scroll to position [1040, 0]
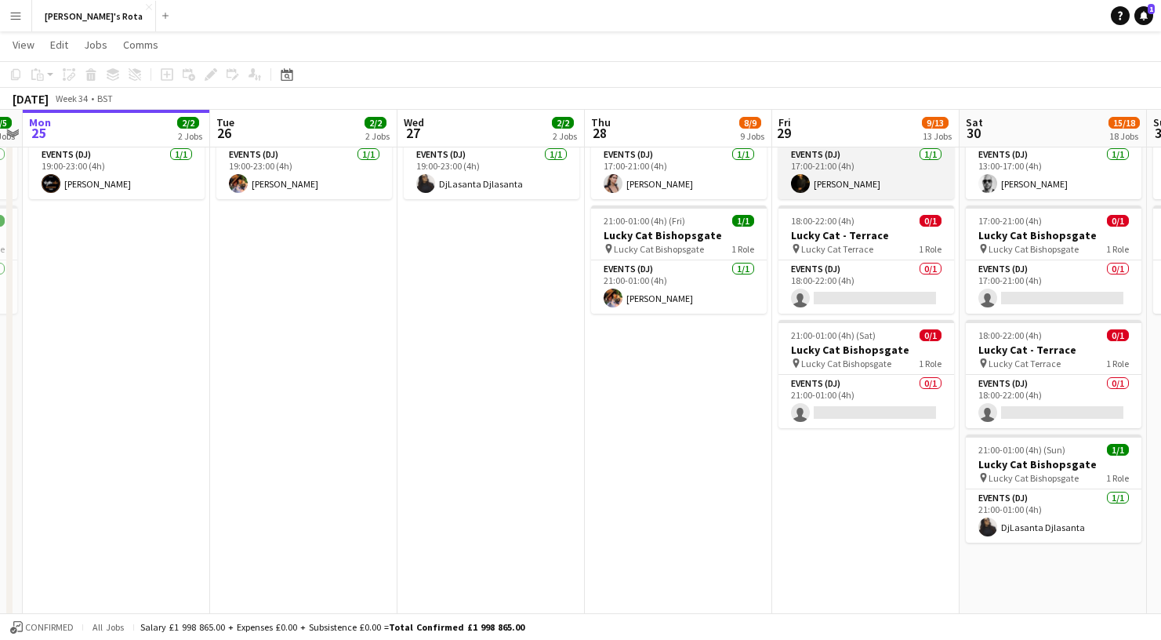
click at [881, 190] on app-card-role "Events (DJ) 1/1 17:00-21:00 (4h) Ashley Checkley" at bounding box center [866, 172] width 176 height 53
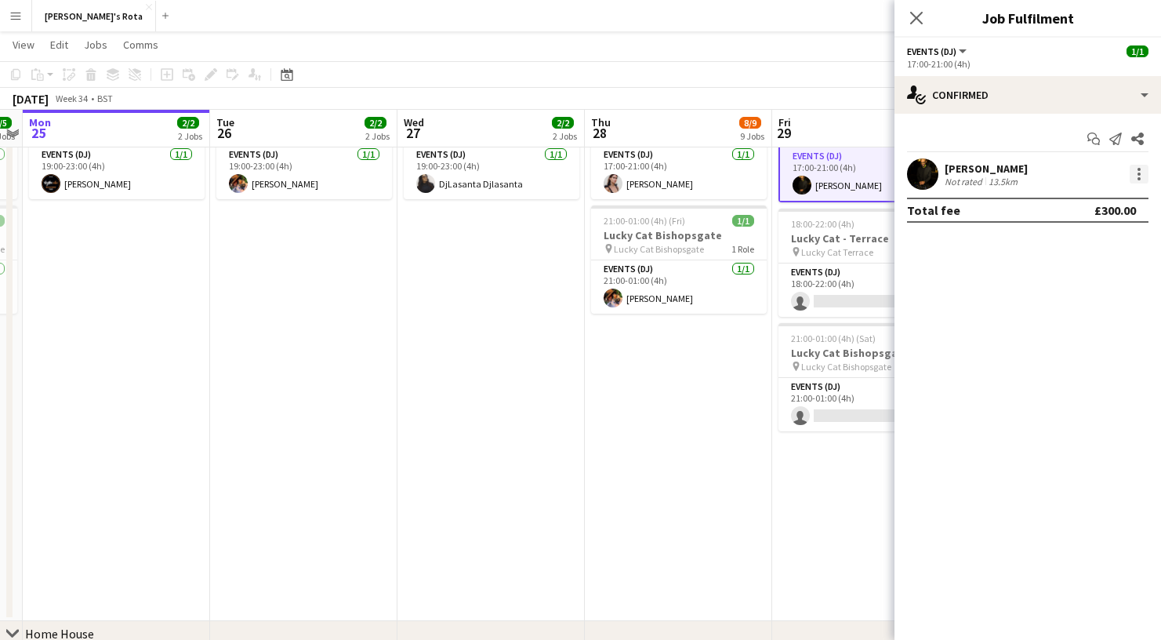
click at [1137, 169] on div at bounding box center [1139, 174] width 19 height 19
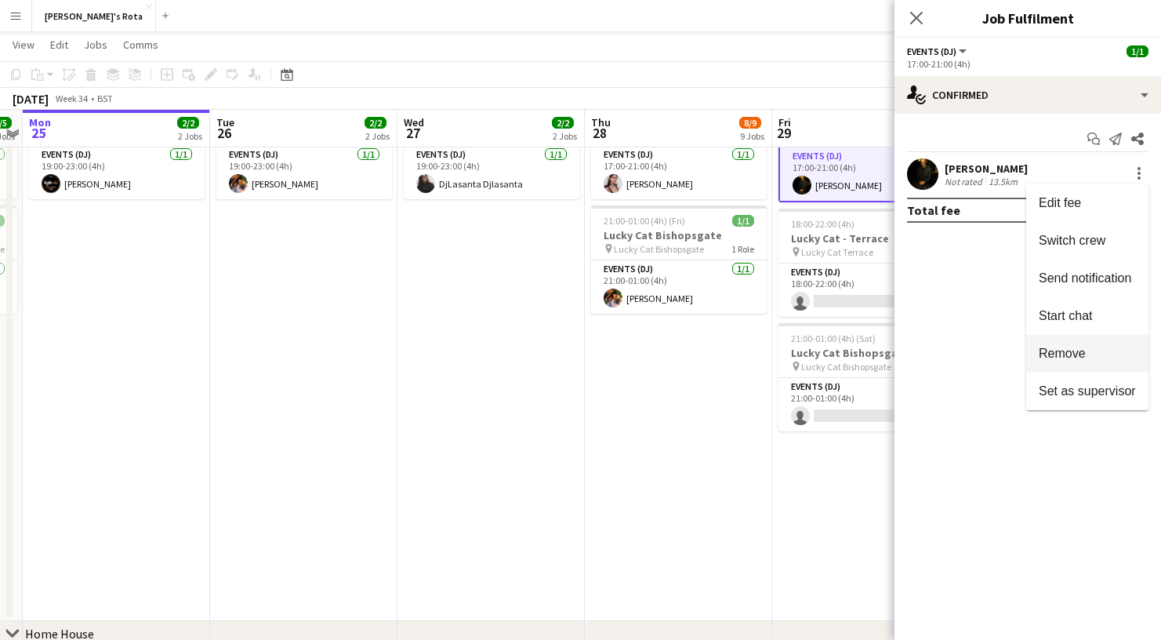
click at [1077, 349] on span "Remove" at bounding box center [1062, 353] width 47 height 13
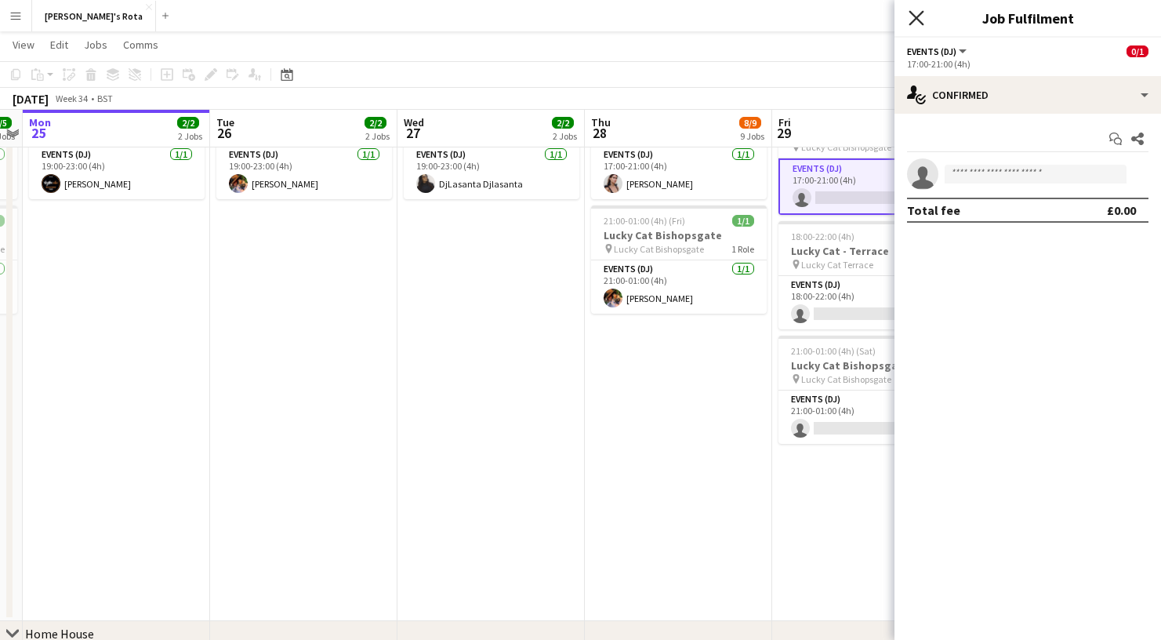
click at [909, 19] on icon "Close pop-in" at bounding box center [916, 17] width 15 height 15
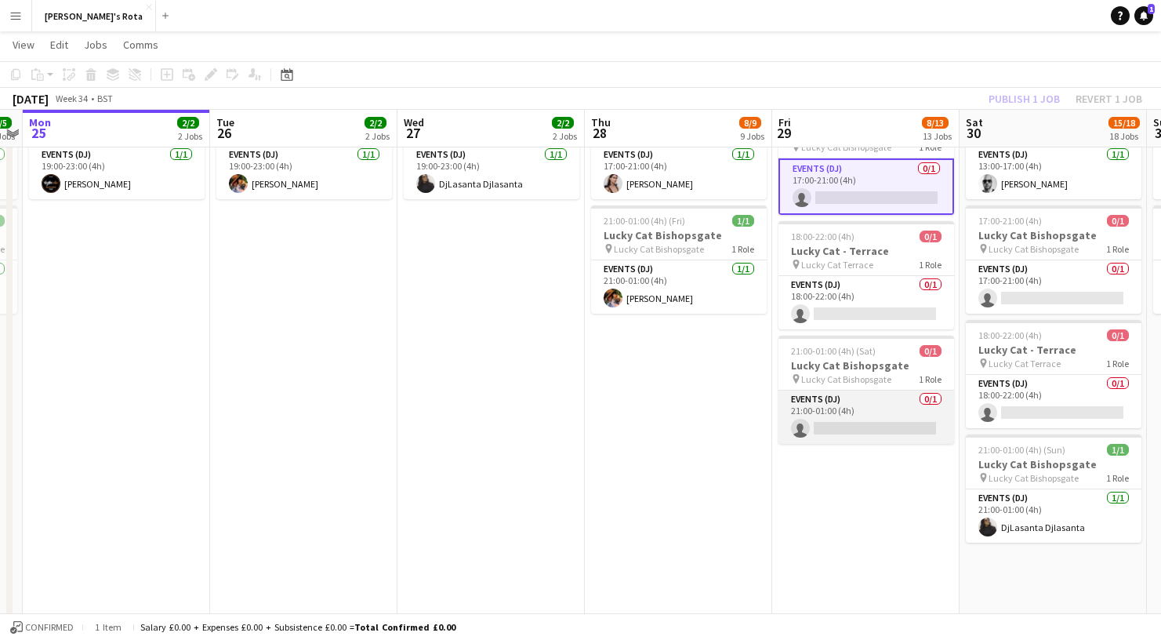
click at [902, 434] on app-card-role "Events (DJ) 0/1 21:00-01:00 (4h) single-neutral-actions" at bounding box center [866, 416] width 176 height 53
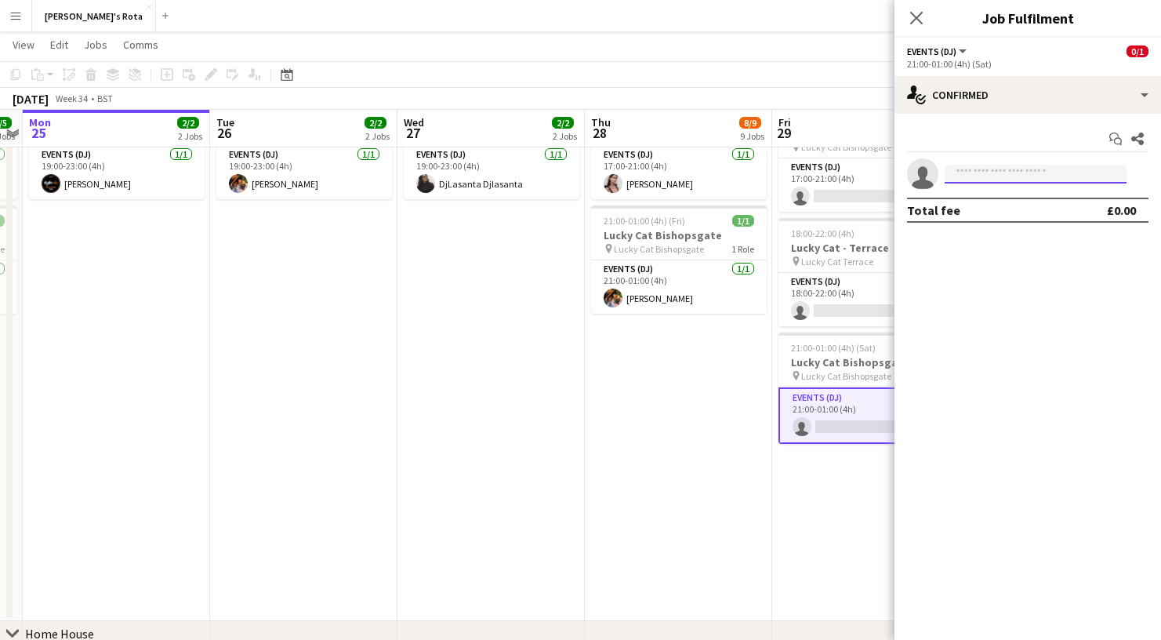
click at [974, 179] on input at bounding box center [1036, 174] width 182 height 19
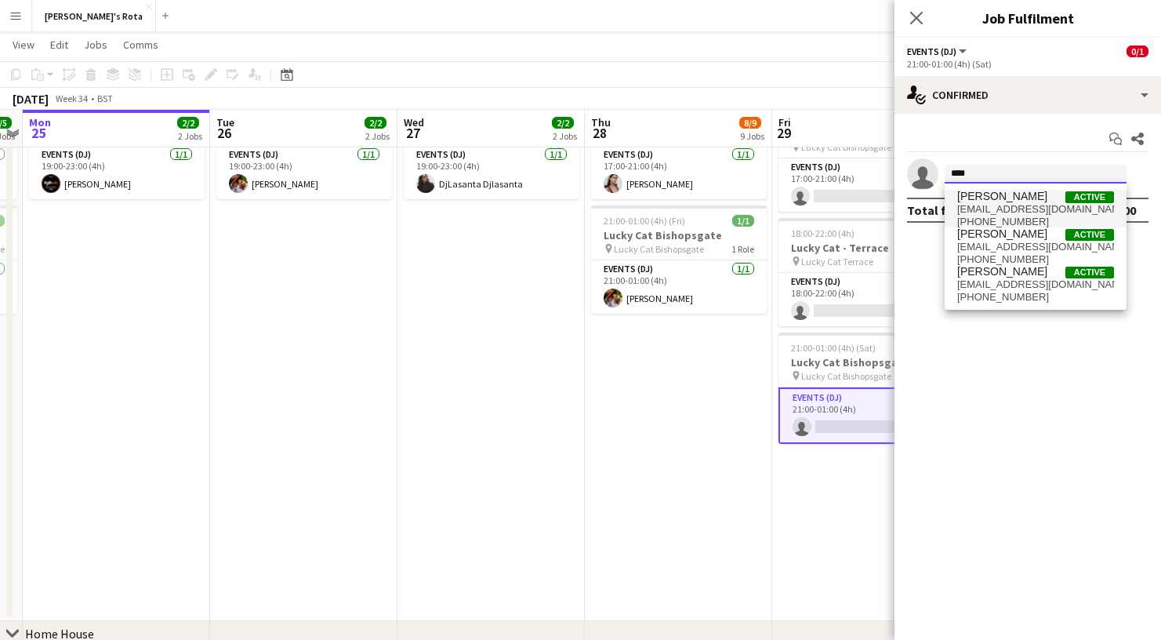
type input "****"
click at [975, 198] on span "[PERSON_NAME]" at bounding box center [1002, 196] width 90 height 13
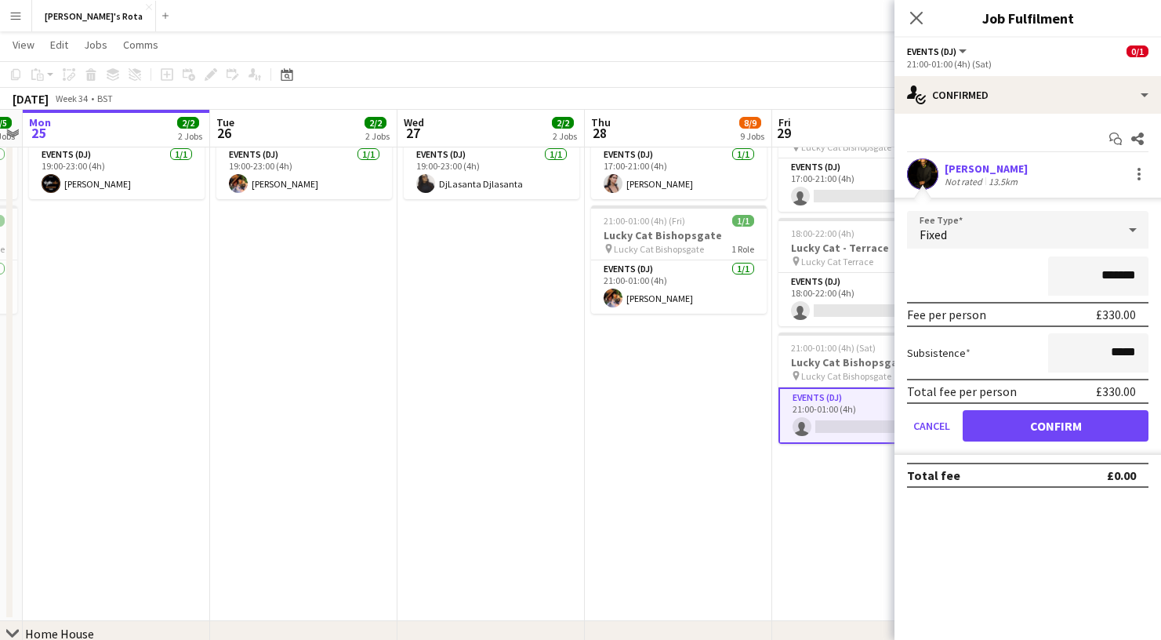
click at [1037, 430] on button "Confirm" at bounding box center [1056, 425] width 186 height 31
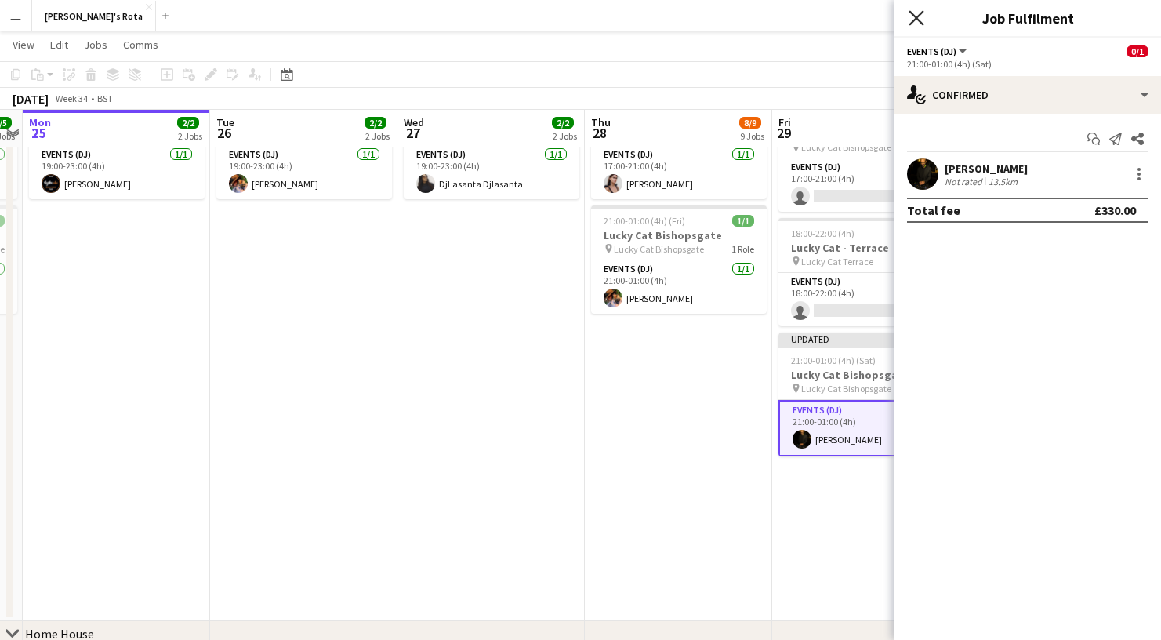
click at [917, 15] on icon "Close pop-in" at bounding box center [916, 17] width 15 height 15
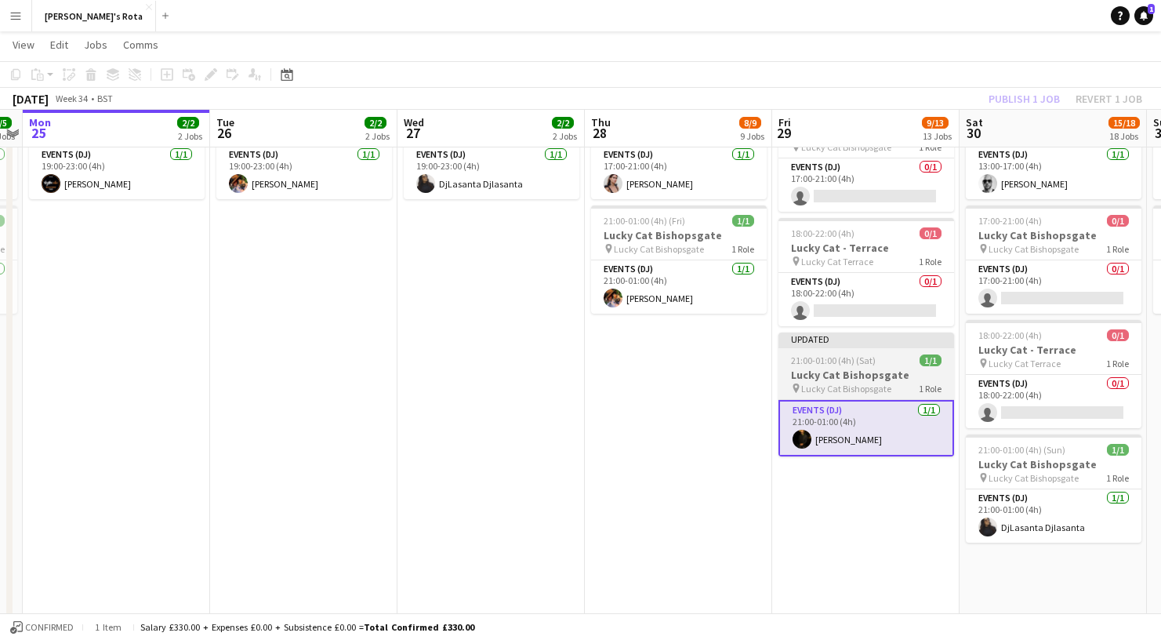
click at [863, 390] on span "Lucky Cat Bishopsgate" at bounding box center [846, 389] width 90 height 12
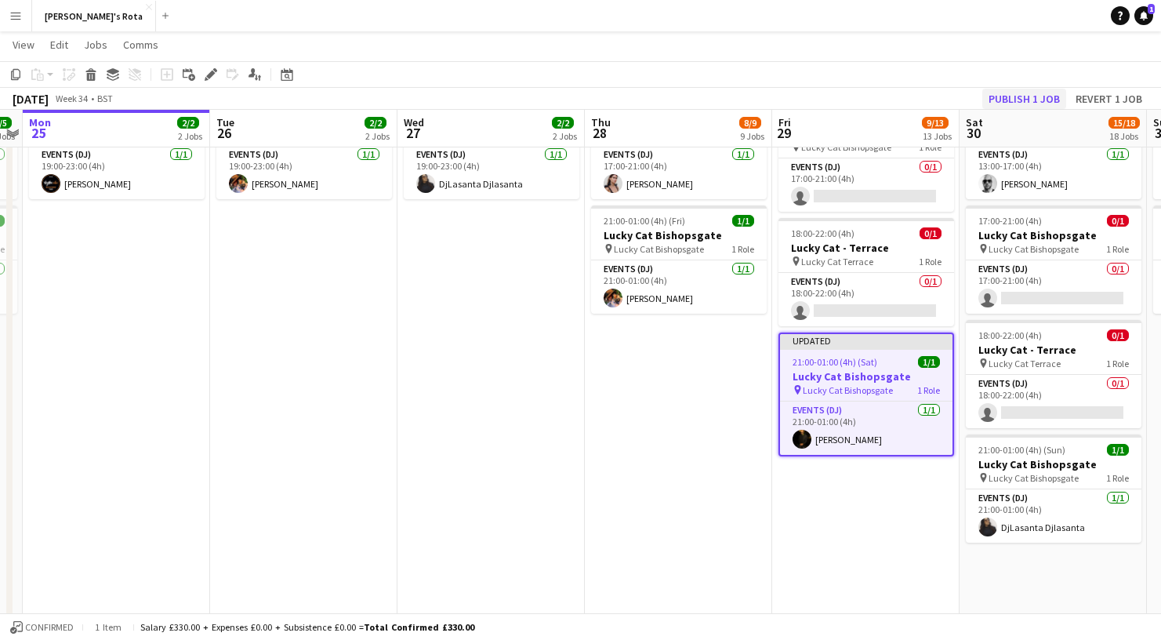
click at [1012, 96] on button "Publish 1 job" at bounding box center [1024, 99] width 84 height 20
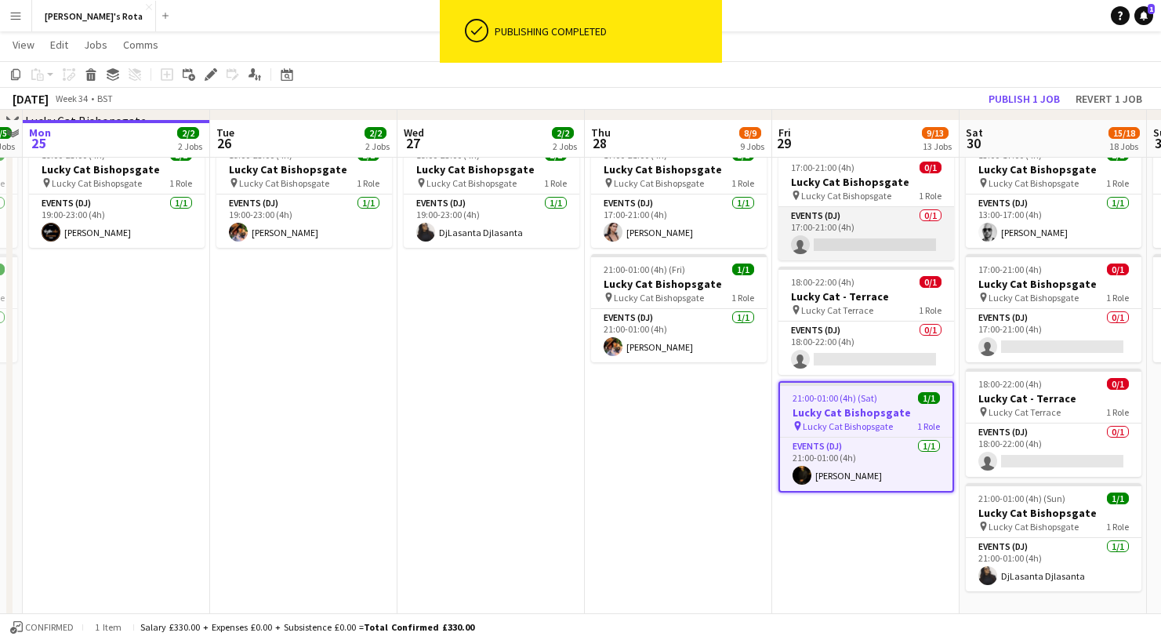
scroll to position [976, 0]
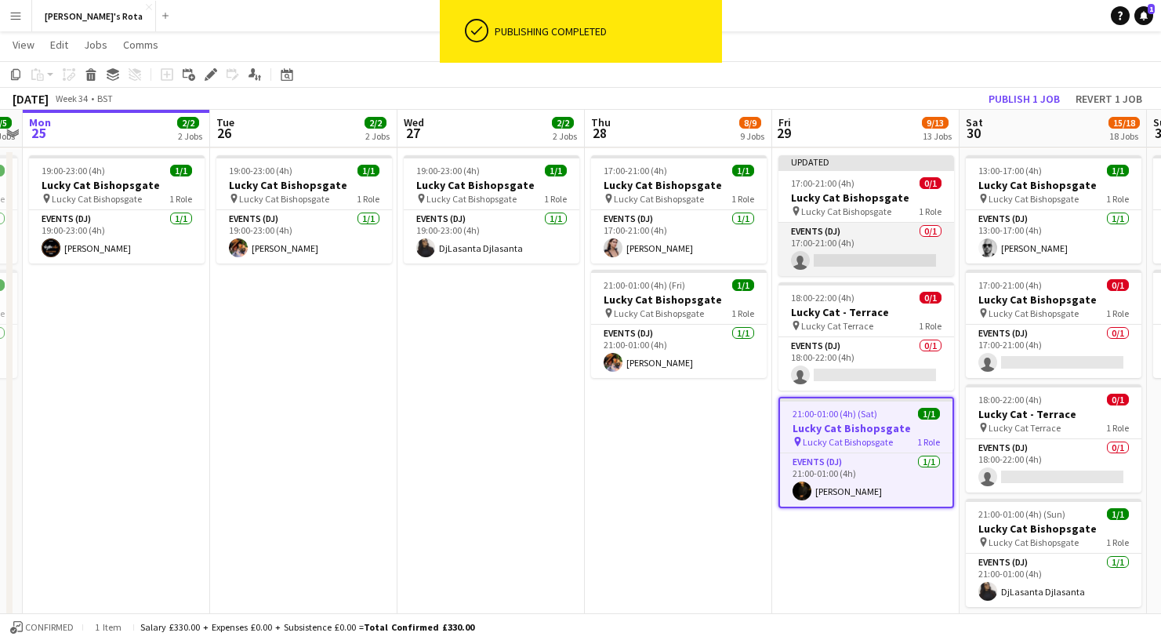
click at [845, 259] on app-card-role "Events (DJ) 0/1 17:00-21:00 (4h) single-neutral-actions" at bounding box center [866, 249] width 176 height 53
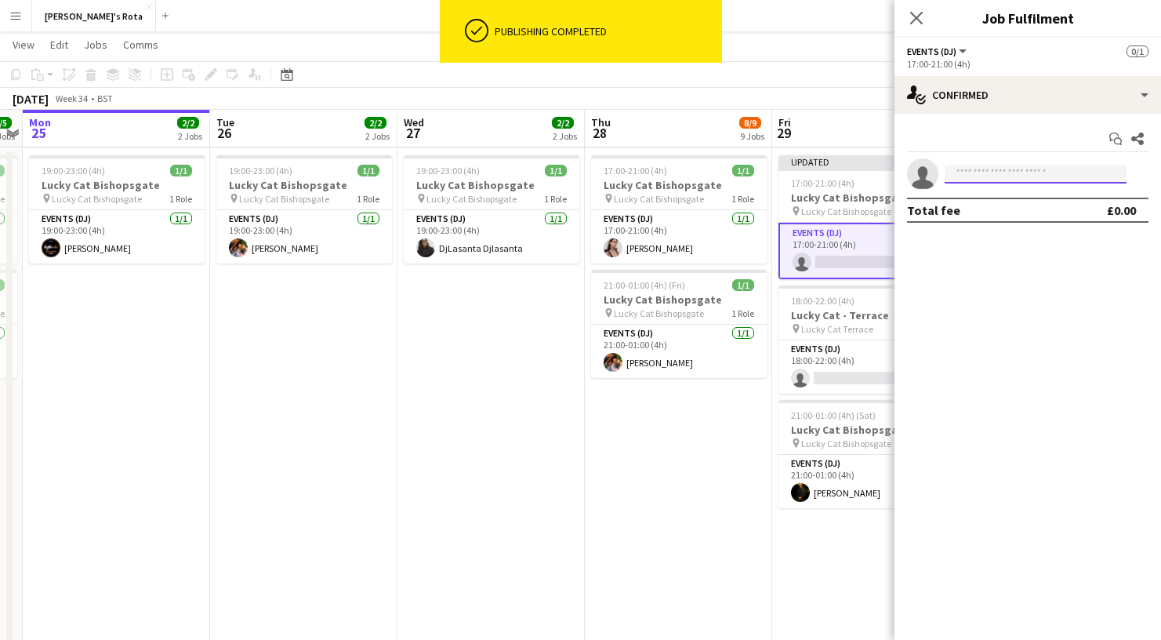
click at [1047, 172] on input at bounding box center [1036, 174] width 182 height 19
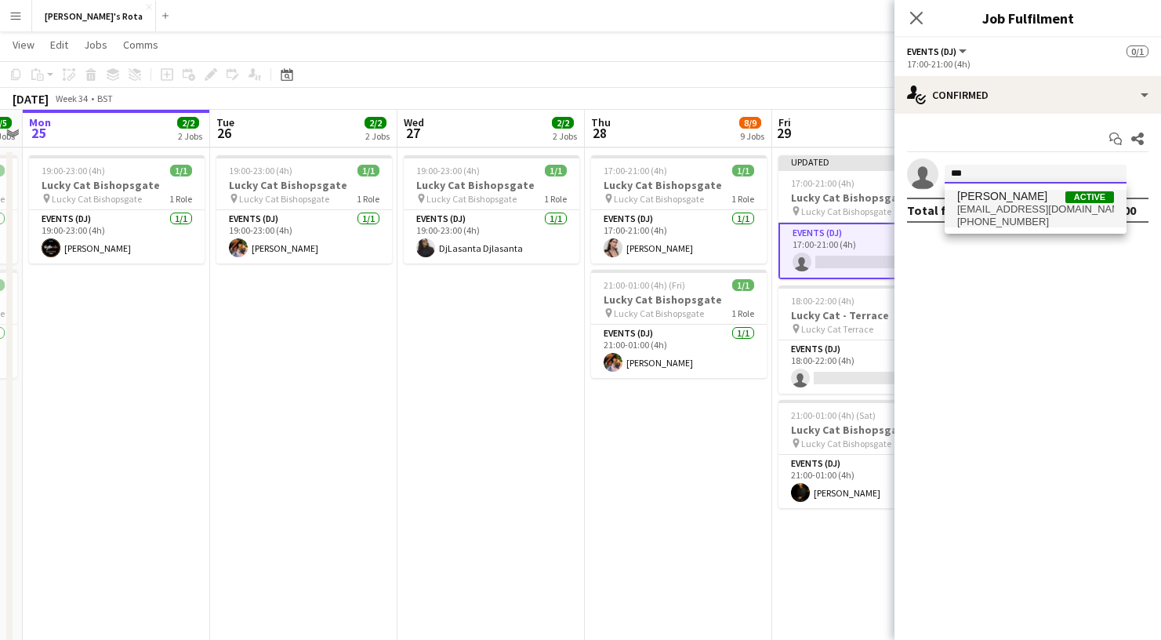
type input "***"
click at [1035, 205] on span "[EMAIL_ADDRESS][DOMAIN_NAME]" at bounding box center [1035, 209] width 157 height 13
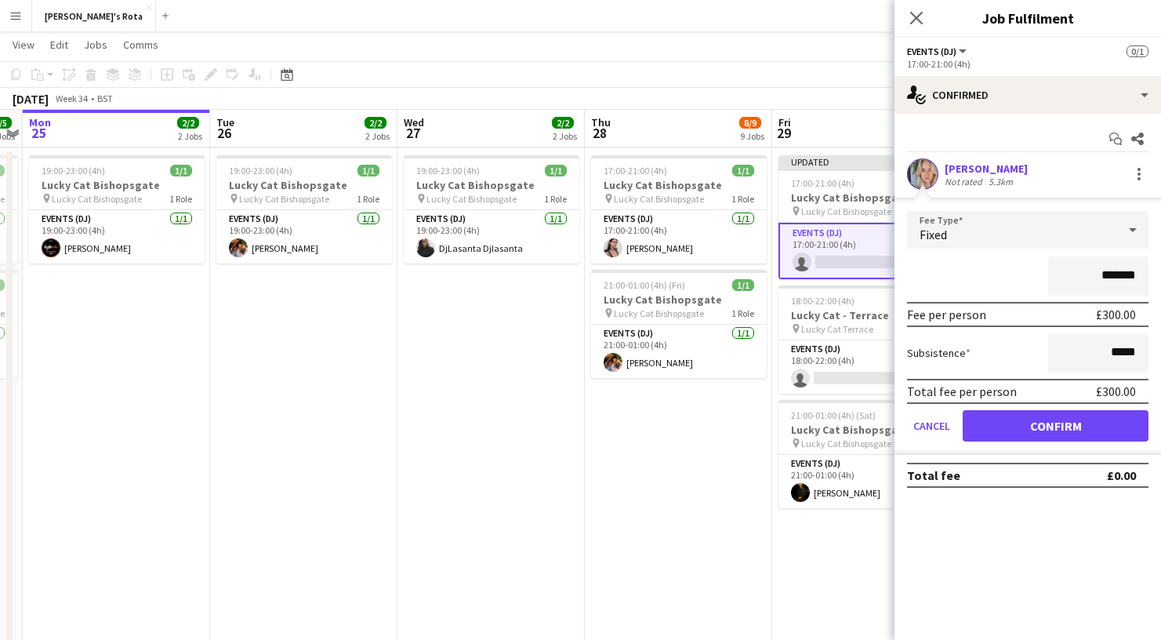
click at [1025, 426] on button "Confirm" at bounding box center [1056, 425] width 186 height 31
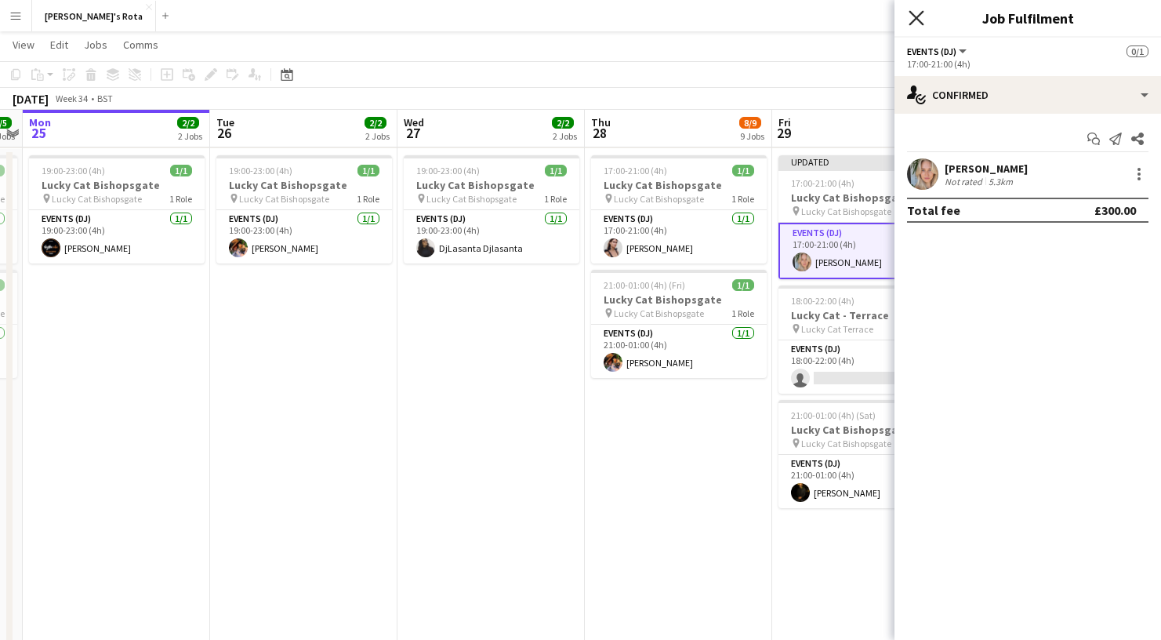
click at [913, 22] on icon at bounding box center [916, 17] width 15 height 15
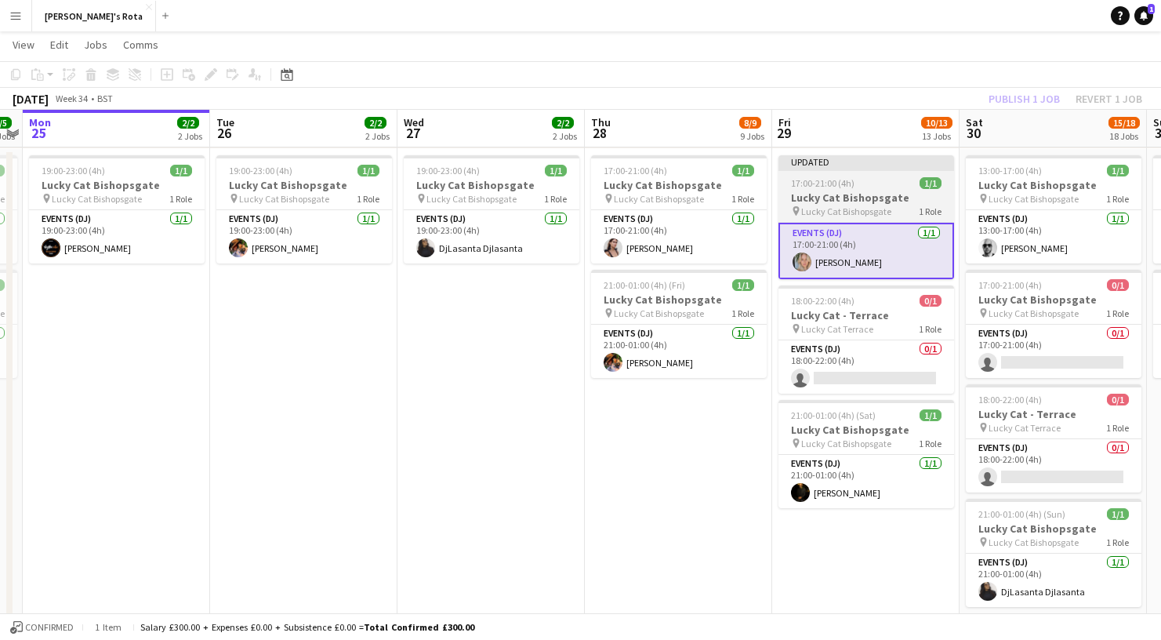
click at [847, 187] on span "17:00-21:00 (4h)" at bounding box center [822, 183] width 63 height 12
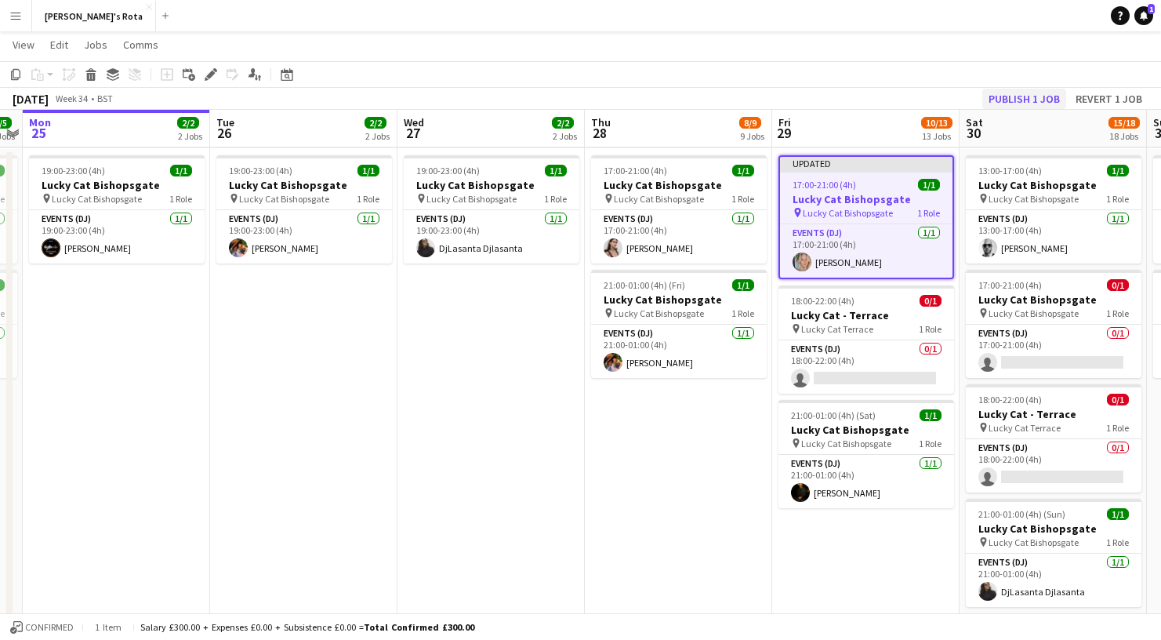
click at [1040, 97] on button "Publish 1 job" at bounding box center [1024, 99] width 84 height 20
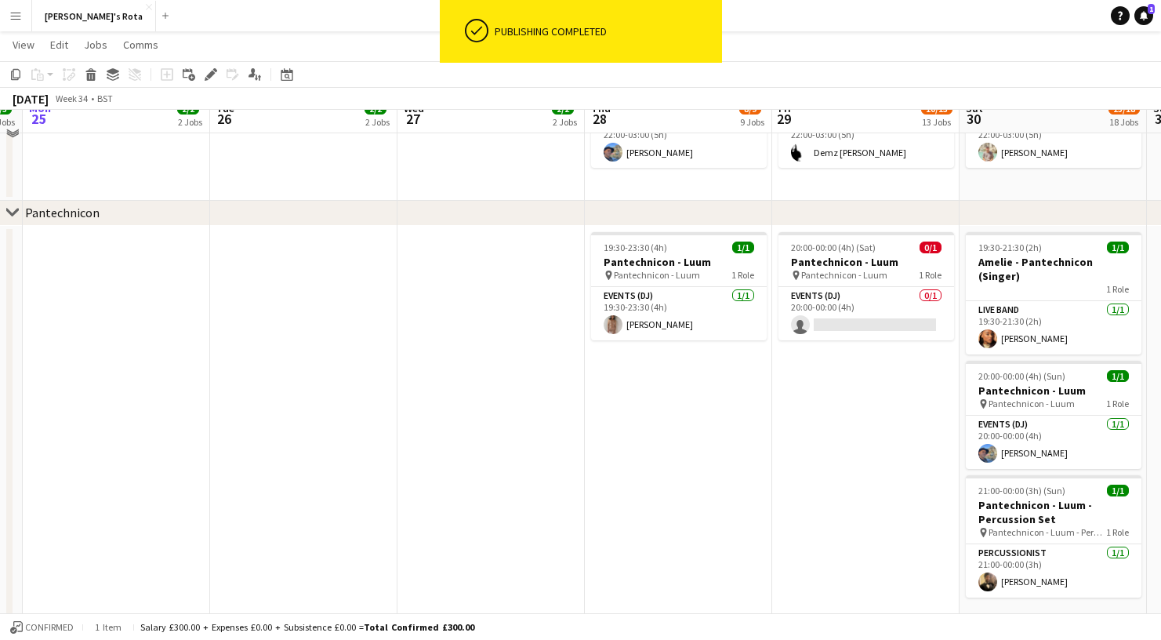
scroll to position [1640, 0]
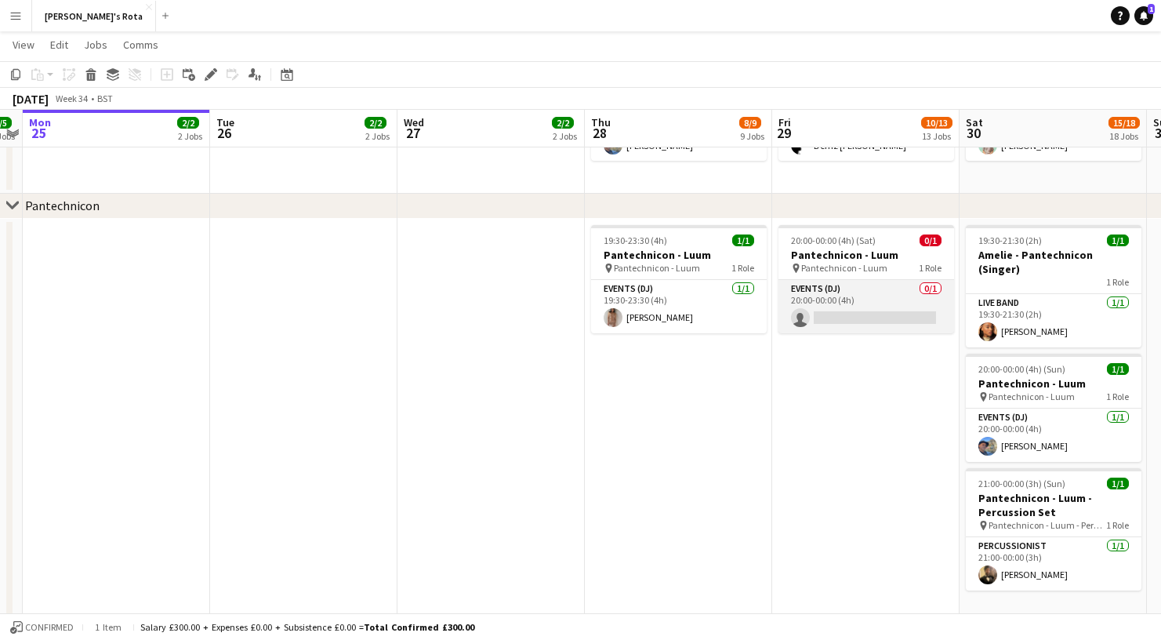
click at [867, 321] on app-card-role "Events (DJ) 0/1 20:00-00:00 (4h) single-neutral-actions" at bounding box center [866, 306] width 176 height 53
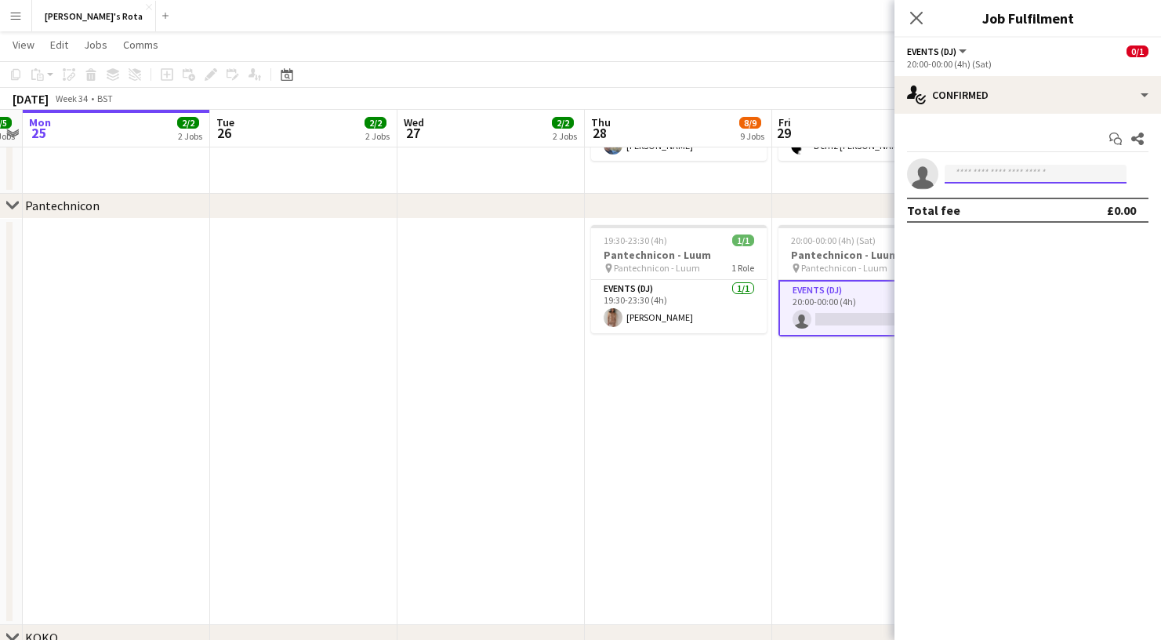
click at [996, 174] on input at bounding box center [1036, 174] width 182 height 19
type input "**"
click at [920, 18] on icon "Close pop-in" at bounding box center [916, 17] width 15 height 15
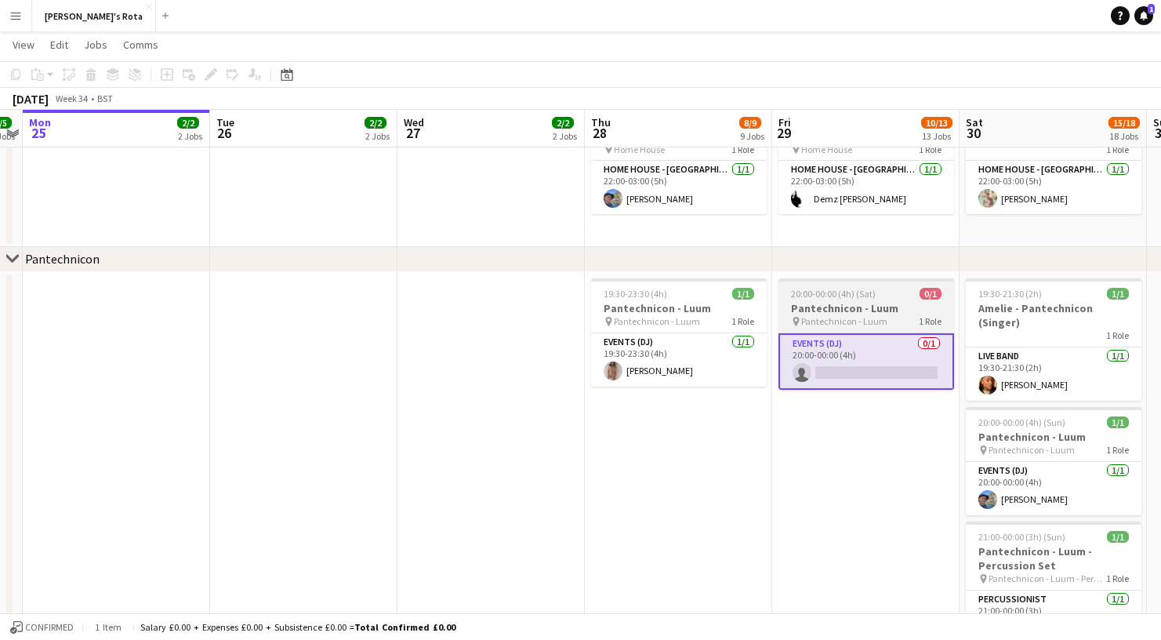
scroll to position [1587, 0]
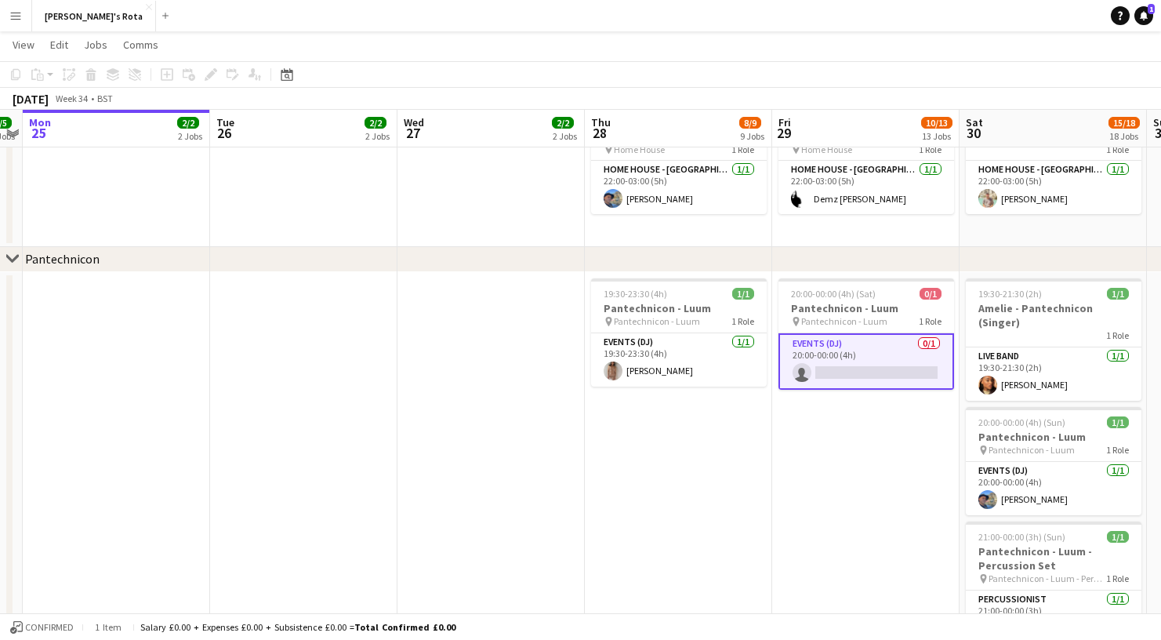
click at [847, 367] on app-card-role "Events (DJ) 0/1 20:00-00:00 (4h) single-neutral-actions" at bounding box center [866, 361] width 176 height 56
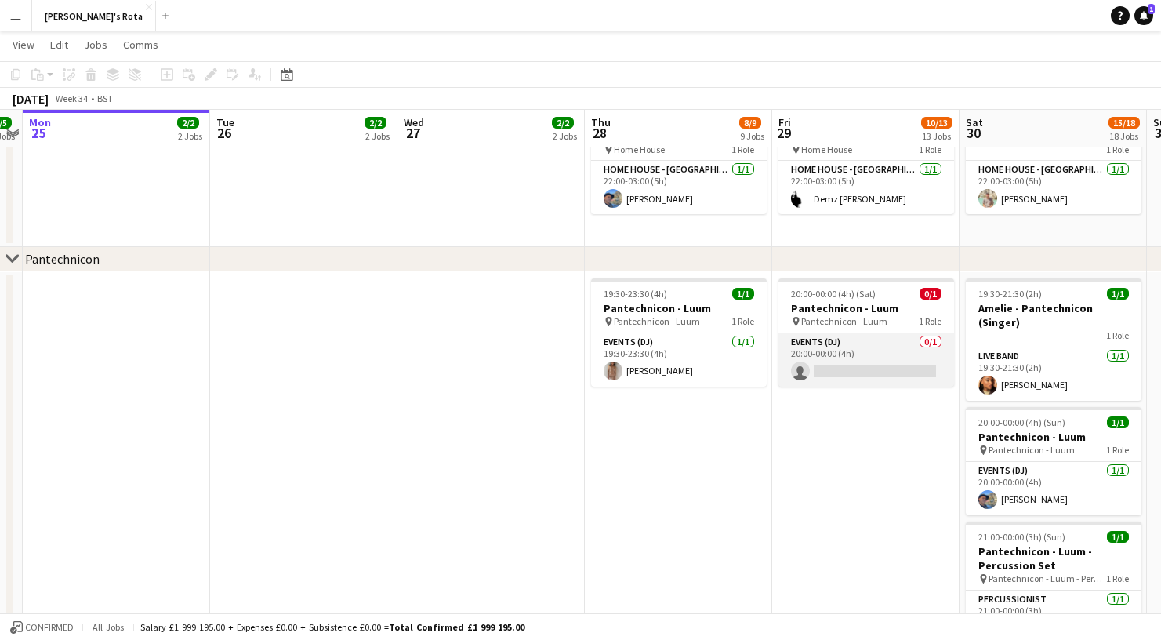
click at [856, 376] on app-card-role "Events (DJ) 0/1 20:00-00:00 (4h) single-neutral-actions" at bounding box center [866, 359] width 176 height 53
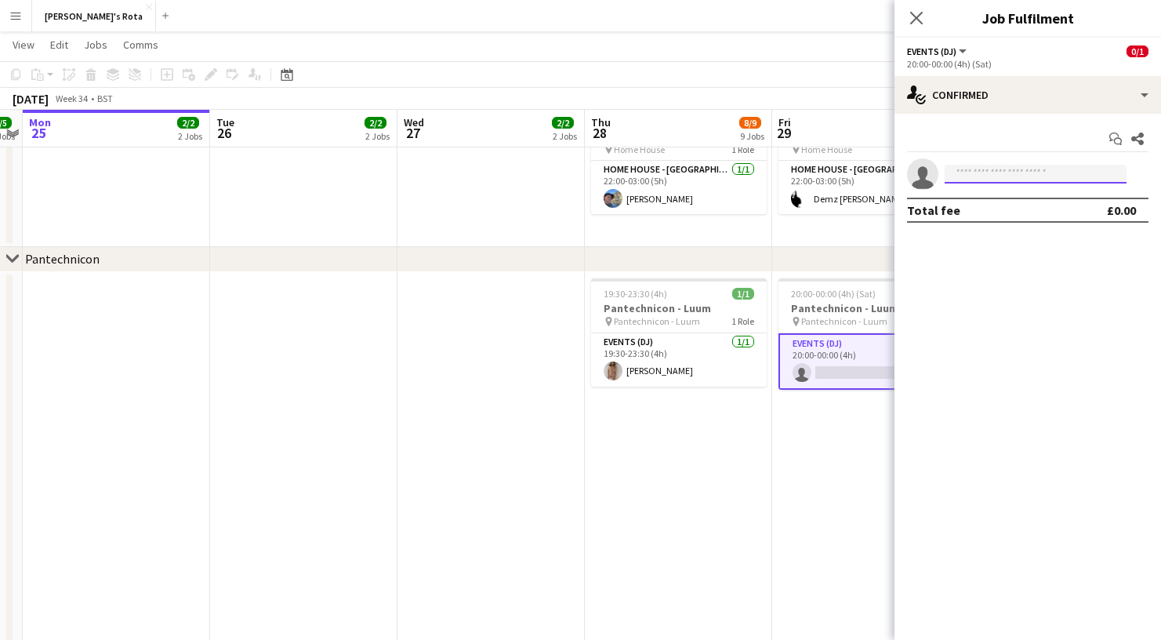
click at [980, 177] on input at bounding box center [1036, 174] width 182 height 19
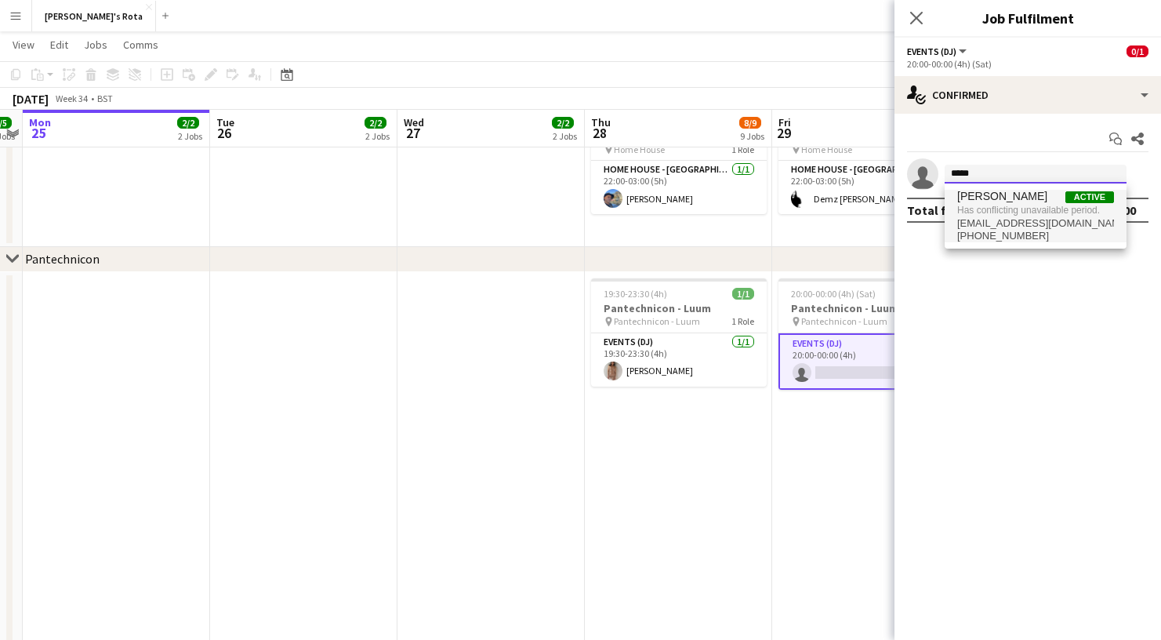
type input "****"
click at [971, 195] on span "[PERSON_NAME]" at bounding box center [1002, 196] width 90 height 13
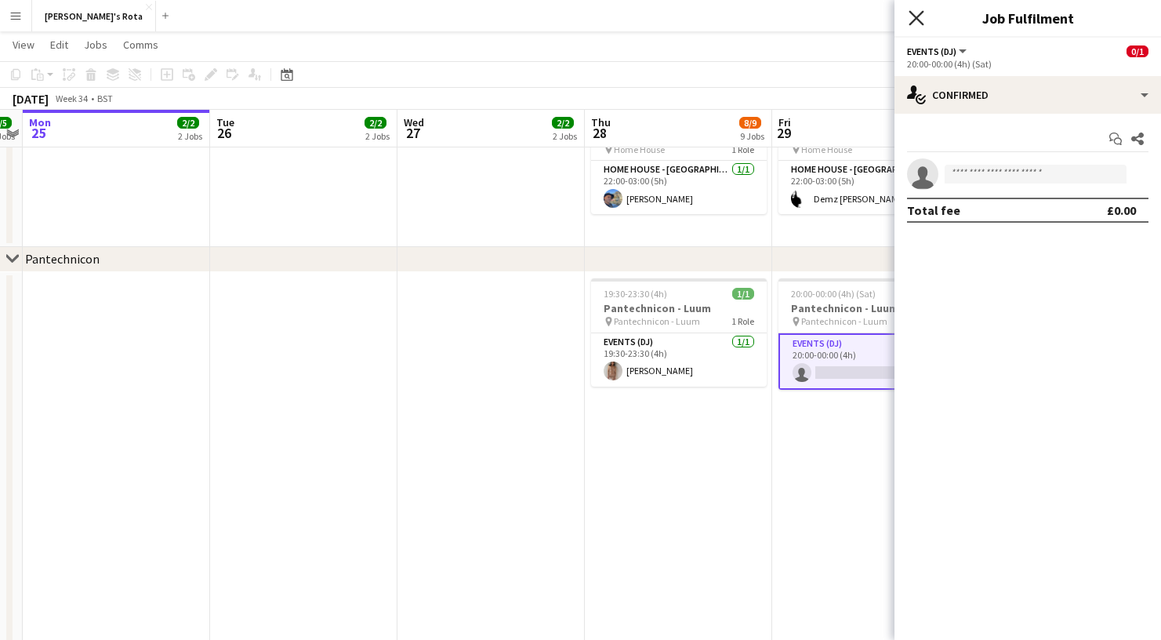
click at [914, 20] on icon at bounding box center [916, 17] width 15 height 15
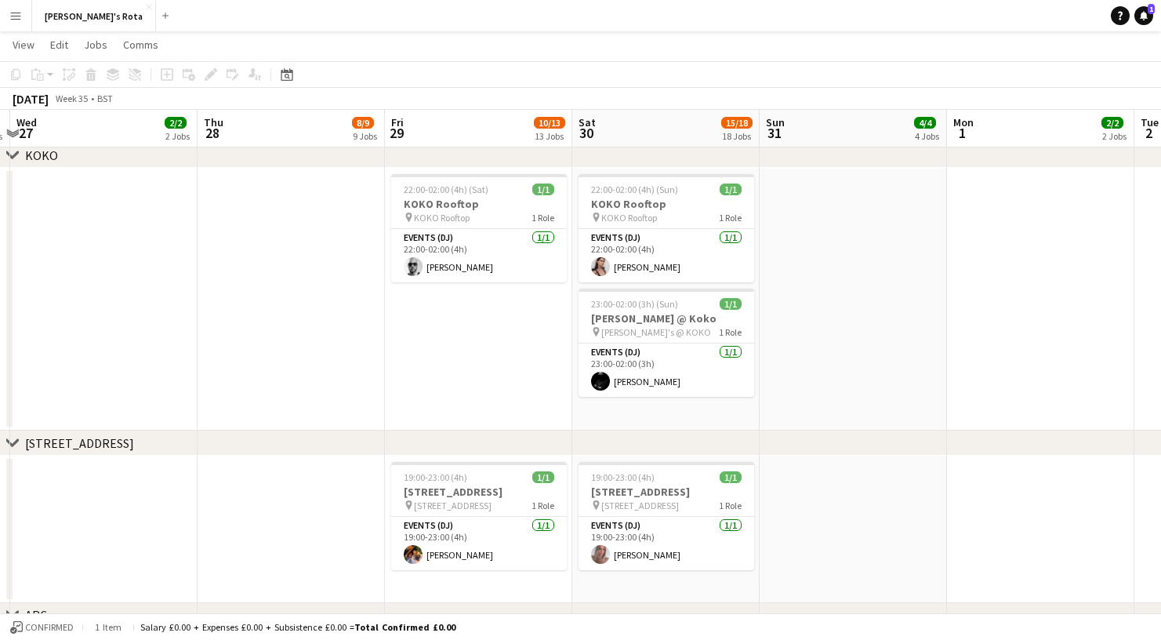
scroll to position [0, 379]
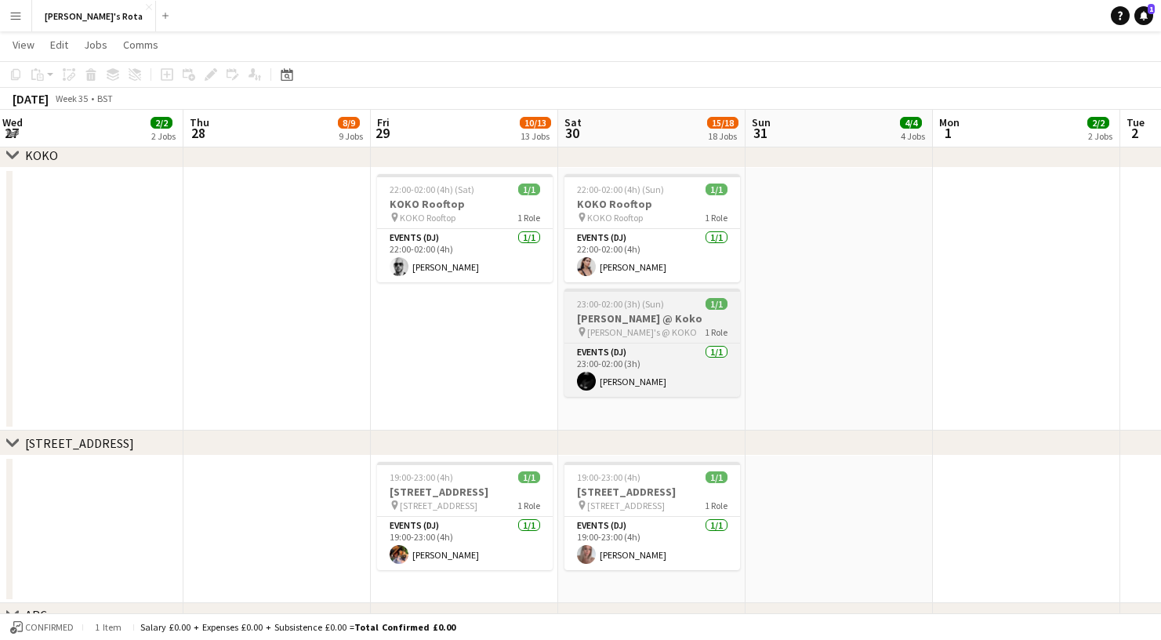
click at [633, 319] on h3 "[PERSON_NAME] @ Koko" at bounding box center [652, 318] width 176 height 14
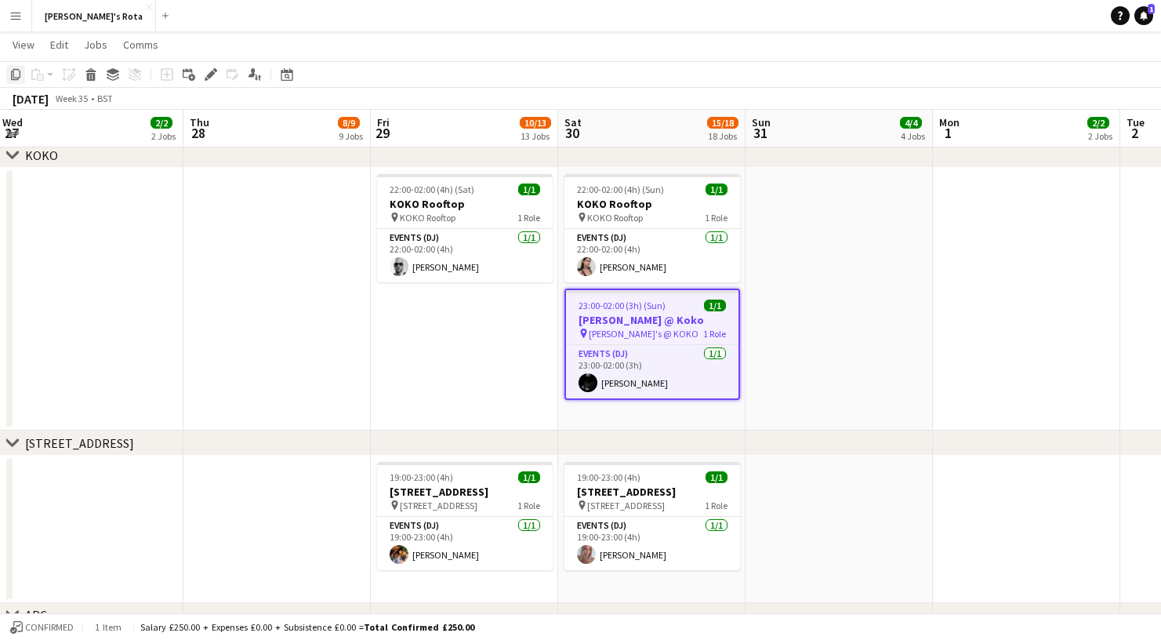
click at [15, 76] on icon "Copy" at bounding box center [15, 74] width 13 height 13
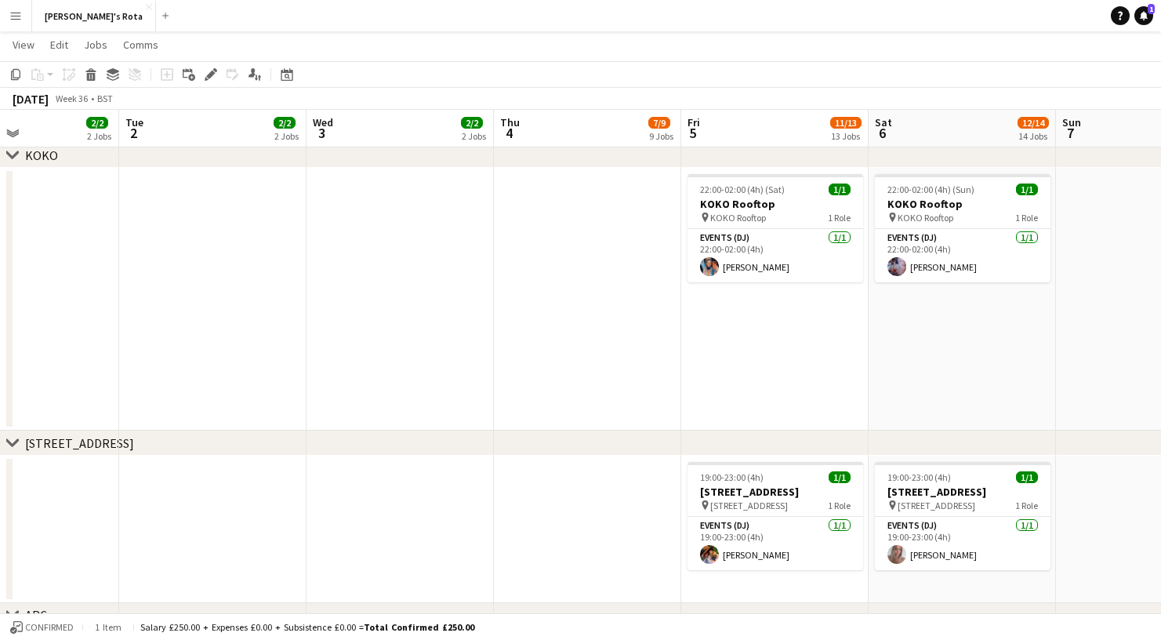
scroll to position [0, 705]
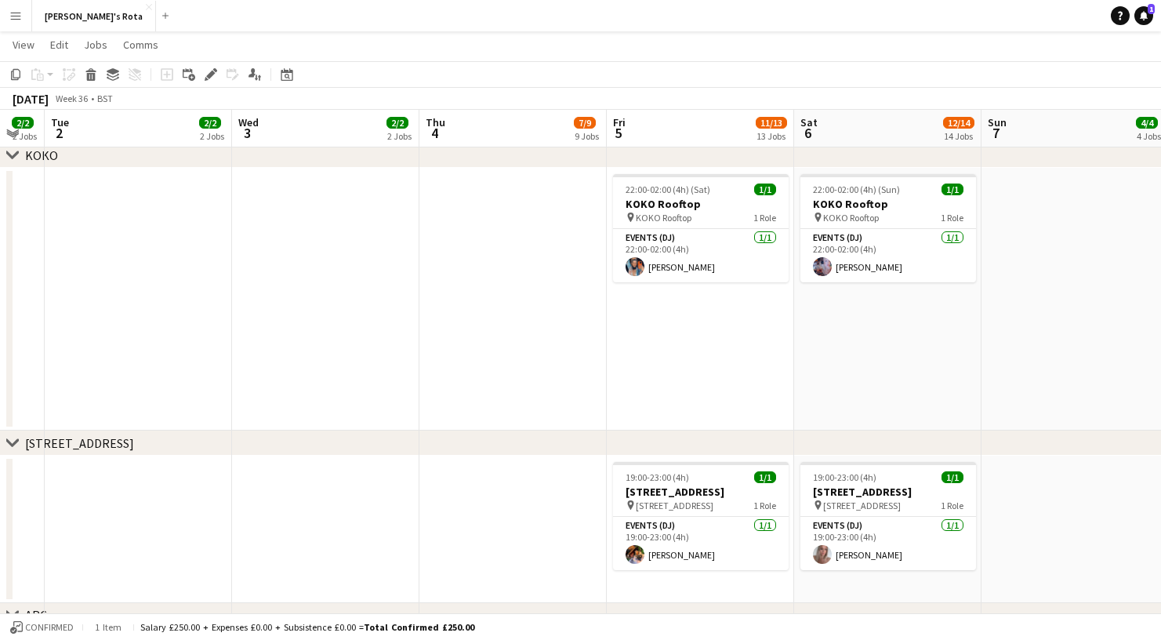
click at [873, 321] on app-date-cell "22:00-02:00 (4h) (Sun) 1/1 KOKO Rooftop pin KOKO Rooftop 1 Role Events (DJ) 1/1…" at bounding box center [887, 299] width 187 height 263
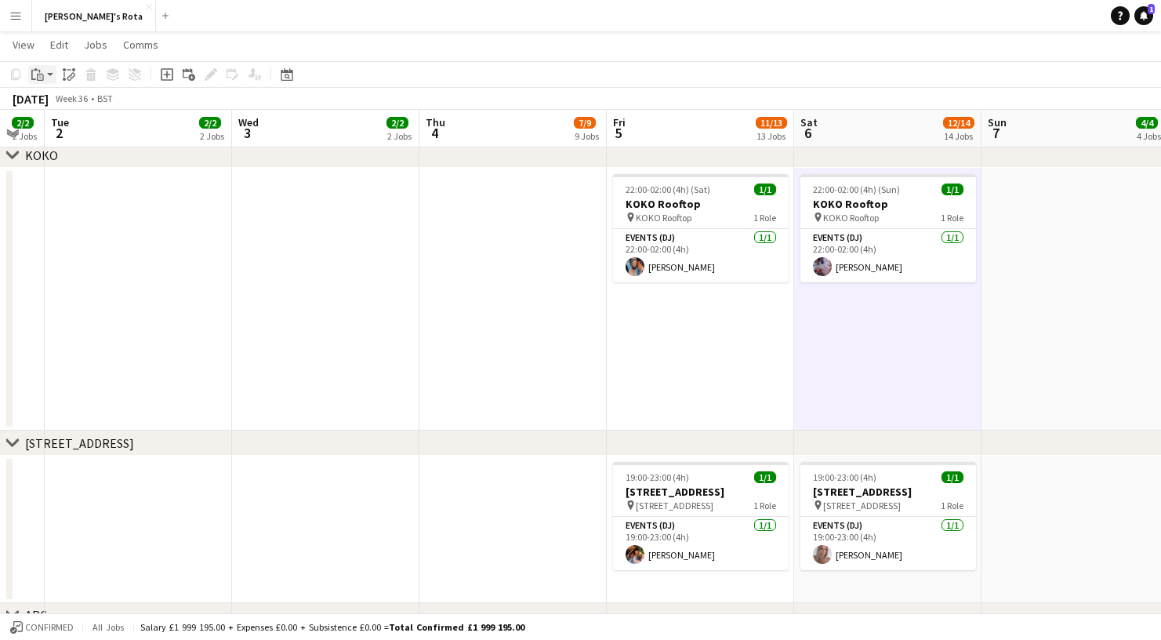
click at [37, 80] on icon "Paste" at bounding box center [37, 74] width 13 height 13
click at [64, 124] on link "Paste with crew Command Shift V" at bounding box center [104, 131] width 124 height 14
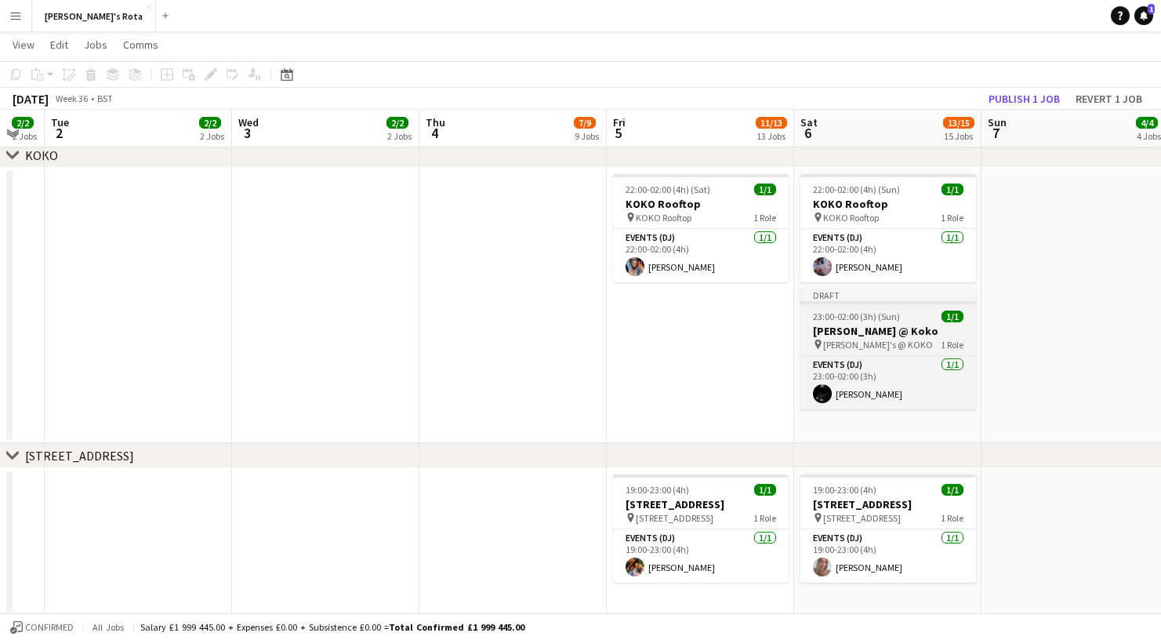
click at [891, 305] on app-job-card "Draft 23:00-02:00 (3h) (Sun) 1/1 Ellens @ Koko pin Ellen's @ KOKO 1 Role Events…" at bounding box center [888, 348] width 176 height 121
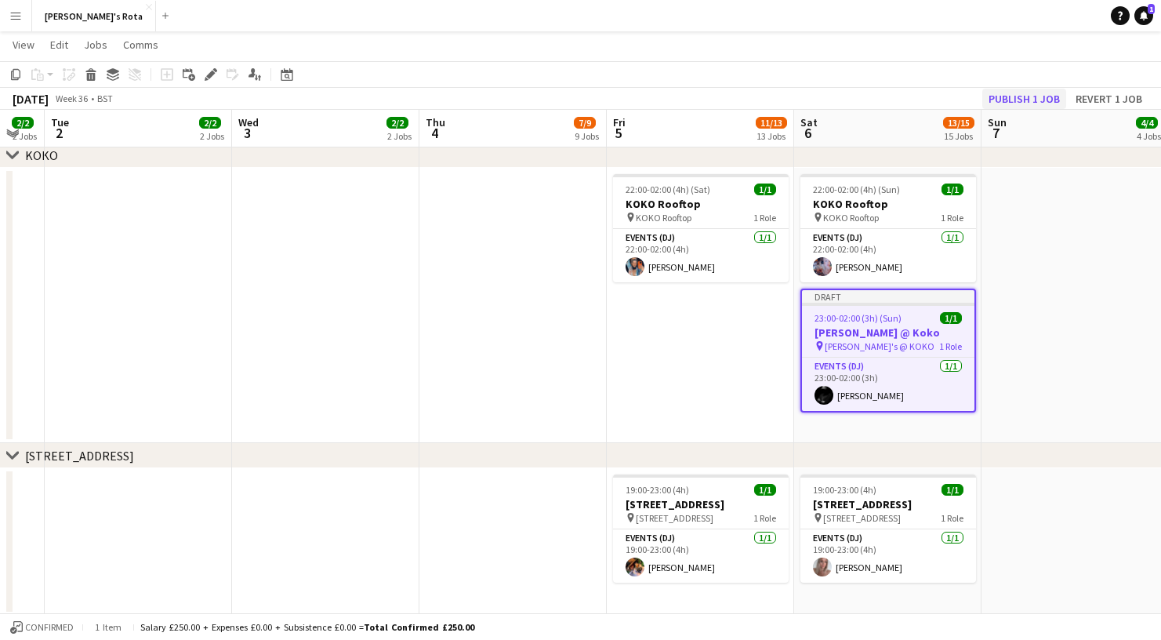
click at [1027, 97] on button "Publish 1 job" at bounding box center [1024, 99] width 84 height 20
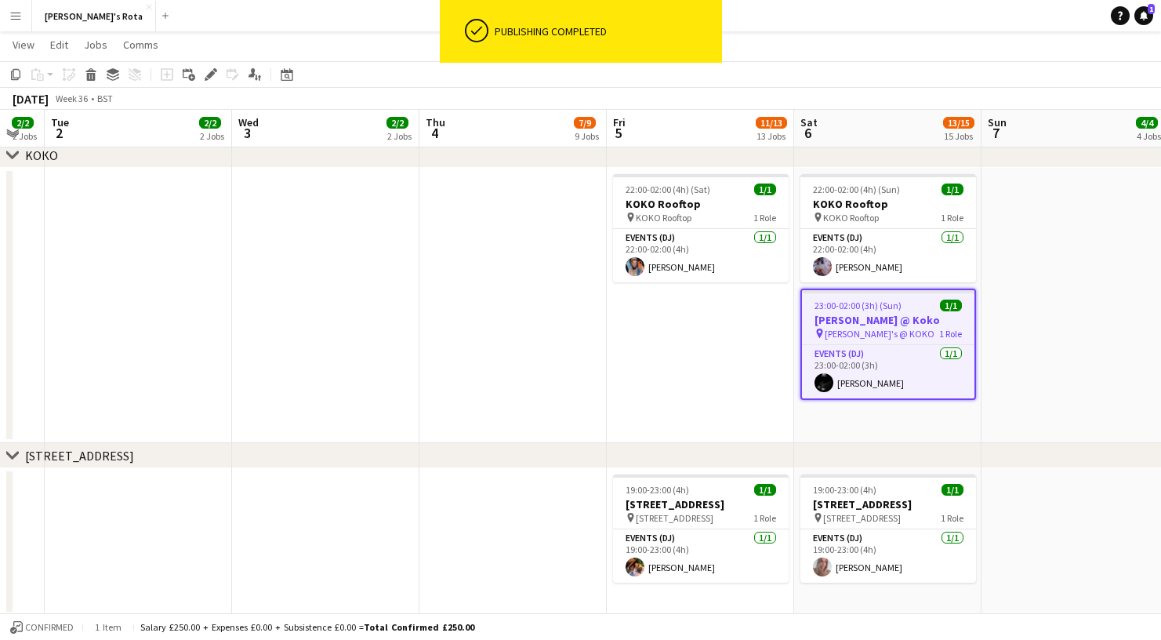
click at [872, 339] on span "[PERSON_NAME]'s @ KOKO" at bounding box center [880, 334] width 110 height 12
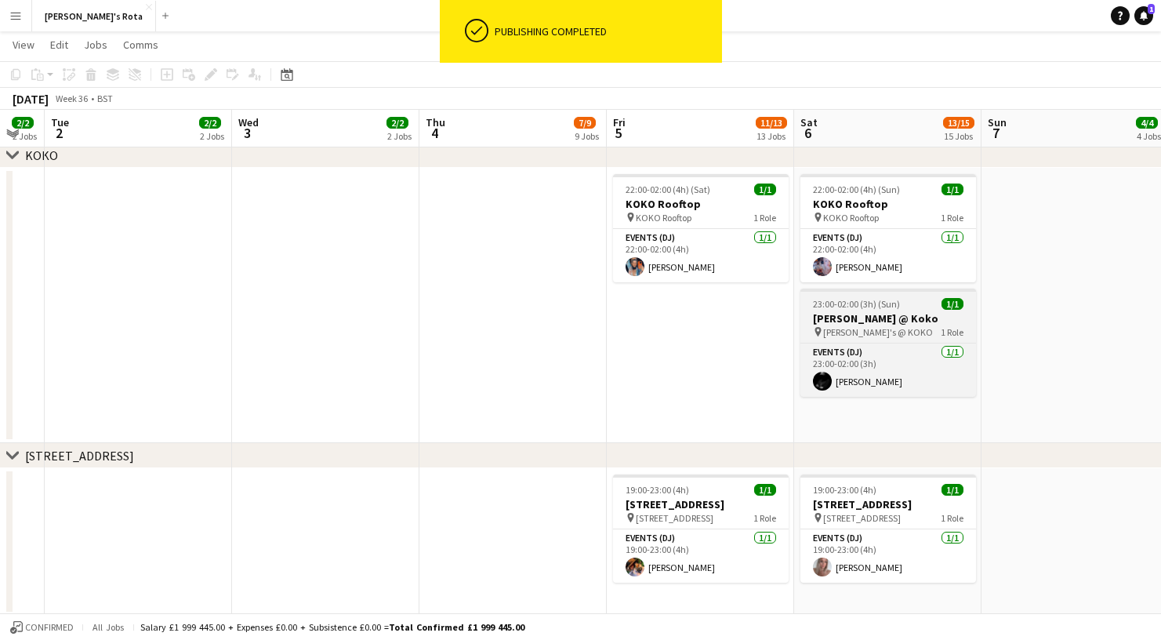
click at [877, 320] on h3 "[PERSON_NAME] @ Koko" at bounding box center [888, 318] width 176 height 14
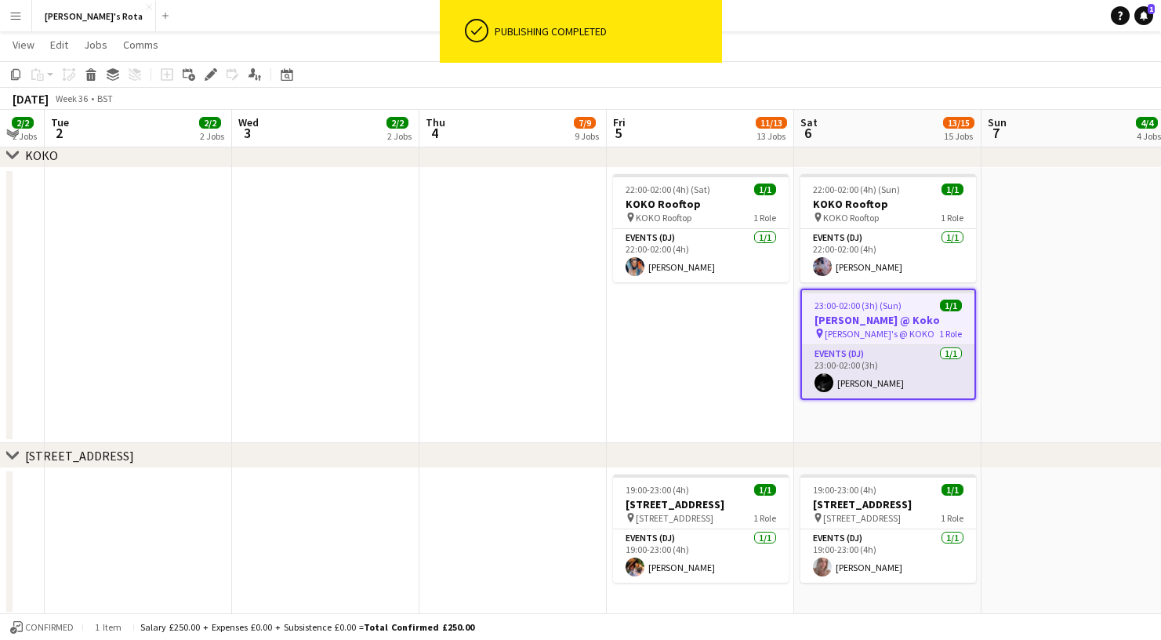
click at [922, 372] on app-card-role "Events (DJ) 1/1 23:00-02:00 (3h) Jez Pereira" at bounding box center [888, 371] width 172 height 53
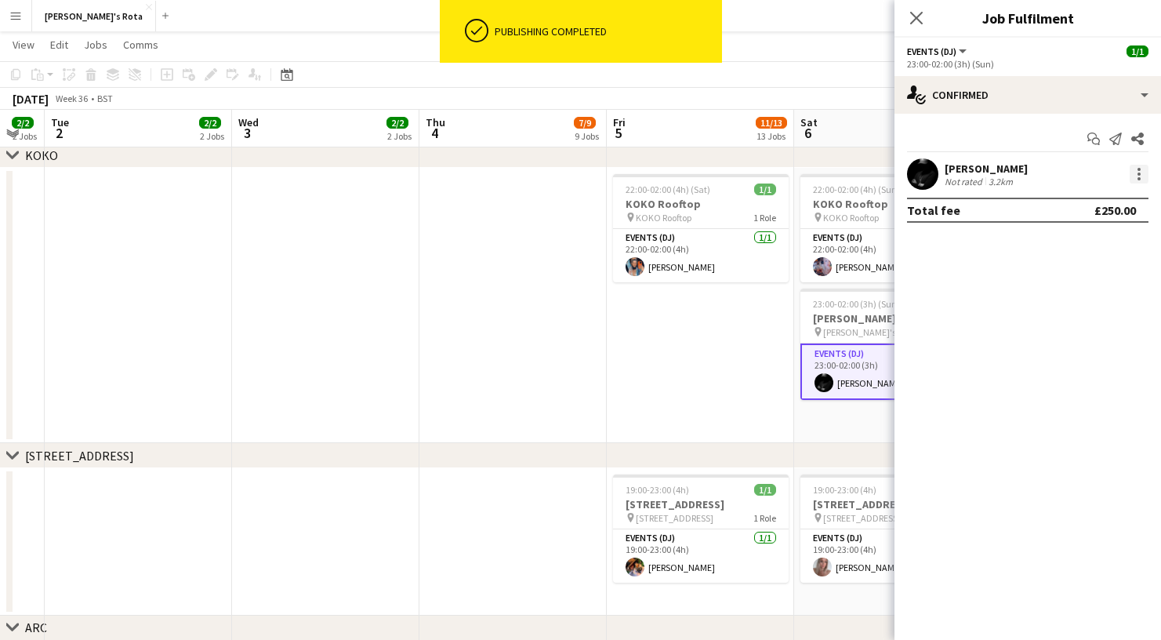
click at [1138, 171] on div at bounding box center [1139, 174] width 19 height 19
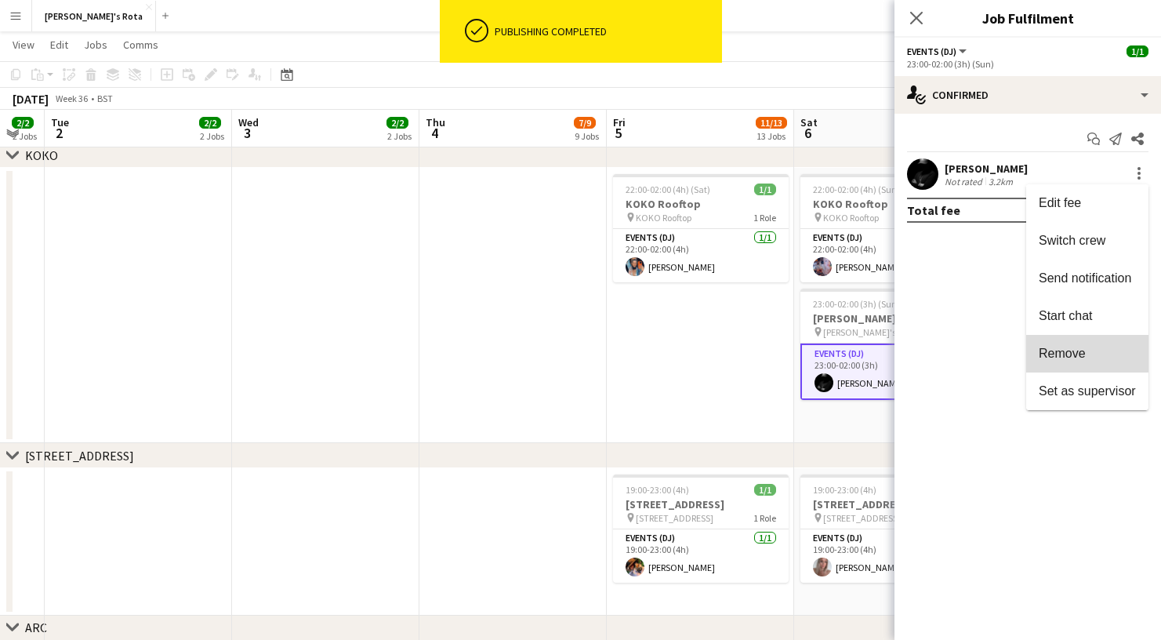
click at [1086, 347] on span "Remove" at bounding box center [1062, 353] width 47 height 13
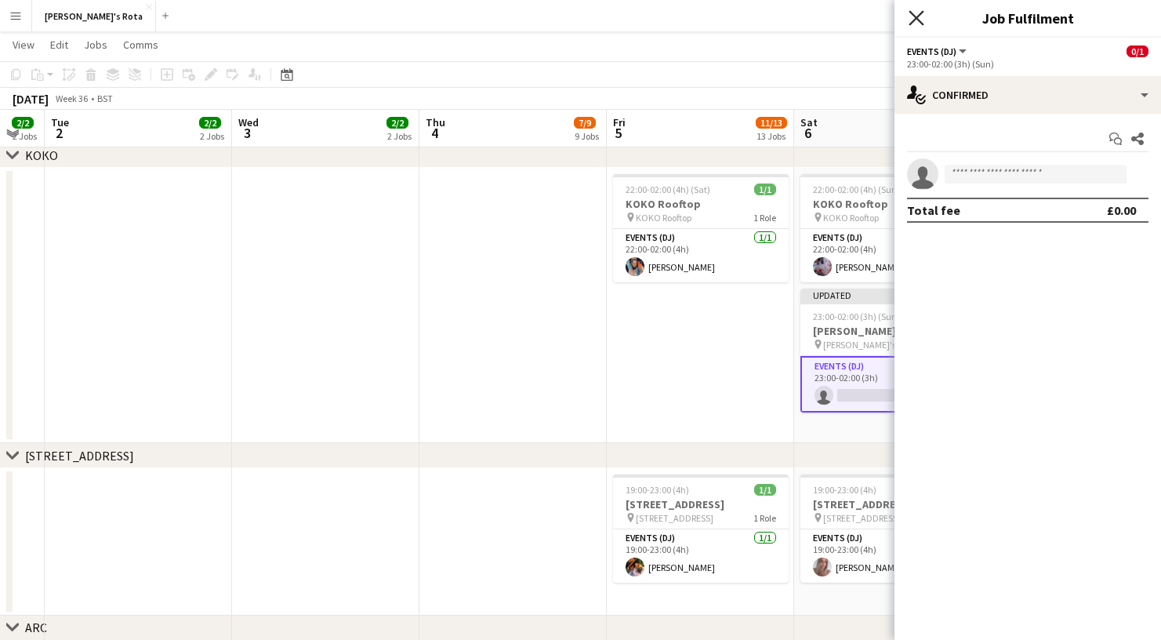
click at [918, 18] on icon "Close pop-in" at bounding box center [916, 17] width 15 height 15
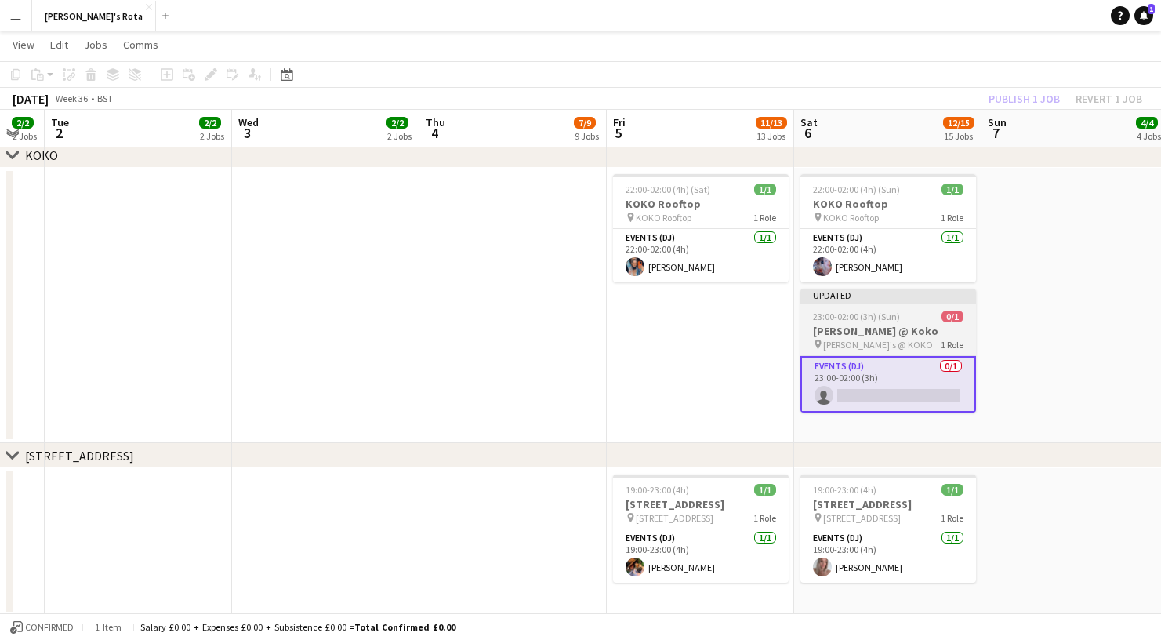
click at [912, 314] on div "23:00-02:00 (3h) (Sun) 0/1" at bounding box center [888, 316] width 176 height 12
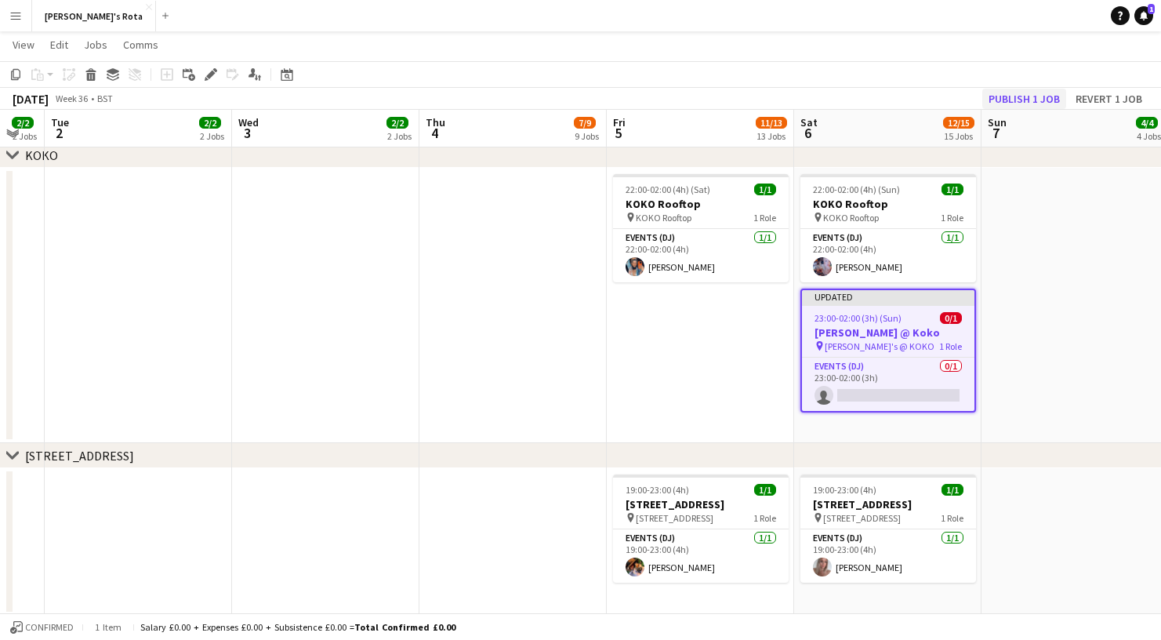
click at [1014, 93] on button "Publish 1 job" at bounding box center [1024, 99] width 84 height 20
